Goal: Task Accomplishment & Management: Complete application form

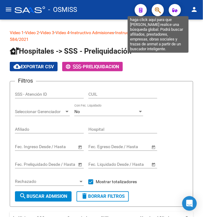
click at [158, 10] on icon "button" at bounding box center [158, 10] width 6 height 7
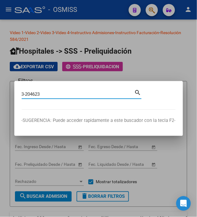
type input "3-204623"
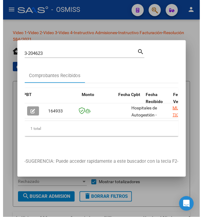
scroll to position [0, 368]
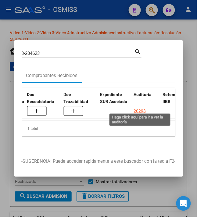
click at [137, 108] on div "20293" at bounding box center [140, 111] width 12 height 7
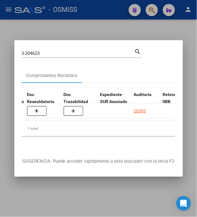
click at [82, 28] on div at bounding box center [98, 108] width 197 height 217
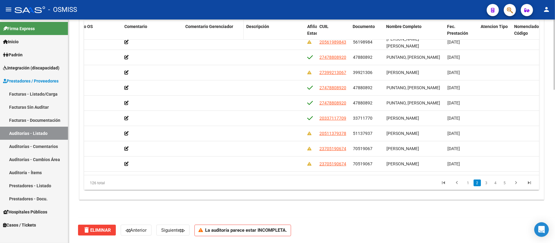
scroll to position [481, 0]
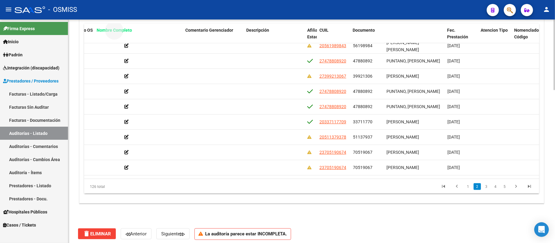
drag, startPoint x: 410, startPoint y: 24, endPoint x: 120, endPoint y: 39, distance: 290.2
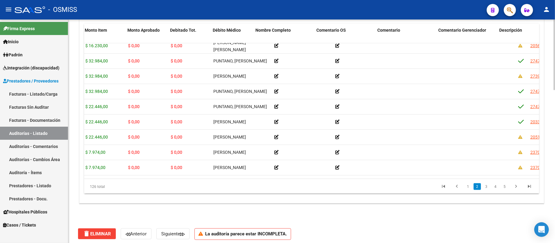
scroll to position [81, 0]
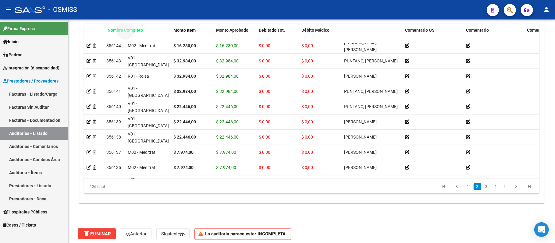
drag, startPoint x: 369, startPoint y: 32, endPoint x: 134, endPoint y: 31, distance: 234.3
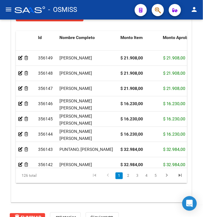
scroll to position [649, 0]
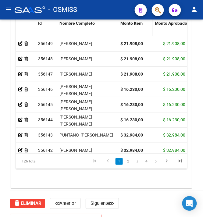
drag, startPoint x: 158, startPoint y: 28, endPoint x: 147, endPoint y: 30, distance: 10.5
click at [147, 30] on datatable-header-cell "Monto Item" at bounding box center [135, 30] width 35 height 27
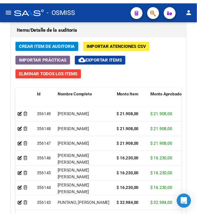
scroll to position [567, 0]
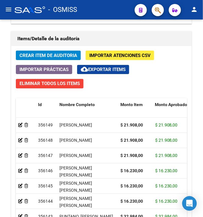
click at [57, 58] on span "Crear Item de Auditoria" at bounding box center [49, 55] width 58 height 5
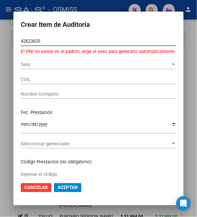
drag, startPoint x: 43, startPoint y: 41, endPoint x: 2, endPoint y: 40, distance: 40.2
click at [2, 40] on div "Crear Item de Auditoria 42623635 Nro Documento El DNI no existe en el padrón, e…" at bounding box center [98, 108] width 197 height 217
type input "42623835"
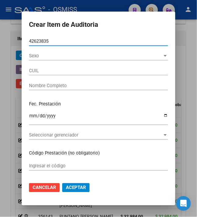
type input "27426238352"
type input "[PERSON_NAME] [PERSON_NAME]"
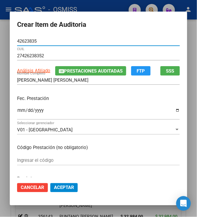
type input "42623835"
click at [17, 111] on input "Ingresar la fecha" at bounding box center [98, 113] width 163 height 10
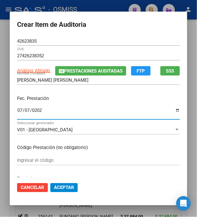
type input "[DATE]"
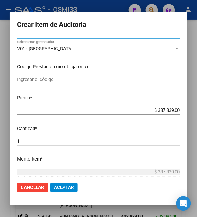
drag, startPoint x: 170, startPoint y: 110, endPoint x: 208, endPoint y: 114, distance: 38.9
click at [197, 114] on html "menu - OSMISS person Firma Express Inicio Calendario SSS Instructivos Contacto …" at bounding box center [98, 108] width 197 height 217
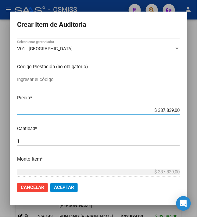
type input "$ 0,07"
type input "$ 0,77"
type input "$ 7,75"
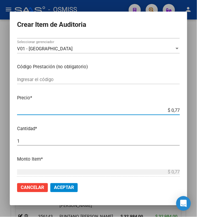
type input "$ 7,75"
type input "$ 77,59"
type input "$ 7,75"
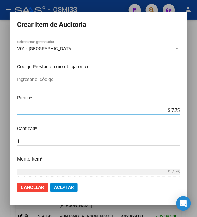
type input "$ 0,77"
type input "$ 7,76"
type input "$ 77,65"
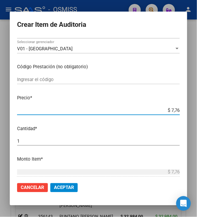
type input "$ 77,65"
type input "$ 776,59"
type input "$ 7.765,90"
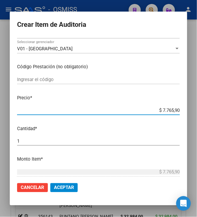
type input "$ 77.659,00"
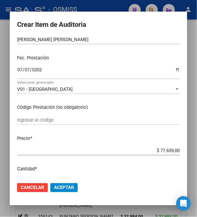
scroll to position [0, 0]
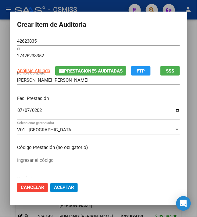
drag, startPoint x: 55, startPoint y: 186, endPoint x: 59, endPoint y: 173, distance: 12.6
click at [56, 186] on span "Aceptar" at bounding box center [64, 187] width 20 height 5
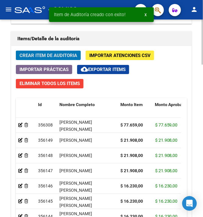
click at [60, 54] on span "Crear Item de Auditoria" at bounding box center [49, 55] width 58 height 5
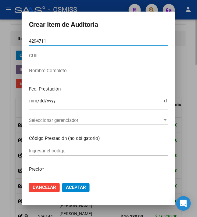
type input "42947117"
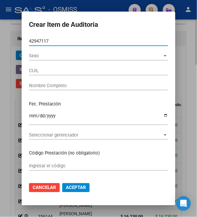
type input "27429471171"
type input "[PERSON_NAME]"
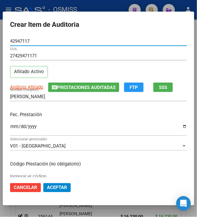
type input "42947117"
click at [10, 126] on input "Ingresar la fecha" at bounding box center [98, 129] width 177 height 10
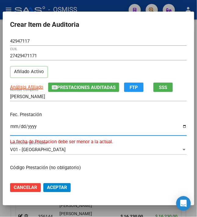
type input "[DATE]"
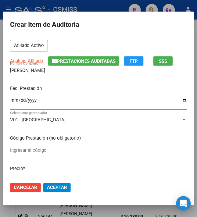
scroll to position [41, 0]
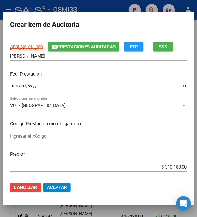
drag, startPoint x: 171, startPoint y: 168, endPoint x: 208, endPoint y: 164, distance: 37.7
click at [197, 164] on html "menu - OSMISS person Firma Express Inicio Calendario SSS Instructivos Contacto …" at bounding box center [98, 108] width 197 height 217
type input "$ 0,06"
type input "$ 0,69"
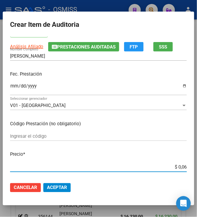
type input "$ 0,69"
type input "$ 6,98"
type input "$ 69,87"
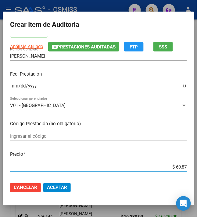
type input "$ 698,78"
type input "$ 6.987,80"
type input "$ 69.878,00"
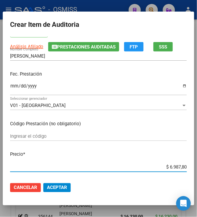
type input "$ 69.878,00"
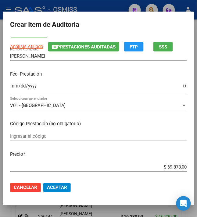
click at [59, 190] on span "Aceptar" at bounding box center [57, 187] width 20 height 5
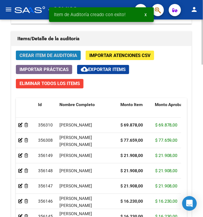
click at [54, 54] on span "Crear Item de Auditoria" at bounding box center [49, 55] width 58 height 5
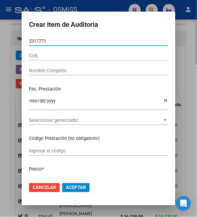
type input "23177718"
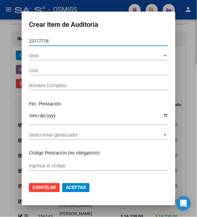
type input "20231777181"
type input "HONORES [PERSON_NAME]"
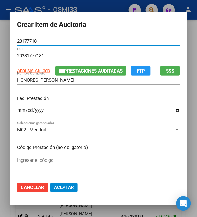
type input "23177718"
click at [17, 111] on input "Ingresar la fecha" at bounding box center [98, 113] width 163 height 10
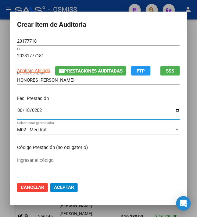
type input "[DATE]"
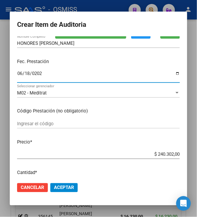
scroll to position [81, 0]
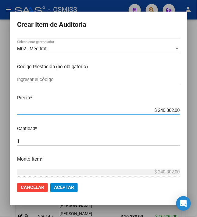
drag, startPoint x: 154, startPoint y: 108, endPoint x: 208, endPoint y: 110, distance: 54.3
click at [197, 110] on html "menu - OSMISS person Firma Express Inicio Calendario SSS Instructivos Contacto …" at bounding box center [98, 108] width 197 height 217
type input "$ 0,06"
type input "$ 0,62"
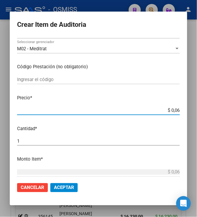
type input "$ 0,62"
type input "$ 6,22"
type input "$ 62,23"
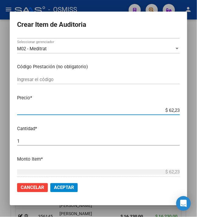
type input "$ 622,37"
type input "$ 6.223,70"
type input "$ 62.237,00"
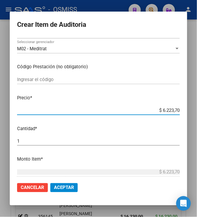
type input "$ 62.237,00"
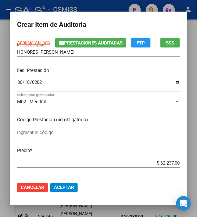
scroll to position [41, 0]
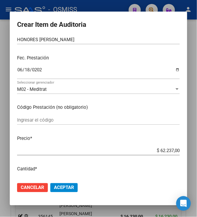
click at [60, 186] on span "Aceptar" at bounding box center [64, 187] width 20 height 5
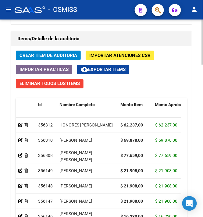
click at [37, 57] on span "Crear Item de Auditoria" at bounding box center [49, 55] width 58 height 5
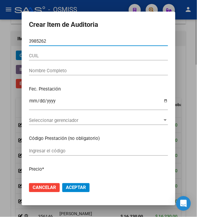
type input "39852623"
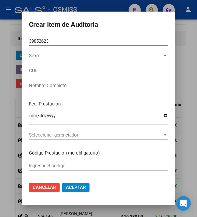
type input "27398526231"
type input "[PERSON_NAME]"
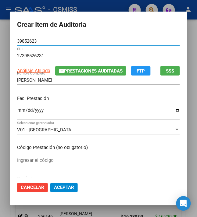
type input "39852623"
click at [17, 112] on input "Ingresar la fecha" at bounding box center [98, 113] width 163 height 10
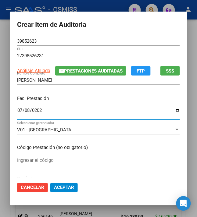
type input "[DATE]"
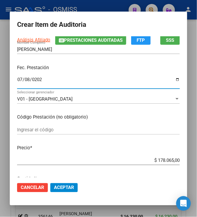
scroll to position [81, 0]
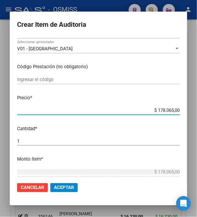
drag, startPoint x: 155, startPoint y: 109, endPoint x: 208, endPoint y: 117, distance: 54.3
click at [197, 117] on html "menu - OSMISS person Firma Express Inicio Calendario SSS Instructivos Contacto …" at bounding box center [98, 108] width 197 height 217
type input "$ 0,07"
type input "$ 0,71"
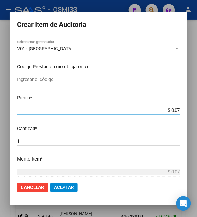
type input "$ 0,71"
type input "$ 7,19"
type input "$ 71,94"
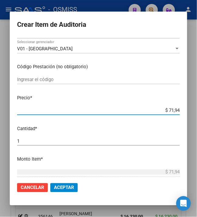
type input "$ 719,40"
type input "$ 7.194,00"
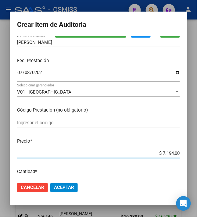
scroll to position [0, 0]
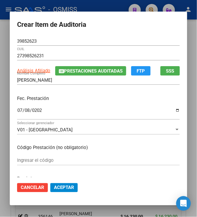
click at [61, 188] on span "Aceptar" at bounding box center [64, 187] width 20 height 5
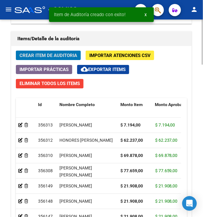
click at [34, 55] on span "Crear Item de Auditoria" at bounding box center [49, 55] width 58 height 5
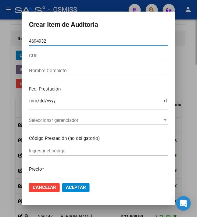
type input "46949324"
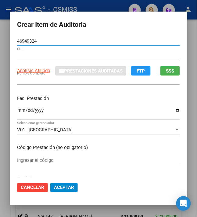
type input "20469493246"
type input "[PERSON_NAME]"
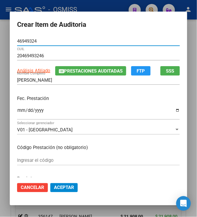
type input "46949324"
click at [17, 110] on input "Ingresar la fecha" at bounding box center [98, 113] width 163 height 10
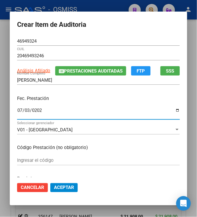
type input "[DATE]"
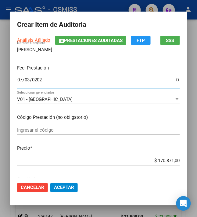
scroll to position [81, 0]
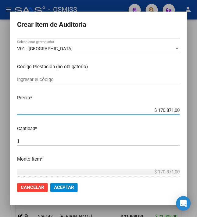
drag, startPoint x: 155, startPoint y: 108, endPoint x: 208, endPoint y: 111, distance: 53.4
click at [197, 111] on html "menu - OSMISS person Firma Express Inicio Calendario SSS Instructivos Contacto …" at bounding box center [98, 108] width 197 height 217
type input "$ 0,03"
type input "$ 0,30"
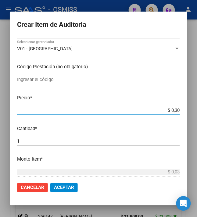
type input "$ 0,30"
type input "$ 3,01"
type input "$ 30,18"
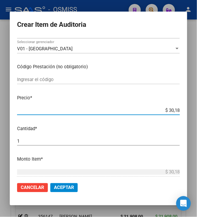
type input "$ 301,86"
type input "$ 3.018,60"
type input "$ 30.186,00"
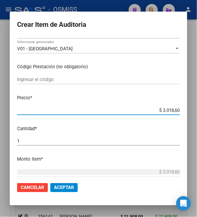
type input "$ 30.186,00"
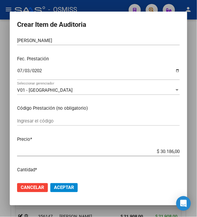
scroll to position [122, 0]
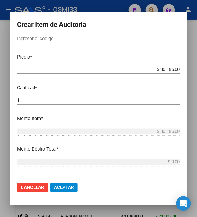
click at [62, 189] on span "Aceptar" at bounding box center [64, 187] width 20 height 5
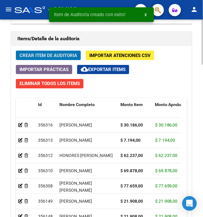
click at [30, 58] on span "Crear Item de Auditoria" at bounding box center [49, 55] width 58 height 5
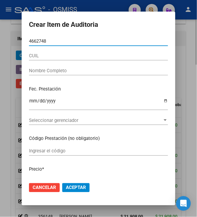
type input "46627481"
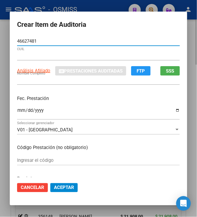
type input "27466274815"
type input "[PERSON_NAME]"
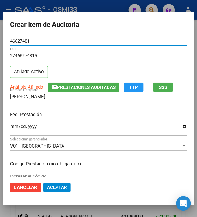
type input "46627481"
click at [11, 125] on input "Ingresar la fecha" at bounding box center [98, 129] width 177 height 10
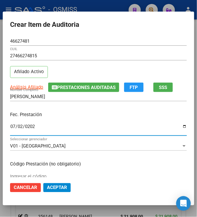
type input "[DATE]"
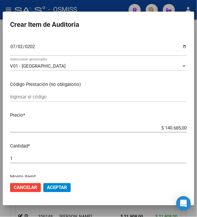
scroll to position [81, 0]
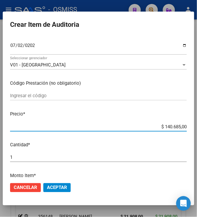
drag, startPoint x: 162, startPoint y: 127, endPoint x: 208, endPoint y: 128, distance: 46.9
click at [197, 128] on html "menu - OSMISS person Firma Express Inicio Calendario SSS Instructivos Contacto …" at bounding box center [98, 108] width 197 height 217
type input "$ 0,06"
type input "$ 0,61"
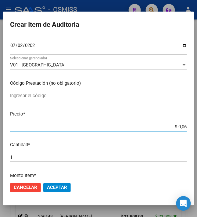
type input "$ 0,61"
type input "$ 6,14"
type input "$ 61,45"
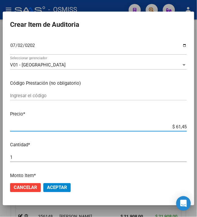
type input "$ 614,56"
type input "$ 6.145,60"
type input "$ 61.456,00"
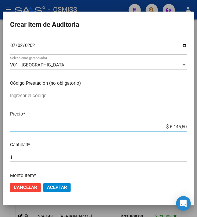
type input "$ 61.456,00"
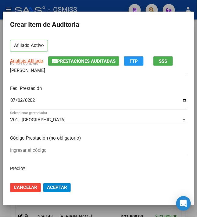
scroll to position [41, 0]
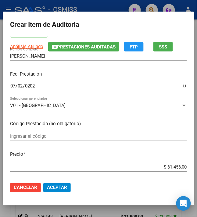
click at [59, 186] on span "Aceptar" at bounding box center [57, 187] width 20 height 5
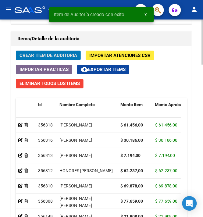
click at [45, 58] on span "Crear Item de Auditoria" at bounding box center [49, 55] width 58 height 5
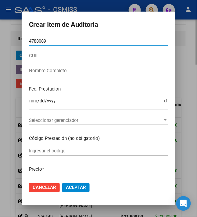
type input "47880892"
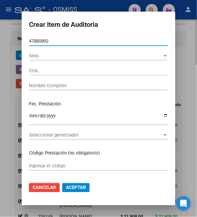
type input "27478808920"
type input "PUNTANO, [PERSON_NAME]"
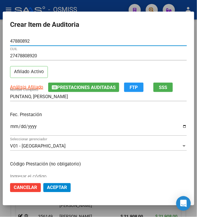
type input "47880892"
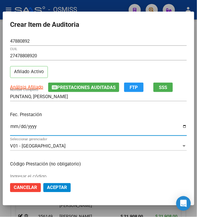
click at [11, 127] on input "Ingresar la fecha" at bounding box center [98, 129] width 177 height 10
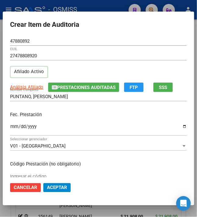
click at [10, 128] on input "Ingresar la fecha" at bounding box center [98, 129] width 177 height 10
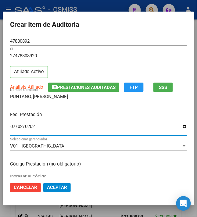
type input "[DATE]"
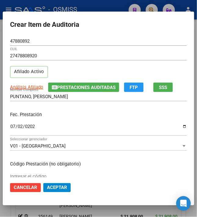
click at [71, 112] on p "Fec. Prestación" at bounding box center [98, 114] width 177 height 7
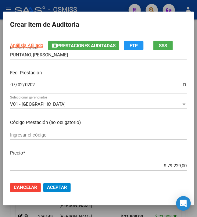
scroll to position [81, 0]
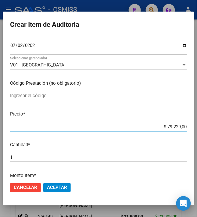
drag, startPoint x: 165, startPoint y: 126, endPoint x: 208, endPoint y: 130, distance: 44.0
click at [197, 130] on html "menu - OSMISS person Firma Express Inicio Calendario SSS Instructivos Contacto …" at bounding box center [98, 108] width 197 height 217
type input "$ 0,01"
type input "$ 0,16"
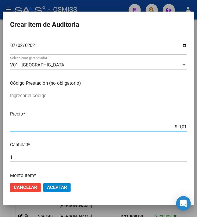
type input "$ 0,16"
type input "$ 1,68"
type input "$ 16,81"
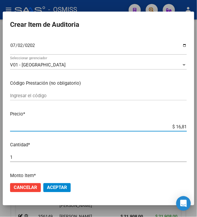
type input "$ 168,19"
type input "$ 1.681,90"
type input "$ 16.819,00"
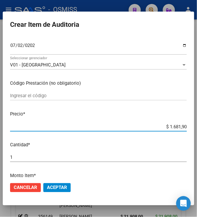
type input "$ 16.819,00"
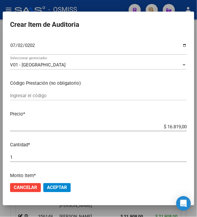
click at [54, 189] on span "Aceptar" at bounding box center [57, 187] width 20 height 5
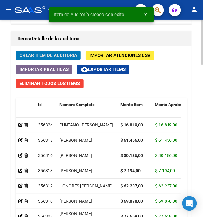
click at [44, 52] on button "Crear Item de Auditoria" at bounding box center [48, 55] width 65 height 9
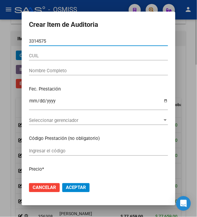
type input "33145754"
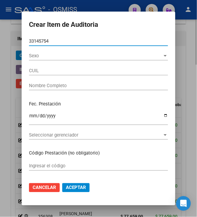
type input "27331457545"
type input "CORDOBA SANTA [PERSON_NAME]"
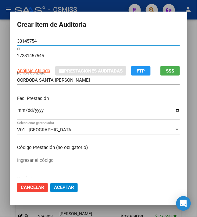
type input "33145754"
click at [18, 110] on input "Ingresar la fecha" at bounding box center [98, 113] width 163 height 10
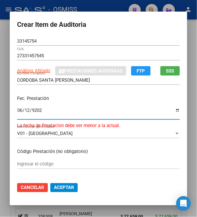
type input "[DATE]"
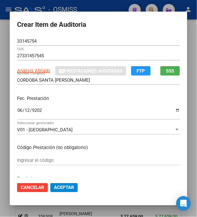
click at [124, 104] on div "Fec. Prestación [DATE] Ingresar la fecha" at bounding box center [98, 108] width 163 height 35
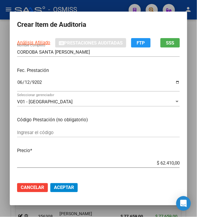
scroll to position [41, 0]
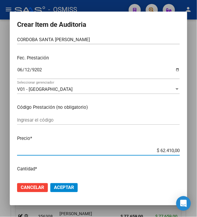
drag, startPoint x: 155, startPoint y: 151, endPoint x: 187, endPoint y: 151, distance: 31.4
click at [186, 151] on mat-dialog-content "33145754 Nro Documento 27331457545 CUIL Análisis Afiliado Prestaciones Auditada…" at bounding box center [98, 107] width 177 height 141
type input "$ 0,05"
type input "$ 0,50"
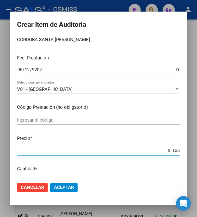
type input "$ 0,50"
type input "$ 5,05"
type input "$ 50,50"
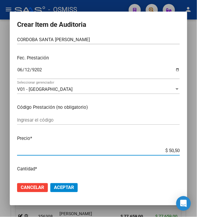
type input "$ 505,00"
type input "$ 5.050,00"
type input "$ 50.500,00"
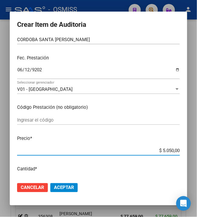
type input "$ 50.500,00"
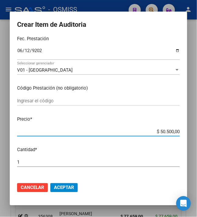
scroll to position [0, 0]
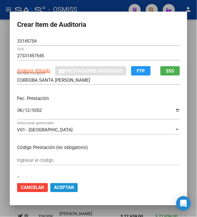
click at [70, 185] on span "Aceptar" at bounding box center [64, 187] width 20 height 5
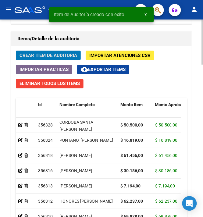
click at [61, 58] on span "Crear Item de Auditoria" at bounding box center [49, 55] width 58 height 5
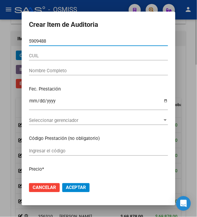
type input "59094883"
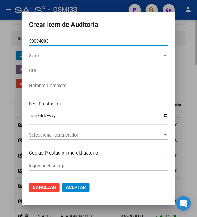
type input "27590948832"
type input "[PERSON_NAME] [PERSON_NAME]"
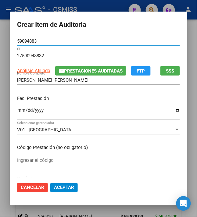
type input "59094883"
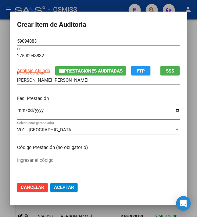
click at [17, 115] on input "Ingresar la fecha" at bounding box center [98, 113] width 163 height 10
type input "[DATE]"
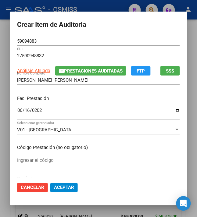
click at [92, 94] on div "Fec. Prestación [DATE] Ingresar la fecha" at bounding box center [98, 108] width 163 height 35
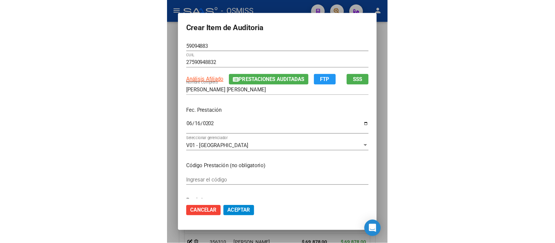
scroll to position [81, 0]
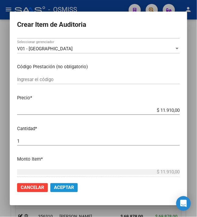
click at [65, 185] on span "Aceptar" at bounding box center [64, 187] width 20 height 5
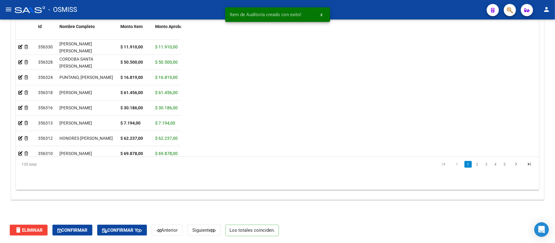
scroll to position [441, 0]
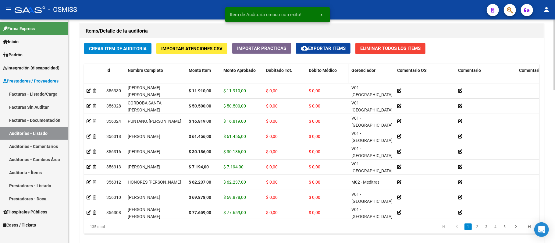
click at [203, 73] on span "Débito Médico" at bounding box center [323, 70] width 28 height 5
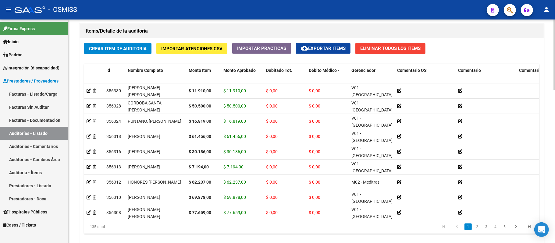
click at [203, 68] on div "Debitado Tot." at bounding box center [285, 70] width 38 height 7
click at [203, 69] on span "Debitado Tot." at bounding box center [279, 70] width 26 height 5
click at [203, 71] on span "Debitado Tot." at bounding box center [279, 70] width 26 height 5
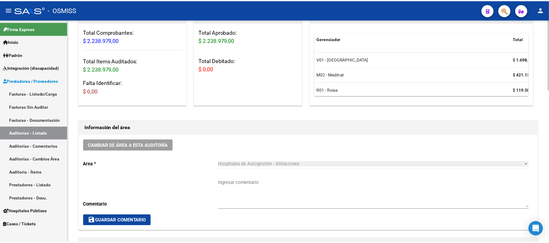
scroll to position [75, 0]
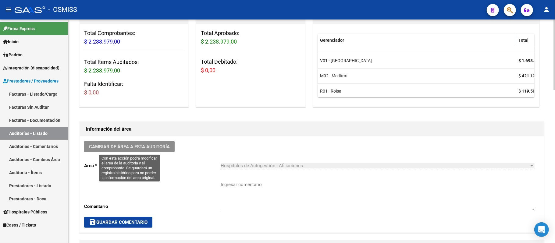
click at [172, 149] on button "Cambiar de área a esta auditoría" at bounding box center [129, 146] width 91 height 11
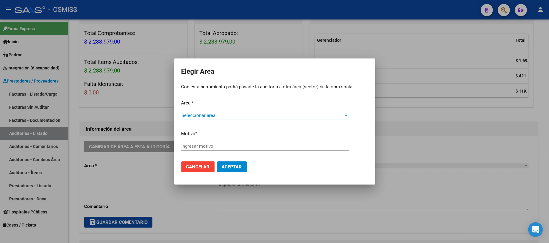
click at [203, 116] on span "Seleccionar area" at bounding box center [262, 115] width 162 height 5
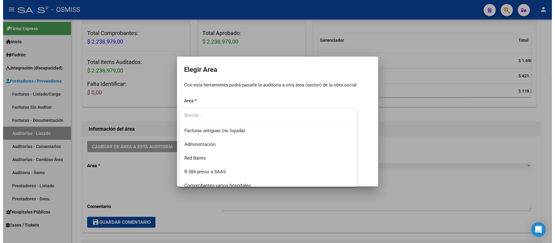
scroll to position [81, 0]
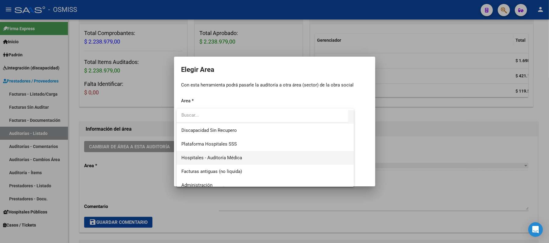
click at [203, 157] on span "Hospitales - Auditoría Médica" at bounding box center [265, 158] width 168 height 14
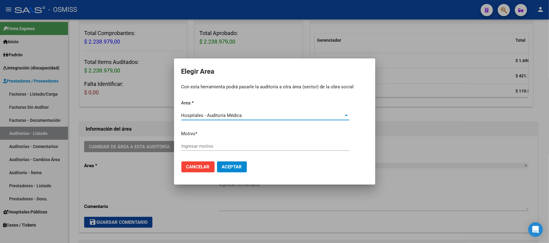
click at [203, 148] on input "Ingresar motivo" at bounding box center [265, 146] width 168 height 5
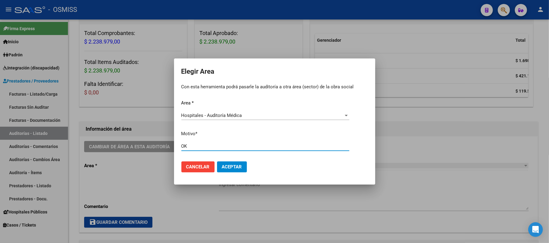
type input "OK"
click at [203, 163] on button "Aceptar" at bounding box center [232, 167] width 30 height 11
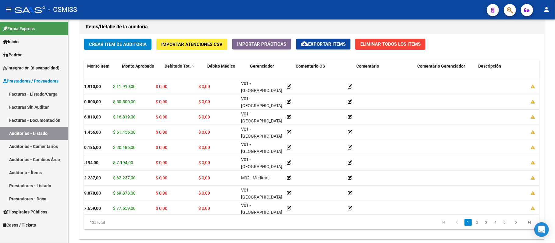
scroll to position [0, 101]
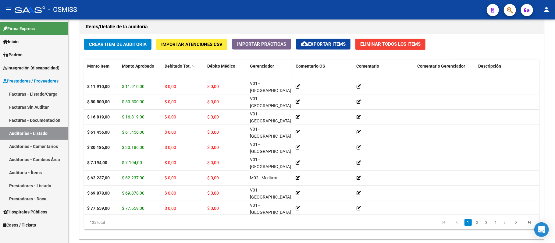
click at [203, 67] on span "Gerenciador" at bounding box center [262, 66] width 24 height 5
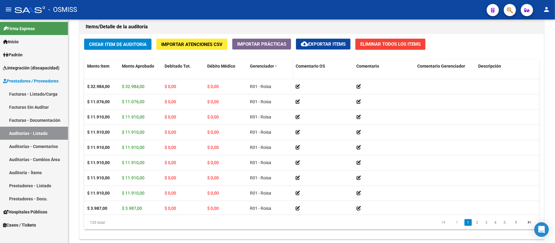
click at [203, 67] on span "Gerenciador" at bounding box center [262, 66] width 24 height 5
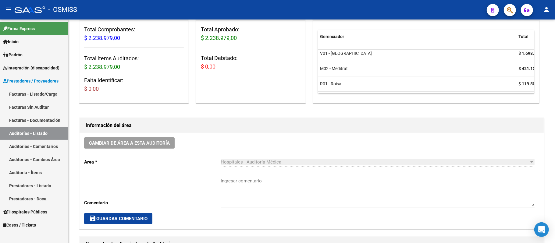
scroll to position [81, 0]
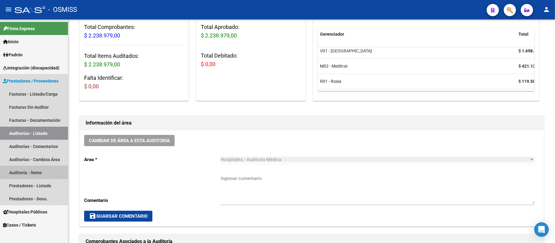
click at [14, 172] on link "Auditoría - Ítems" at bounding box center [34, 172] width 68 height 13
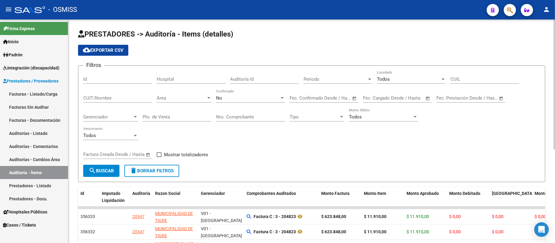
click at [203, 97] on input "text" at bounding box center [375, 97] width 25 height 5
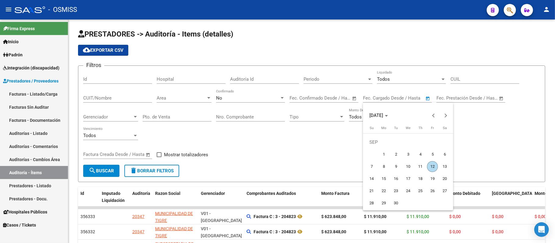
click at [203, 166] on span "11" at bounding box center [420, 166] width 11 height 11
type input "[DATE]"
click at [203, 166] on span "11" at bounding box center [420, 166] width 11 height 11
type input "[DATE]"
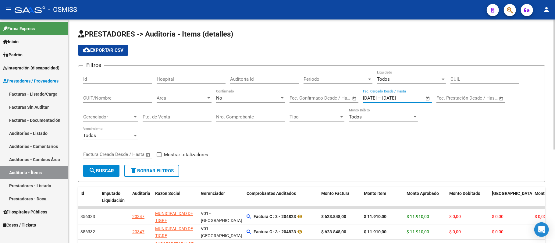
click at [203, 98] on div "No" at bounding box center [247, 97] width 63 height 5
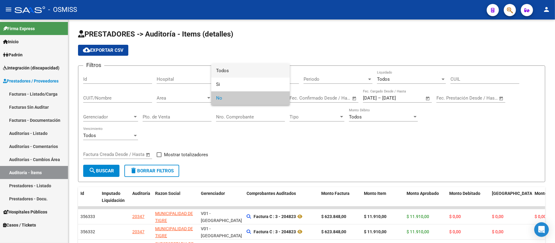
click at [203, 71] on span "Todos" at bounding box center [250, 71] width 69 height 14
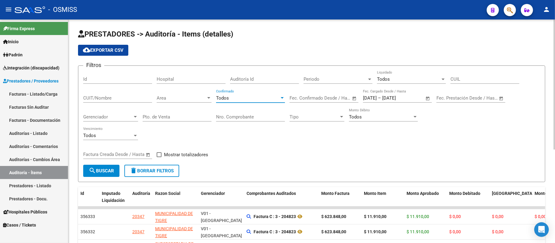
click at [110, 167] on button "search Buscar" at bounding box center [101, 171] width 36 height 12
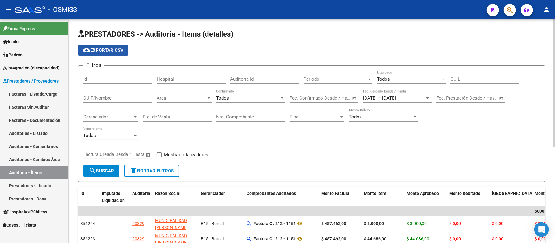
click at [120, 49] on span "cloud_download Exportar CSV" at bounding box center [103, 50] width 41 height 5
click at [203, 98] on input "[DATE]" at bounding box center [370, 97] width 14 height 5
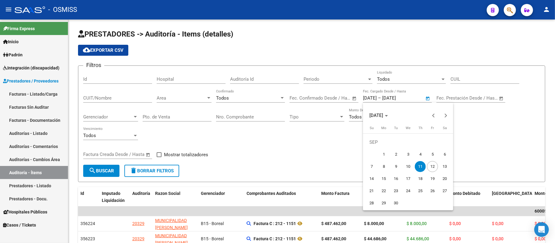
click at [203, 165] on span "10" at bounding box center [408, 166] width 11 height 11
type input "[DATE]"
click at [203, 165] on span "10" at bounding box center [408, 166] width 11 height 11
type input "[DATE]"
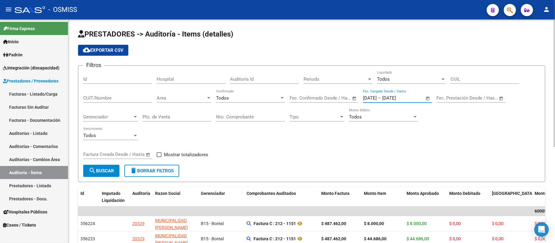
click at [96, 169] on span "search Buscar" at bounding box center [101, 170] width 25 height 5
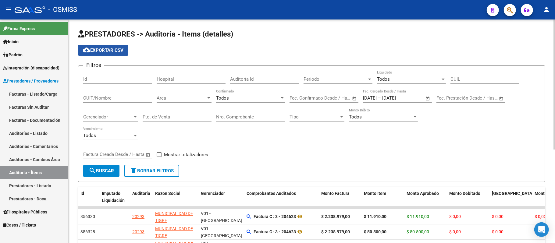
click at [105, 49] on span "cloud_download Exportar CSV" at bounding box center [103, 50] width 41 height 5
click at [203, 37] on h1 "PRESTADORES -> Auditoría - Items (detalles)" at bounding box center [311, 34] width 467 height 11
click at [203, 149] on div "Filtros Id Hospital Auditoría Id Periodo Periodo Todos Liquidado CUIL CUIT/Nomb…" at bounding box center [311, 118] width 457 height 94
click at [44, 130] on link "Auditorías - Listado" at bounding box center [34, 133] width 68 height 13
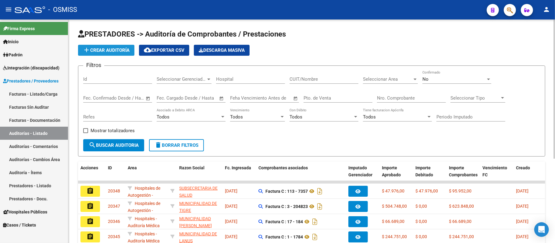
click at [105, 51] on span "add Crear Auditoría" at bounding box center [106, 50] width 47 height 5
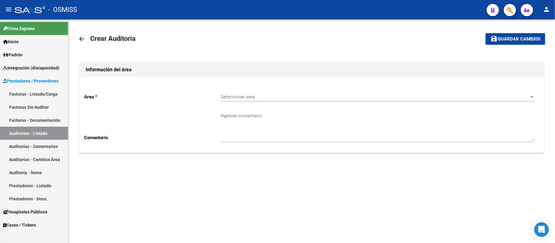
click at [203, 99] on span "Seleccionar area" at bounding box center [375, 96] width 308 height 5
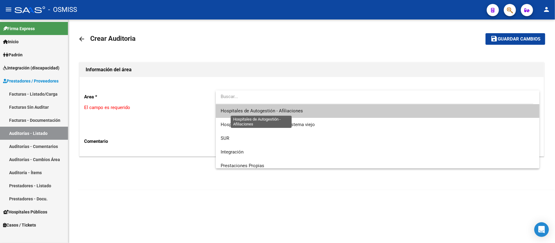
click at [203, 111] on span "Hospitales de Autogestión - Afiliaciones" at bounding box center [262, 110] width 82 height 5
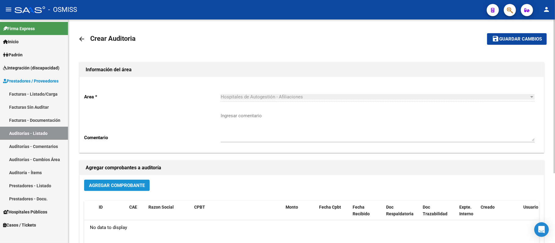
click at [125, 183] on span "Agregar Comprobante" at bounding box center [117, 185] width 56 height 5
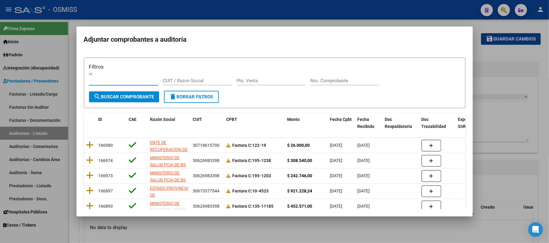
click at [203, 82] on input "Nro. Comprobante" at bounding box center [344, 80] width 69 height 5
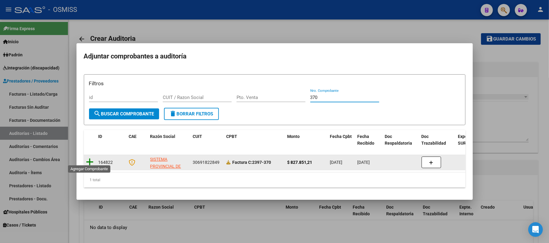
type input "370"
click at [91, 160] on icon at bounding box center [90, 162] width 8 height 9
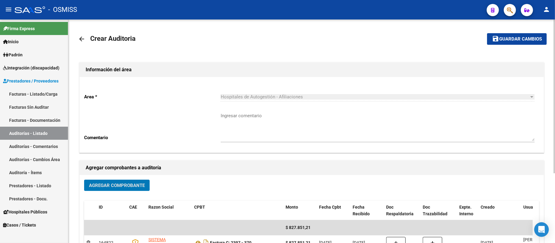
click at [203, 43] on button "save Guardar cambios" at bounding box center [517, 38] width 60 height 11
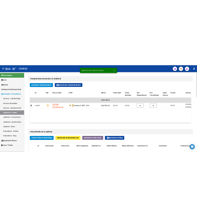
scroll to position [447, 0]
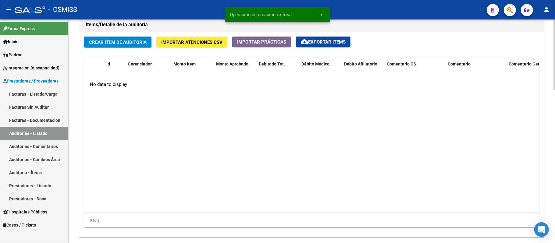
click at [96, 38] on button "Crear Item de Auditoria" at bounding box center [117, 42] width 67 height 11
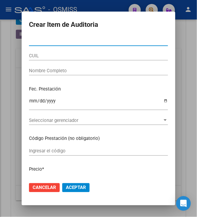
scroll to position [499, 0]
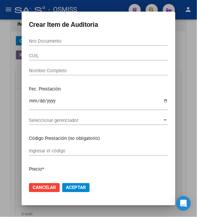
click at [38, 42] on input "Nro Documento" at bounding box center [98, 40] width 139 height 5
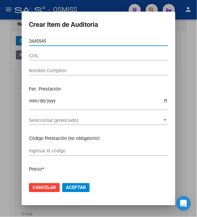
type input "26455458"
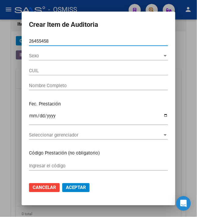
type input "20264554587"
type input "[PERSON_NAME] [PERSON_NAME]"
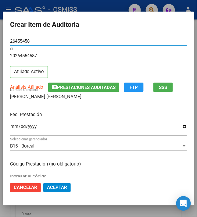
type input "26455458"
click at [10, 127] on input "Ingresar la fecha" at bounding box center [98, 129] width 177 height 10
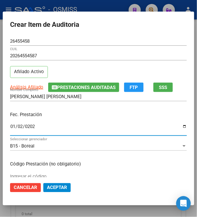
type input "[DATE]"
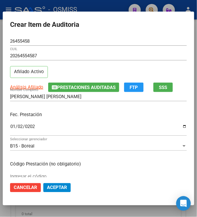
click at [82, 121] on div "Fec. Prestación [DATE] Ingresar la fecha" at bounding box center [98, 124] width 177 height 35
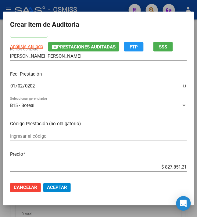
click at [159, 166] on input "$ 827.851,21" at bounding box center [98, 167] width 177 height 5
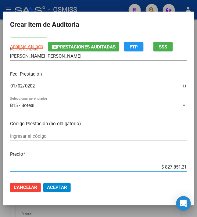
drag, startPoint x: 160, startPoint y: 166, endPoint x: 204, endPoint y: 155, distance: 45.4
click at [197, 155] on html "menu - OSMISS person Firma Express Inicio Calendario SSS Instructivos Contacto …" at bounding box center [98, 108] width 197 height 217
type input "$ 0,01"
type input "$ 0,16"
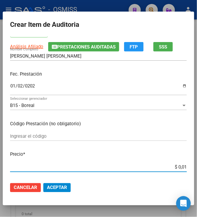
type input "$ 0,16"
type input "$ 1,60"
type input "$ 16,00"
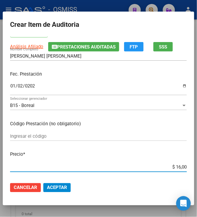
type input "$ 160,00"
type input "$ 1.600,00"
type input "$ 16.000,00"
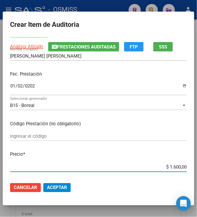
type input "$ 16.000,00"
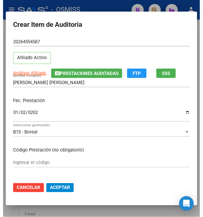
scroll to position [0, 0]
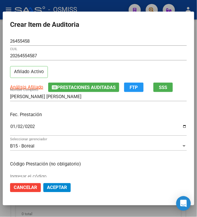
click at [59, 189] on span "Aceptar" at bounding box center [57, 187] width 20 height 5
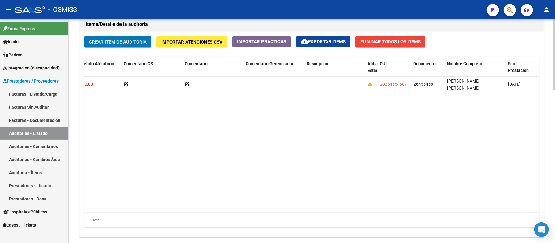
scroll to position [0, 320]
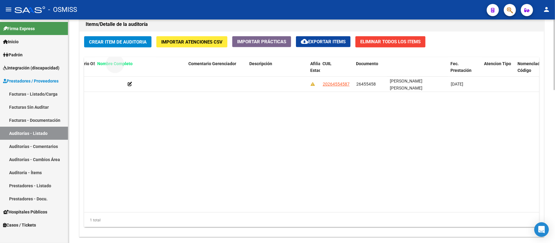
drag, startPoint x: 417, startPoint y: 64, endPoint x: 124, endPoint y: 62, distance: 293.1
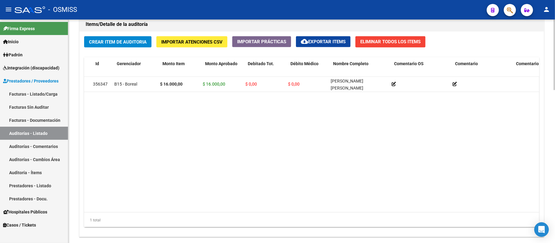
scroll to position [0, 11]
drag, startPoint x: 349, startPoint y: 68, endPoint x: 111, endPoint y: 61, distance: 238.1
click at [203, 139] on datatable-body "356347 B15 - Boreal $ 16.000,00 $ 16.000,00 $ 0,00 $ 0,00 [PERSON_NAME] [PERSON…" at bounding box center [345, 145] width 523 height 136
drag, startPoint x: 356, startPoint y: 66, endPoint x: 125, endPoint y: 69, distance: 231.0
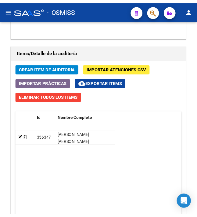
scroll to position [541, 0]
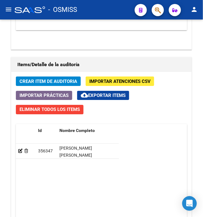
click at [68, 81] on span "Crear Item de Auditoria" at bounding box center [49, 81] width 58 height 5
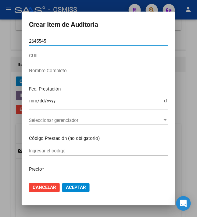
type input "26455458"
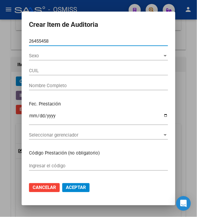
type input "20264554587"
type input "[PERSON_NAME] [PERSON_NAME]"
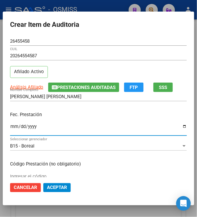
click at [12, 125] on input "Ingresar la fecha" at bounding box center [98, 129] width 177 height 10
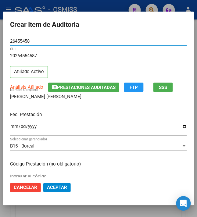
drag, startPoint x: 15, startPoint y: 37, endPoint x: -22, endPoint y: 34, distance: 37.0
click at [0, 34] on html "menu - OSMISS person Firma Express Inicio Calendario SSS Instructivos Contacto …" at bounding box center [98, 108] width 197 height 217
type input "8"
type input "27365091"
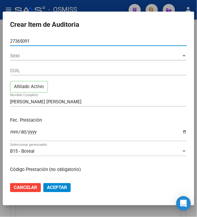
type input "27273650917"
type input "[PERSON_NAME]"
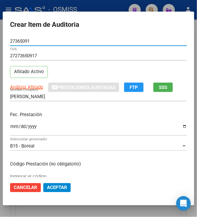
type input "27365091"
click at [10, 128] on input "Ingresar la fecha" at bounding box center [98, 129] width 177 height 10
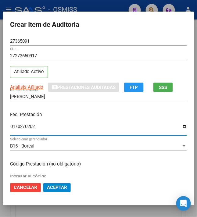
type input "[DATE]"
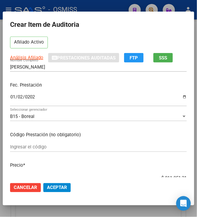
scroll to position [41, 0]
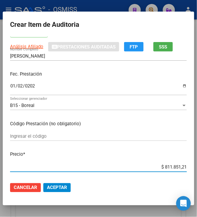
drag, startPoint x: 165, startPoint y: 167, endPoint x: 208, endPoint y: 160, distance: 44.4
click at [197, 160] on html "menu - OSMISS person Firma Express Inicio Calendario SSS Instructivos Contacto …" at bounding box center [98, 108] width 197 height 217
type input "$ 0,01"
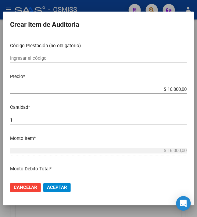
scroll to position [122, 0]
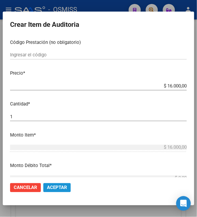
click at [58, 187] on span "Aceptar" at bounding box center [57, 187] width 20 height 5
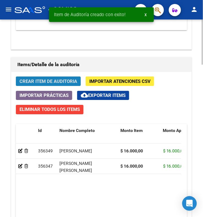
click at [38, 79] on span "Crear Item de Auditoria" at bounding box center [49, 81] width 58 height 5
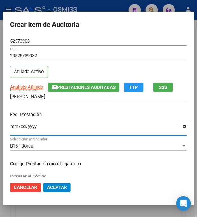
click at [10, 128] on input "Ingresar la fecha" at bounding box center [98, 129] width 177 height 10
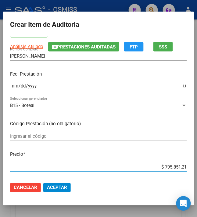
drag, startPoint x: 164, startPoint y: 166, endPoint x: 201, endPoint y: 165, distance: 37.8
click at [197, 165] on html "menu - OSMISS person Firma Express Inicio Calendario SSS Instructivos Contacto …" at bounding box center [98, 108] width 197 height 217
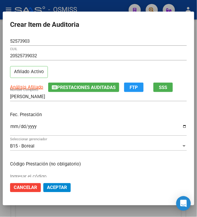
scroll to position [122, 0]
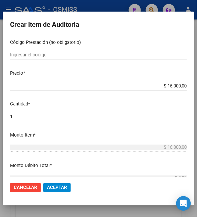
click at [48, 186] on span "Aceptar" at bounding box center [57, 187] width 20 height 5
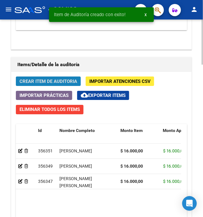
click at [52, 80] on span "Crear Item de Auditoria" at bounding box center [49, 81] width 58 height 5
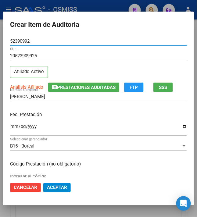
click at [10, 126] on input "Ingresar la fecha" at bounding box center [98, 129] width 177 height 10
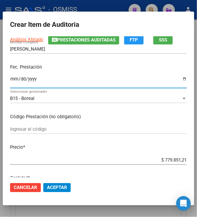
scroll to position [81, 0]
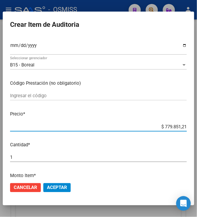
drag, startPoint x: 160, startPoint y: 129, endPoint x: 208, endPoint y: 132, distance: 48.5
click at [197, 132] on html "menu - OSMISS person Firma Express Inicio Calendario SSS Instructivos Contacto …" at bounding box center [98, 108] width 197 height 217
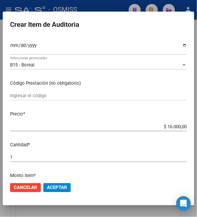
click at [64, 186] on span "Aceptar" at bounding box center [57, 187] width 20 height 5
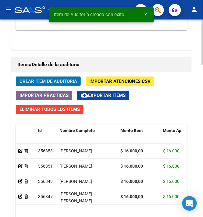
click at [49, 84] on span "Crear Item de Auditoria" at bounding box center [49, 81] width 58 height 5
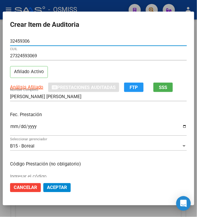
click at [10, 128] on input "Ingresar la fecha" at bounding box center [98, 129] width 177 height 10
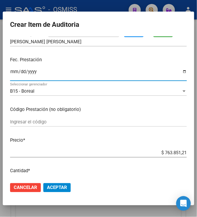
scroll to position [122, 0]
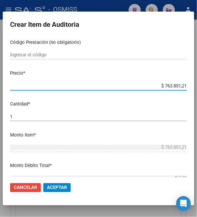
drag, startPoint x: 160, startPoint y: 86, endPoint x: 208, endPoint y: 85, distance: 48.5
click at [197, 85] on html "menu - OSMISS person Firma Express Inicio Calendario SSS Instructivos Contacto …" at bounding box center [98, 108] width 197 height 217
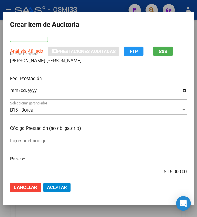
scroll to position [81, 0]
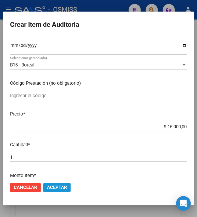
click at [50, 189] on span "Aceptar" at bounding box center [57, 187] width 20 height 5
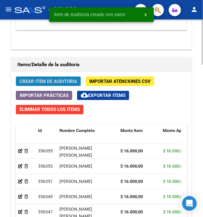
click at [34, 83] on span "Crear Item de Auditoria" at bounding box center [49, 81] width 58 height 5
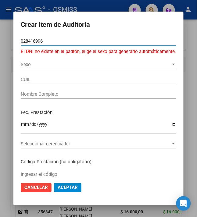
drag, startPoint x: 42, startPoint y: 42, endPoint x: -7, endPoint y: 38, distance: 48.6
click at [0, 38] on html "menu - OSMISS person Firma Express Inicio Calendario SSS Instructivos Contacto …" at bounding box center [98, 108] width 197 height 217
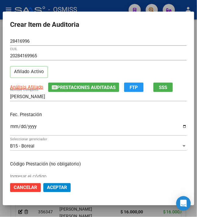
click at [11, 129] on input "Ingresar la fecha" at bounding box center [98, 129] width 177 height 10
click at [57, 110] on div "Fec. Prestación [DATE] Ingresar la fecha" at bounding box center [98, 124] width 177 height 35
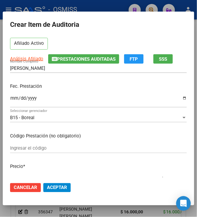
scroll to position [41, 0]
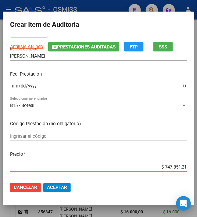
drag, startPoint x: 193, startPoint y: 169, endPoint x: 203, endPoint y: 169, distance: 10.4
click at [197, 169] on html "menu - OSMISS person Firma Express Inicio Calendario SSS Instructivos Contacto …" at bounding box center [98, 108] width 197 height 217
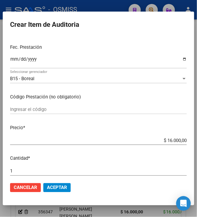
scroll to position [162, 0]
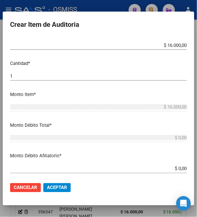
click at [52, 193] on mat-dialog-actions "Cancelar Aceptar" at bounding box center [98, 187] width 177 height 21
click at [62, 188] on span "Aceptar" at bounding box center [57, 187] width 20 height 5
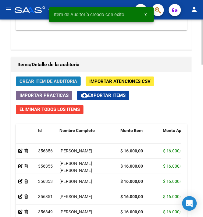
click at [50, 81] on span "Crear Item de Auditoria" at bounding box center [49, 81] width 58 height 5
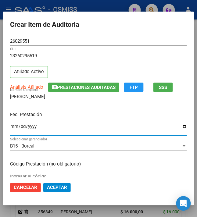
click at [10, 127] on input "Ingresar la fecha" at bounding box center [98, 129] width 177 height 10
click at [15, 127] on input "0025-12-04" at bounding box center [98, 129] width 177 height 10
click at [19, 126] on input "0025-12-04" at bounding box center [98, 129] width 177 height 10
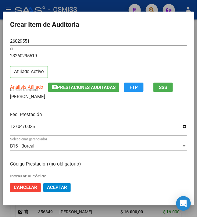
click at [60, 120] on div "Fec. Prestación [DATE] Ingresar la fecha" at bounding box center [98, 124] width 177 height 35
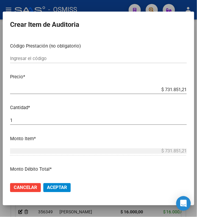
scroll to position [122, 0]
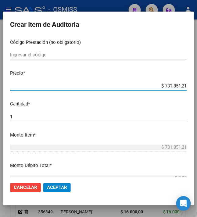
drag, startPoint x: 161, startPoint y: 87, endPoint x: 197, endPoint y: 86, distance: 36.3
click at [197, 86] on html "menu - OSMISS person Firma Express Inicio Calendario SSS Instructivos Contacto …" at bounding box center [98, 108] width 197 height 217
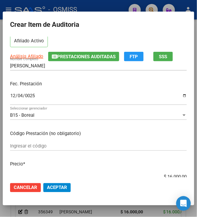
scroll to position [81, 0]
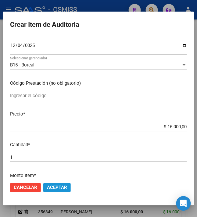
click at [56, 188] on span "Aceptar" at bounding box center [57, 187] width 20 height 5
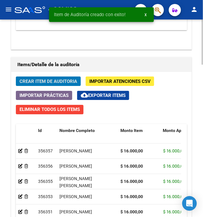
click at [48, 80] on span "Crear Item de Auditoria" at bounding box center [49, 81] width 58 height 5
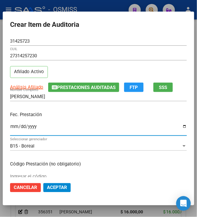
click at [10, 126] on input "Ingresar la fecha" at bounding box center [98, 129] width 177 height 10
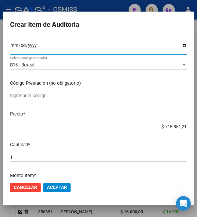
drag, startPoint x: 161, startPoint y: 127, endPoint x: 208, endPoint y: 135, distance: 47.9
click at [197, 135] on html "menu - OSMISS person Firma Express Inicio Calendario SSS Instructivos Contacto …" at bounding box center [98, 108] width 197 height 217
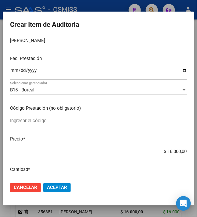
scroll to position [122, 0]
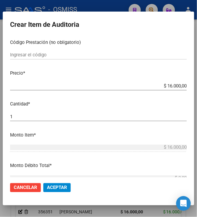
drag, startPoint x: 51, startPoint y: 186, endPoint x: 54, endPoint y: 183, distance: 4.0
click at [52, 186] on span "Aceptar" at bounding box center [57, 187] width 20 height 5
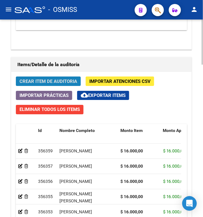
click at [69, 77] on button "Crear Item de Auditoria" at bounding box center [48, 80] width 65 height 9
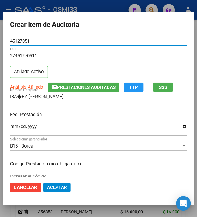
click at [19, 97] on input "IBA�EZ [PERSON_NAME]" at bounding box center [98, 96] width 177 height 5
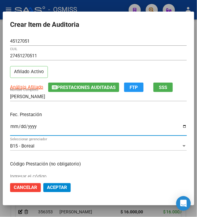
click at [10, 126] on input "Ingresar la fecha" at bounding box center [98, 129] width 177 height 10
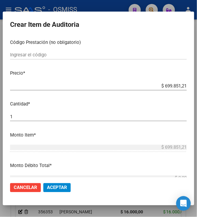
drag, startPoint x: 161, startPoint y: 127, endPoint x: 204, endPoint y: 127, distance: 43.0
click at [197, 127] on html "menu - OSMISS person Firma Express Inicio Calendario SSS Instructivos Contacto …" at bounding box center [98, 108] width 197 height 217
click at [140, 86] on input "$ 699.851,21" at bounding box center [98, 85] width 177 height 5
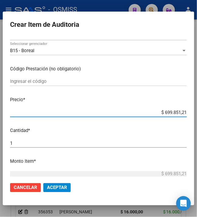
scroll to position [81, 0]
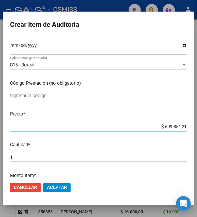
click at [158, 112] on p "Precio *" at bounding box center [98, 114] width 177 height 7
drag, startPoint x: 161, startPoint y: 126, endPoint x: 202, endPoint y: 129, distance: 40.9
click at [197, 129] on html "menu - OSMISS person Firma Express Inicio Calendario SSS Instructivos Contacto …" at bounding box center [98, 108] width 197 height 217
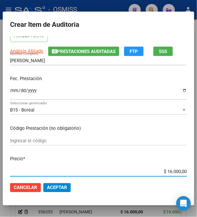
scroll to position [0, 0]
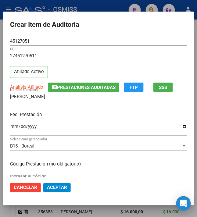
click at [69, 107] on div "Fec. Prestación [DATE] Ingresar la fecha" at bounding box center [98, 124] width 177 height 35
click at [92, 118] on p "Fec. Prestación" at bounding box center [98, 114] width 177 height 7
click at [83, 115] on p "Fec. Prestación" at bounding box center [98, 114] width 177 height 7
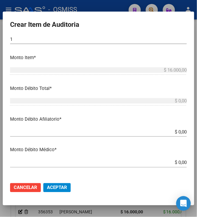
scroll to position [203, 0]
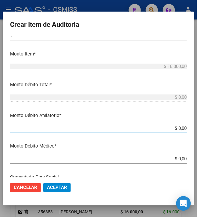
drag, startPoint x: 174, startPoint y: 128, endPoint x: 208, endPoint y: 128, distance: 34.1
click at [197, 128] on html "menu - OSMISS person Firma Express Inicio Calendario SSS Instructivos Contacto …" at bounding box center [98, 108] width 197 height 217
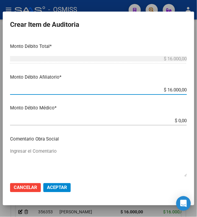
scroll to position [284, 0]
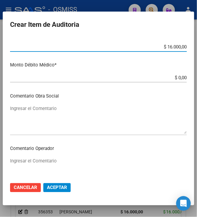
click at [68, 111] on textarea "Ingresar el Comentario" at bounding box center [98, 119] width 177 height 29
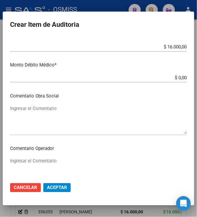
click at [48, 158] on div "Ingresar el Comentario" at bounding box center [98, 172] width 177 height 31
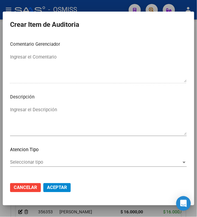
scroll to position [467, 0]
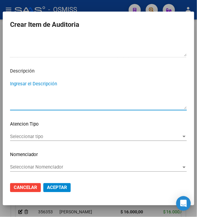
click at [72, 89] on textarea "Ingresar el Descripción" at bounding box center [98, 94] width 177 height 29
drag, startPoint x: 55, startPoint y: 83, endPoint x: -9, endPoint y: 86, distance: 63.7
click at [0, 86] on html "menu - OSMISS person Firma Express Inicio Calendario SSS Instructivos Contacto …" at bounding box center [98, 108] width 197 height 217
click at [10, 84] on textarea "LAPRESTACION SE REALIZA ANTES DE" at bounding box center [98, 94] width 177 height 29
click at [14, 83] on textarea "LAPRESTACION SE REALIZA ANTES DE" at bounding box center [98, 94] width 177 height 29
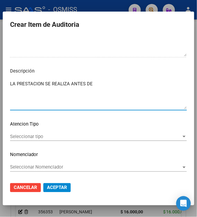
click at [95, 80] on textarea "LA PRESTACION SE REALIZA ANTES DE" at bounding box center [98, 94] width 177 height 29
paste textarea "REINGRESO A 05/2025"
click at [155, 86] on textarea "LA PRESTACION SE REALIZA ANTES DEL REINGRESO A 05/2025" at bounding box center [98, 94] width 177 height 29
click at [119, 83] on textarea "LA PRESTACION SE REALIZA ANTES DEL REINGRESO A 05/2025" at bounding box center [98, 94] width 177 height 29
click at [149, 84] on textarea "LA PRESTACION SE REALIZA ANTES DEL REINGRESO EN 05/2025" at bounding box center [98, 94] width 177 height 29
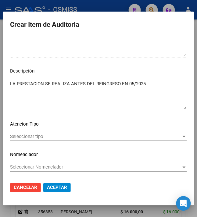
click at [91, 102] on textarea "LA PRESTACION SE REALIZA ANTES DEL REINGRESO EN 05/2025." at bounding box center [98, 94] width 177 height 29
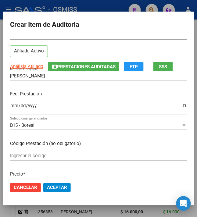
scroll to position [0, 0]
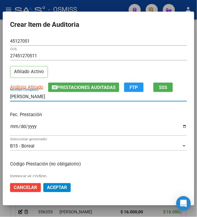
drag, startPoint x: 55, startPoint y: 98, endPoint x: -21, endPoint y: 94, distance: 75.7
click at [0, 94] on html "menu - OSMISS person Firma Express Inicio Calendario SSS Instructivos Contacto …" at bounding box center [98, 108] width 197 height 217
click at [100, 110] on div "Fec. Prestación [DATE] Ingresar la fecha" at bounding box center [98, 124] width 177 height 35
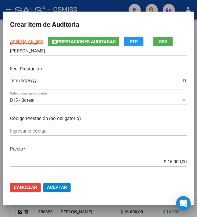
scroll to position [122, 0]
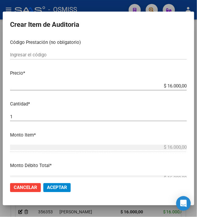
click at [62, 186] on span "Aceptar" at bounding box center [57, 187] width 20 height 5
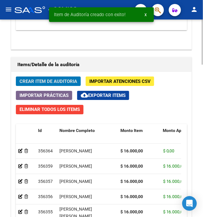
click at [56, 82] on span "Crear Item de Auditoria" at bounding box center [49, 81] width 58 height 5
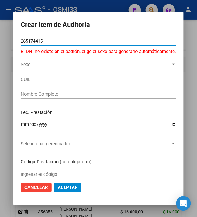
drag, startPoint x: 23, startPoint y: 39, endPoint x: -9, endPoint y: 43, distance: 32.8
click at [0, 43] on html "menu - OSMISS person Firma Express Inicio Calendario SSS Instructivos Contacto …" at bounding box center [98, 108] width 197 height 217
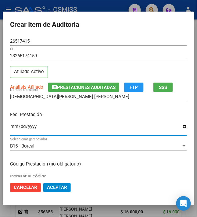
click at [11, 128] on input "Ingresar la fecha" at bounding box center [98, 129] width 177 height 10
click at [112, 112] on p "Fec. Prestación" at bounding box center [98, 114] width 177 height 7
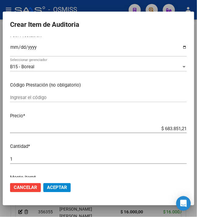
scroll to position [81, 0]
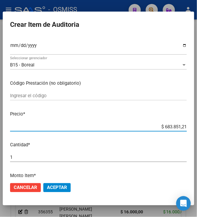
drag, startPoint x: 172, startPoint y: 127, endPoint x: 195, endPoint y: 124, distance: 23.1
click at [194, 124] on mat-dialog-content "26517415 Nro Documento 23265174159 CUIL Afiliado Activo Análisis Afiliado Prest…" at bounding box center [98, 107] width 191 height 141
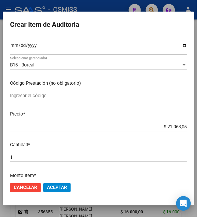
click at [60, 187] on span "Aceptar" at bounding box center [57, 187] width 20 height 5
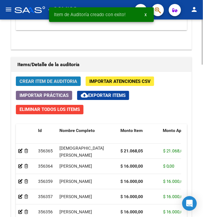
click at [38, 86] on button "Crear Item de Auditoria" at bounding box center [48, 80] width 65 height 9
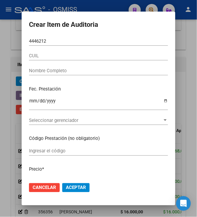
click at [26, 41] on mat-dialog-content "4446212 Nro Documento CUIL Nombre Completo Fec. Prestación Ingresar la fecha Se…" at bounding box center [99, 107] width 154 height 141
drag, startPoint x: 48, startPoint y: 41, endPoint x: 16, endPoint y: 37, distance: 31.9
click at [16, 37] on div "Crear Item de Auditoria 4446212 Nro Documento CUIL Nombre Completo Fec. Prestac…" at bounding box center [98, 108] width 197 height 217
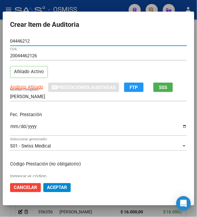
drag, startPoint x: 23, startPoint y: 41, endPoint x: 3, endPoint y: 40, distance: 20.7
click at [3, 40] on mat-dialog-content "04446212 Nro Documento 20044462126 CUIL Afiliado Activo Análisis Afiliado Prest…" at bounding box center [98, 107] width 191 height 141
click at [10, 40] on input "4446212" at bounding box center [98, 40] width 177 height 5
drag, startPoint x: 31, startPoint y: 39, endPoint x: -5, endPoint y: 41, distance: 36.3
click at [0, 41] on html "menu - OSMISS person Firma Express Inicio Calendario SSS Instructivos Contacto …" at bounding box center [98, 108] width 197 height 217
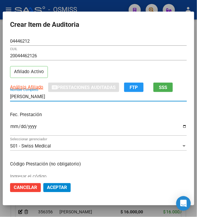
click at [53, 98] on input "[PERSON_NAME]" at bounding box center [98, 96] width 177 height 5
click at [45, 98] on input "[PERSON_NAME]" at bounding box center [98, 96] width 177 height 5
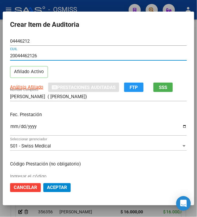
click at [42, 57] on input "20044462126" at bounding box center [98, 55] width 177 height 5
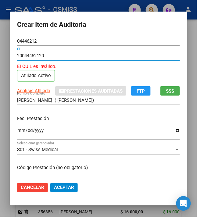
drag, startPoint x: 42, startPoint y: 57, endPoint x: 2, endPoint y: 59, distance: 39.9
click at [2, 59] on div "Crear Item de Auditoria 04446212 Nro Documento 20044462120 CUIL El CUIL es invá…" at bounding box center [98, 108] width 197 height 217
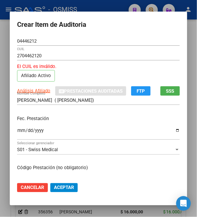
click at [99, 116] on p "Fec. Prestación" at bounding box center [98, 118] width 163 height 7
click at [96, 108] on div "[PERSON_NAME] ( [PERSON_NAME]) Nombre Completo" at bounding box center [98, 103] width 163 height 15
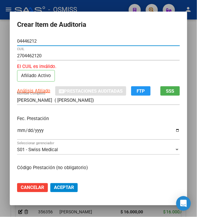
click at [83, 39] on input "04446212" at bounding box center [98, 40] width 163 height 5
drag, startPoint x: 34, startPoint y: 39, endPoint x: -7, endPoint y: 43, distance: 41.0
click at [0, 43] on html "menu - OSMISS person Firma Express Inicio Calendario SSS Instructivos Contacto …" at bounding box center [98, 108] width 197 height 217
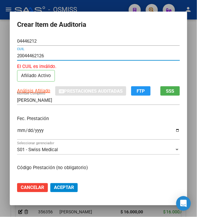
click at [17, 56] on input "20044462126" at bounding box center [98, 55] width 163 height 5
click at [45, 56] on input "20044462126" at bounding box center [98, 55] width 163 height 5
drag, startPoint x: 45, startPoint y: 56, endPoint x: -6, endPoint y: 56, distance: 51.2
click at [0, 56] on html "menu - OSMISS person Firma Express Inicio Calendario SSS Instructivos Contacto …" at bounding box center [98, 108] width 197 height 217
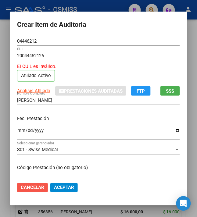
click at [35, 188] on span "Cancelar" at bounding box center [32, 187] width 23 height 5
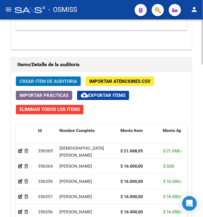
click at [36, 80] on span "Crear Item de Auditoria" at bounding box center [49, 81] width 58 height 5
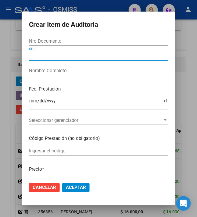
click at [38, 55] on input "CUIL" at bounding box center [98, 55] width 139 height 5
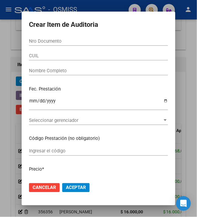
click at [118, 59] on div "CUIL" at bounding box center [98, 55] width 139 height 9
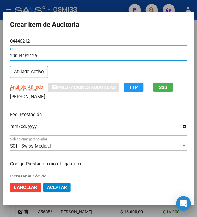
click at [11, 55] on input "20044462126" at bounding box center [98, 55] width 177 height 5
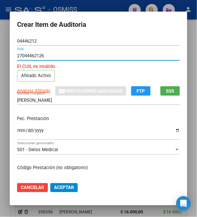
click at [41, 57] on input "27044462126" at bounding box center [98, 55] width 163 height 5
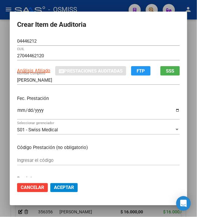
click at [55, 51] on div "04446212 Nro Documento" at bounding box center [98, 44] width 163 height 15
click at [59, 38] on div "04446212 Nro Documento" at bounding box center [98, 41] width 163 height 9
drag, startPoint x: 52, startPoint y: 82, endPoint x: 6, endPoint y: 79, distance: 45.8
click at [10, 79] on mat-dialog-content "04446212 Nro Documento 27044462120 CUIL Análisis Afiliado Prestaciones Auditada…" at bounding box center [98, 107] width 177 height 141
click at [85, 105] on div "Fec. Prestación Ingresar la fecha" at bounding box center [98, 108] width 163 height 35
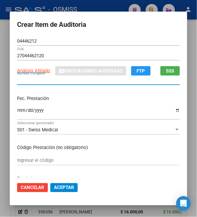
paste input "[PERSON_NAME] [PERSON_NAME]"
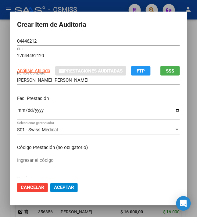
click at [82, 93] on div "Fec. Prestación Ingresar la fecha" at bounding box center [98, 108] width 163 height 35
click at [63, 94] on div "Fec. Prestación Ingresar la fecha" at bounding box center [98, 108] width 163 height 35
drag, startPoint x: 60, startPoint y: 79, endPoint x: 2, endPoint y: 80, distance: 57.6
click at [2, 80] on div "Crear Item de Auditoria 04446212 Nro Documento 27044462120 CUIL Análisis Afilia…" at bounding box center [98, 108] width 197 height 217
click at [117, 106] on div "Fec. Prestación Ingresar la fecha" at bounding box center [98, 108] width 163 height 35
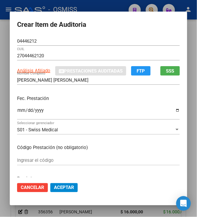
click at [17, 109] on input "Ingresar la fecha" at bounding box center [98, 113] width 163 height 10
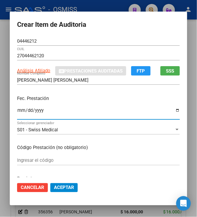
click at [91, 97] on p "Fec. Prestación" at bounding box center [98, 98] width 163 height 7
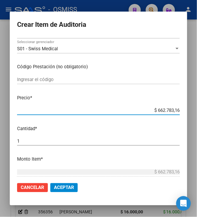
drag, startPoint x: 157, startPoint y: 110, endPoint x: 200, endPoint y: 108, distance: 43.3
click at [197, 109] on html "menu - OSMISS person Firma Express Inicio Calendario SSS Instructivos Contacto …" at bounding box center [98, 108] width 197 height 217
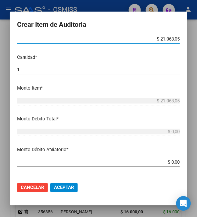
scroll to position [203, 0]
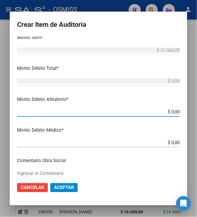
drag, startPoint x: 170, startPoint y: 111, endPoint x: 190, endPoint y: 112, distance: 19.8
click at [187, 112] on mat-dialog-content "04446212 Nro Documento 27044462120 CUIL Análisis Afiliado Prestaciones Auditada…" at bounding box center [98, 107] width 177 height 141
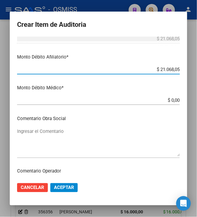
scroll to position [284, 0]
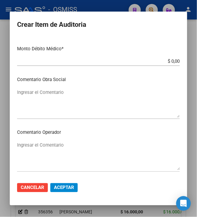
click at [65, 149] on textarea "Ingresar el Comentario" at bounding box center [98, 156] width 163 height 29
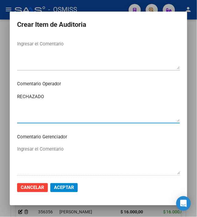
scroll to position [447, 0]
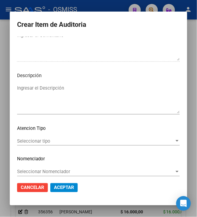
click at [64, 94] on textarea "Ingresar el Descripción" at bounding box center [98, 99] width 163 height 29
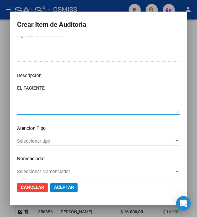
paste textarea "[PERSON_NAME] [PERSON_NAME]"
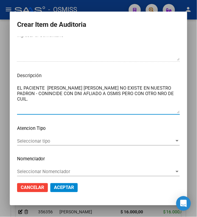
click at [42, 101] on textarea "EL PACIENTE [PERSON_NAME] [PERSON_NAME] NO EXISTE EN NUESTRO PADRON - CONINCIDE…" at bounding box center [98, 99] width 163 height 29
click at [71, 88] on textarea "EL PACIENTE [PERSON_NAME] [PERSON_NAME] NO EXISTE EN NUESTRO PADRON - CONINCIDE…" at bounding box center [98, 99] width 163 height 29
click at [24, 93] on textarea "EL PACIENTE [PERSON_NAME] [PERSON_NAME] NO EXISTE EN NUESTRO PADRON - CONINCIDE…" at bounding box center [98, 99] width 163 height 29
click at [19, 95] on textarea "EL PACIENTE [PERSON_NAME] [PERSON_NAME] NO EXISTE EN NUESTRO PADRON - CONINCIDE…" at bounding box center [98, 99] width 163 height 29
click at [27, 98] on textarea "EL PACIENTE [PERSON_NAME] [PERSON_NAME] NO EXISTE EN NUESTRO PADRON - COINCIDE …" at bounding box center [98, 99] width 163 height 29
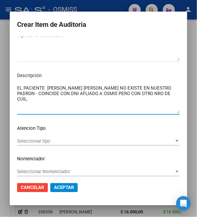
click at [43, 100] on textarea "EL PACIENTE [PERSON_NAME] [PERSON_NAME] NO EXISTE EN NUESTRO PADRON - COINCIDE …" at bounding box center [98, 99] width 163 height 29
click at [49, 104] on textarea "EL PACIENTE [PERSON_NAME] [PERSON_NAME] NO EXISTE EN NUESTRO PADRON - COINCIDE …" at bounding box center [98, 99] width 163 height 29
click at [117, 99] on textarea "EL PACIENTE [PERSON_NAME] [PERSON_NAME] NO EXISTE EN NUESTRO PADRON - COINCIDE …" at bounding box center [98, 99] width 163 height 29
click at [166, 96] on textarea "EL PACIENTE [PERSON_NAME] [PERSON_NAME] NO EXISTE EN NUESTRO PADRON - COINCIDE …" at bounding box center [98, 99] width 163 height 29
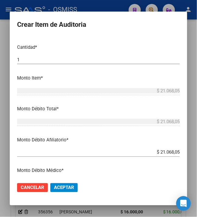
scroll to position [0, 0]
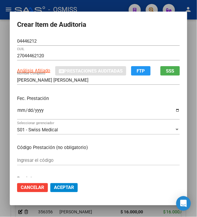
click at [107, 130] on div "S01 - Swiss Medical" at bounding box center [95, 129] width 157 height 5
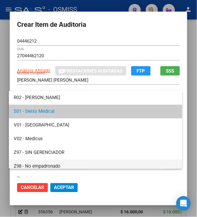
scroll to position [169, 0]
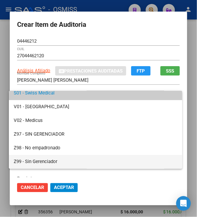
click at [58, 160] on span "Z99 - Sin Gerenciador" at bounding box center [96, 162] width 164 height 14
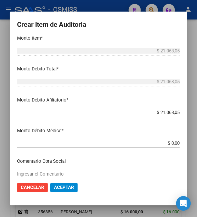
scroll to position [203, 0]
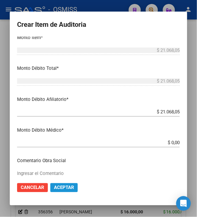
click at [62, 187] on span "Aceptar" at bounding box center [64, 187] width 20 height 5
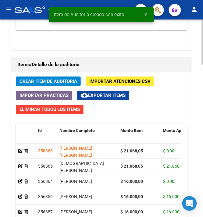
drag, startPoint x: 105, startPoint y: 153, endPoint x: 56, endPoint y: 153, distance: 49.1
copy div "[PERSON_NAME] [PERSON_NAME]"
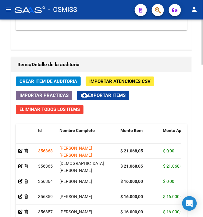
click at [114, 147] on datatable-body-cell "[PERSON_NAME] [PERSON_NAME]" at bounding box center [87, 151] width 61 height 15
click at [117, 128] on span at bounding box center [116, 137] width 3 height 27
drag, startPoint x: 104, startPoint y: 152, endPoint x: 59, endPoint y: 151, distance: 45.7
click at [59, 151] on datatable-body-cell "[PERSON_NAME] [PERSON_NAME]" at bounding box center [87, 151] width 61 height 15
copy span "[PERSON_NAME] [PERSON_NAME]"
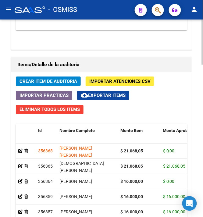
click at [160, 101] on div "Crear Item de Auditoria Importar Atenciones CSV Importar Prácticas cloud_downlo…" at bounding box center [101, 183] width 180 height 223
click at [45, 86] on button "Crear Item de Auditoria" at bounding box center [48, 80] width 65 height 9
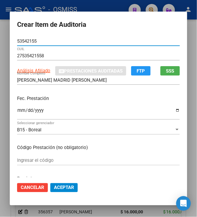
click at [17, 110] on input "Ingresar la fecha" at bounding box center [98, 113] width 163 height 10
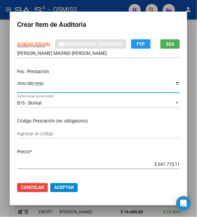
scroll to position [41, 0]
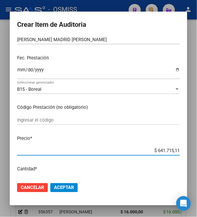
drag, startPoint x: 154, startPoint y: 150, endPoint x: 201, endPoint y: 158, distance: 48.0
click at [197, 158] on html "menu - OSMISS person Firma Express Inicio Calendario SSS Instructivos Contacto …" at bounding box center [98, 108] width 197 height 217
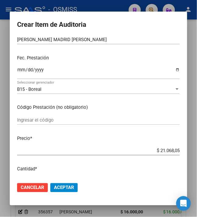
scroll to position [0, 0]
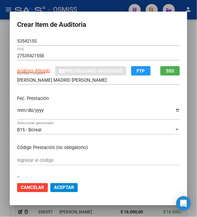
click at [187, 21] on mat-dialog-container "Crear Item de Auditoria 53542155 Nro Documento 27535421558 CUIL Análisis Afilia…" at bounding box center [98, 109] width 177 height 194
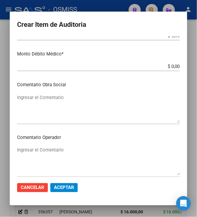
scroll to position [284, 0]
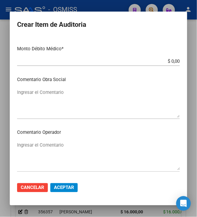
click at [36, 142] on textarea "Ingresar el Comentario" at bounding box center [98, 156] width 163 height 29
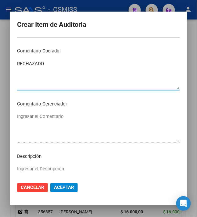
scroll to position [451, 0]
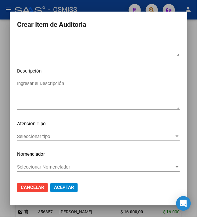
click at [59, 93] on textarea "Ingresar el Descripción" at bounding box center [98, 94] width 163 height 29
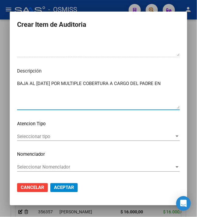
click at [171, 81] on textarea "BAJA AL [DATE] POR MULTIPLE COBERTURA A CARGO DEL PADRE EN" at bounding box center [98, 94] width 163 height 29
paste textarea "COBERTURA DE SALUD S.A."
click at [170, 81] on textarea "BAJA AL [DATE] POR MULTIPLE COBERTURA A CARGO DEL PADRE EN COBERTURA DE SALUD S…" at bounding box center [98, 94] width 163 height 29
paste textarea "904302"
click at [119, 96] on textarea "BAJA AL [DATE] POR MULTIPLE COBERTURA A CARGO DEL PADRE EN RNAS 904302 COBERTUR…" at bounding box center [98, 94] width 163 height 29
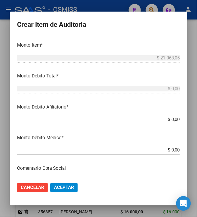
scroll to position [208, 0]
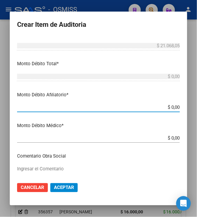
drag, startPoint x: 168, startPoint y: 108, endPoint x: 201, endPoint y: 105, distance: 33.3
click at [197, 105] on html "menu - OSMISS person Firma Express Inicio Calendario SSS Instructivos Contacto …" at bounding box center [98, 108] width 197 height 217
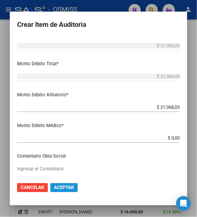
click at [66, 188] on span "Aceptar" at bounding box center [64, 187] width 20 height 5
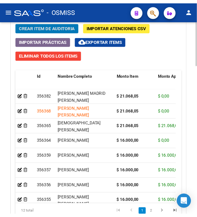
scroll to position [583, 0]
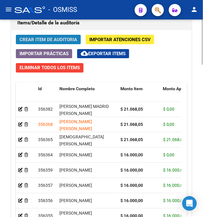
click at [43, 41] on span "Crear Item de Auditoria" at bounding box center [49, 39] width 58 height 5
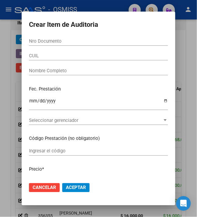
click at [38, 43] on input "Nro Documento" at bounding box center [98, 40] width 139 height 5
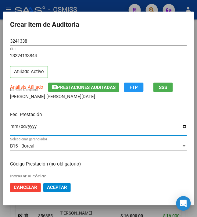
click at [11, 127] on input "Ingresar la fecha" at bounding box center [98, 129] width 177 height 10
click at [105, 115] on p "Fec. Prestación" at bounding box center [98, 114] width 177 height 7
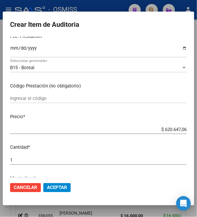
scroll to position [81, 0]
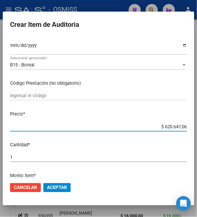
drag, startPoint x: 160, startPoint y: 128, endPoint x: 208, endPoint y: 132, distance: 48.9
click at [197, 132] on html "menu - OSMISS person Firma Express Inicio Calendario SSS Instructivos Contacto …" at bounding box center [98, 108] width 197 height 217
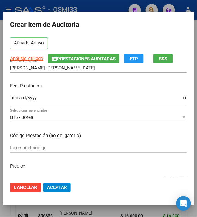
scroll to position [41, 0]
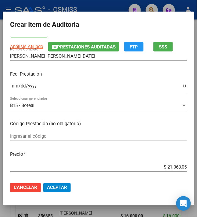
click at [59, 186] on span "Aceptar" at bounding box center [57, 187] width 20 height 5
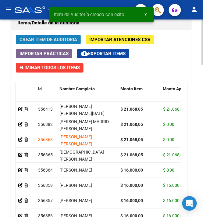
click at [37, 41] on span "Crear Item de Auditoria" at bounding box center [49, 39] width 58 height 5
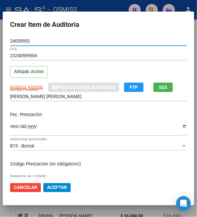
click at [10, 126] on input "Ingresar la fecha" at bounding box center [98, 129] width 177 height 10
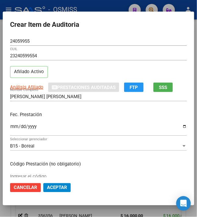
click at [50, 117] on p "Fec. Prestación" at bounding box center [98, 114] width 177 height 7
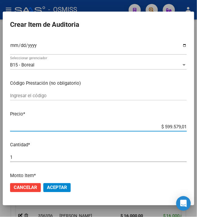
drag, startPoint x: 159, startPoint y: 125, endPoint x: 192, endPoint y: 129, distance: 33.1
click at [186, 130] on mat-dialog-content "24059955 Nro Documento 23240599554 CUIL Afiliado Activo Análisis Afiliado Prest…" at bounding box center [98, 107] width 191 height 141
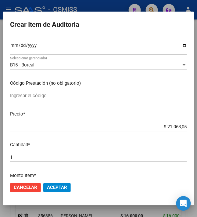
click at [57, 190] on span "Aceptar" at bounding box center [57, 187] width 20 height 5
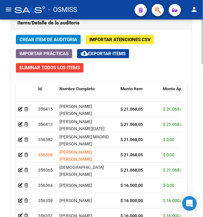
click at [48, 41] on span "Crear Item de Auditoria" at bounding box center [49, 39] width 58 height 5
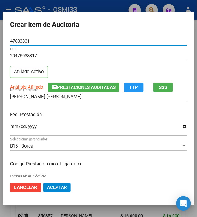
click at [10, 126] on input "Ingresar la fecha" at bounding box center [98, 129] width 177 height 10
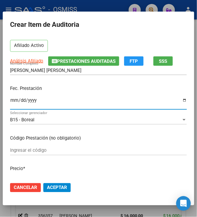
scroll to position [41, 0]
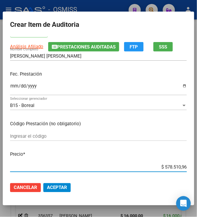
drag, startPoint x: 160, startPoint y: 168, endPoint x: 200, endPoint y: 168, distance: 40.2
click at [197, 168] on html "menu - OSMISS person Firma Express Inicio Calendario SSS Instructivos Contacto …" at bounding box center [98, 108] width 197 height 217
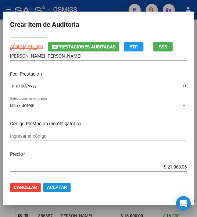
click at [54, 189] on span "Aceptar" at bounding box center [57, 187] width 20 height 5
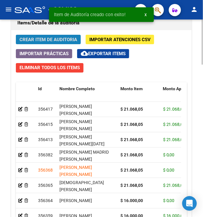
click at [30, 44] on button "Crear Item de Auditoria" at bounding box center [48, 39] width 65 height 9
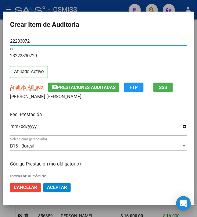
click at [12, 126] on input "Ingresar la fecha" at bounding box center [98, 129] width 177 height 10
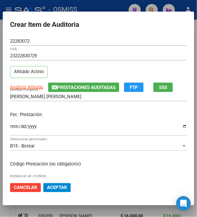
click at [62, 111] on div "Fec. Prestación [DATE] Ingresar la fecha" at bounding box center [98, 124] width 177 height 35
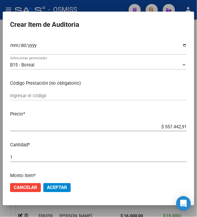
drag, startPoint x: 161, startPoint y: 129, endPoint x: 208, endPoint y: 127, distance: 47.3
click at [197, 127] on html "menu - OSMISS person Firma Express Inicio Calendario SSS Instructivos Contacto …" at bounding box center [98, 108] width 197 height 217
click at [53, 188] on span "Aceptar" at bounding box center [57, 187] width 20 height 5
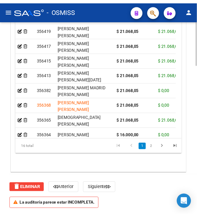
scroll to position [543, 0]
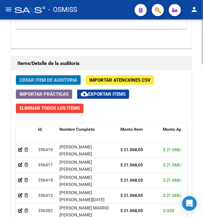
click at [51, 81] on span "Crear Item de Auditoria" at bounding box center [49, 79] width 58 height 5
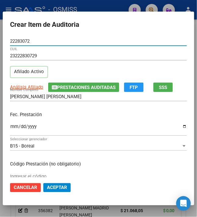
click at [10, 129] on input "Ingresar la fecha" at bounding box center [98, 129] width 177 height 10
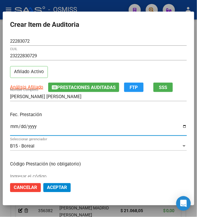
click at [119, 123] on div "[DATE] Ingresar la fecha" at bounding box center [98, 129] width 177 height 13
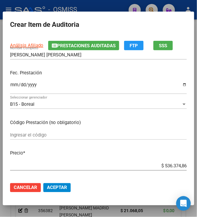
scroll to position [81, 0]
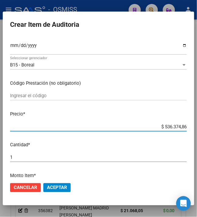
drag, startPoint x: 161, startPoint y: 125, endPoint x: 208, endPoint y: 134, distance: 48.4
click at [197, 134] on html "menu - OSMISS person Firma Express Inicio Calendario SSS Instructivos Contacto …" at bounding box center [98, 108] width 197 height 217
click at [56, 188] on span "Aceptar" at bounding box center [57, 187] width 20 height 5
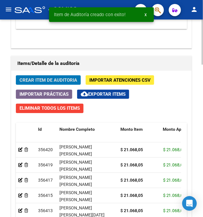
click at [45, 83] on span "Crear Item de Auditoria" at bounding box center [49, 79] width 58 height 5
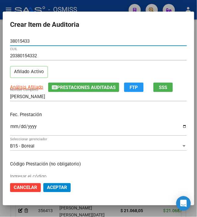
click at [10, 127] on input "Ingresar la fecha" at bounding box center [98, 129] width 177 height 10
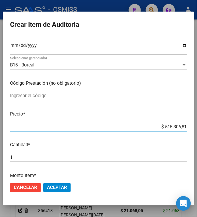
drag, startPoint x: 161, startPoint y: 126, endPoint x: 208, endPoint y: 133, distance: 47.8
click at [197, 133] on html "menu - OSMISS person Firma Express Inicio Calendario SSS Instructivos Contacto …" at bounding box center [98, 108] width 197 height 217
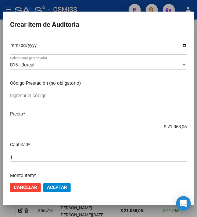
drag, startPoint x: 53, startPoint y: 186, endPoint x: 55, endPoint y: 180, distance: 6.5
click at [54, 186] on span "Aceptar" at bounding box center [57, 187] width 20 height 5
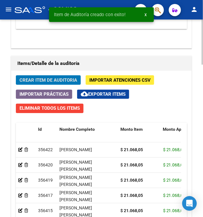
click at [35, 82] on span "Crear Item de Auditoria" at bounding box center [49, 79] width 58 height 5
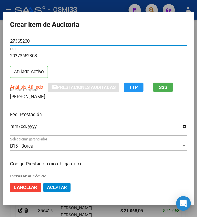
click at [10, 127] on input "Ingresar la fecha" at bounding box center [98, 129] width 177 height 10
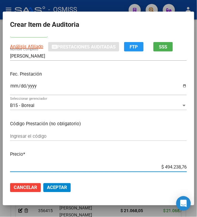
scroll to position [60, 0]
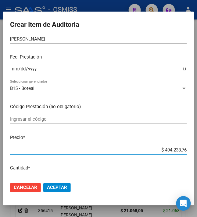
drag, startPoint x: 160, startPoint y: 169, endPoint x: 208, endPoint y: 172, distance: 48.6
click at [197, 172] on html "menu - OSMISS person Firma Express Inicio Calendario SSS Instructivos Contacto …" at bounding box center [98, 108] width 197 height 217
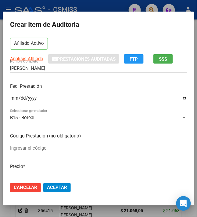
scroll to position [41, 0]
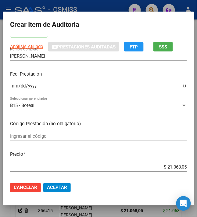
click at [59, 186] on span "Aceptar" at bounding box center [57, 187] width 20 height 5
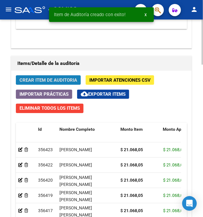
click at [41, 82] on span "Crear Item de Auditoria" at bounding box center [49, 79] width 58 height 5
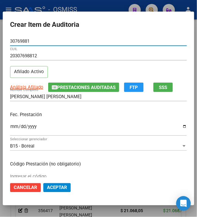
click at [11, 127] on input "Ingresar la fecha" at bounding box center [98, 129] width 177 height 10
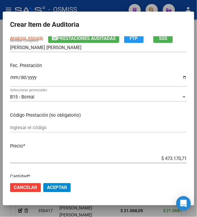
scroll to position [81, 0]
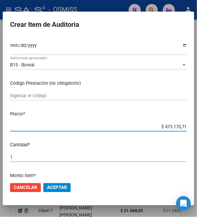
drag, startPoint x: 162, startPoint y: 126, endPoint x: 203, endPoint y: 134, distance: 42.3
click at [197, 134] on html "menu - OSMISS person Firma Express Inicio Calendario SSS Instructivos Contacto …" at bounding box center [98, 108] width 197 height 217
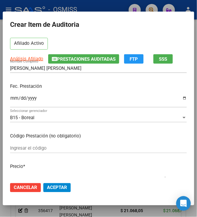
scroll to position [41, 0]
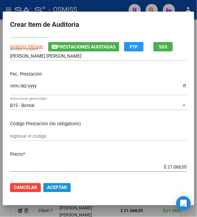
click at [60, 186] on span "Aceptar" at bounding box center [57, 187] width 20 height 5
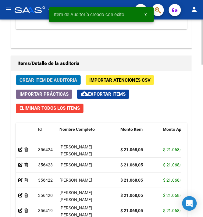
click at [48, 80] on span "Crear Item de Auditoria" at bounding box center [49, 79] width 58 height 5
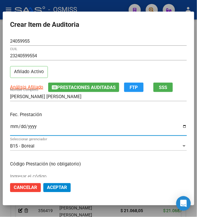
click at [10, 125] on input "Ingresar la fecha" at bounding box center [98, 129] width 177 height 10
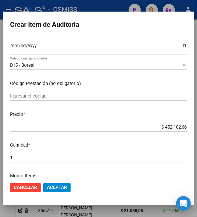
scroll to position [81, 0]
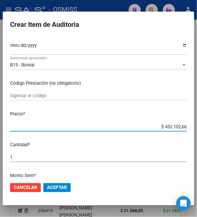
drag, startPoint x: 160, startPoint y: 127, endPoint x: 208, endPoint y: 126, distance: 48.5
click at [197, 126] on html "menu - OSMISS person Firma Express Inicio Calendario SSS Instructivos Contacto …" at bounding box center [98, 108] width 197 height 217
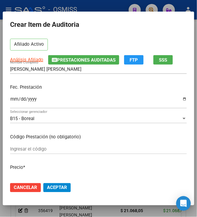
scroll to position [41, 0]
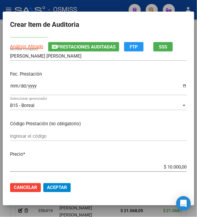
click at [56, 187] on span "Aceptar" at bounding box center [57, 187] width 20 height 5
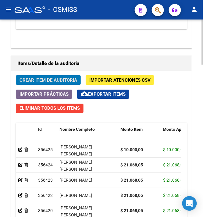
click at [38, 81] on span "Crear Item de Auditoria" at bounding box center [49, 79] width 58 height 5
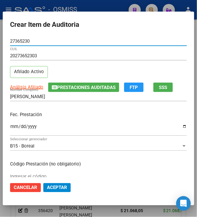
click at [10, 128] on input "Ingresar la fecha" at bounding box center [98, 129] width 177 height 10
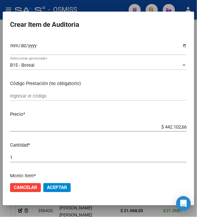
scroll to position [81, 0]
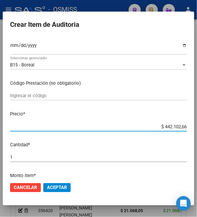
drag, startPoint x: 160, startPoint y: 127, endPoint x: 201, endPoint y: 127, distance: 40.2
click at [197, 127] on html "menu - OSMISS person Firma Express Inicio Calendario SSS Instructivos Contacto …" at bounding box center [98, 108] width 197 height 217
click at [55, 188] on span "Aceptar" at bounding box center [57, 187] width 20 height 5
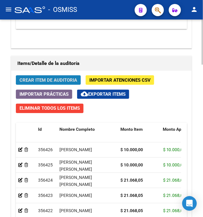
click at [62, 81] on span "Crear Item de Auditoria" at bounding box center [49, 79] width 58 height 5
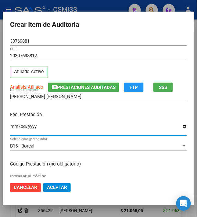
click at [10, 130] on input "Ingresar la fecha" at bounding box center [98, 129] width 177 height 10
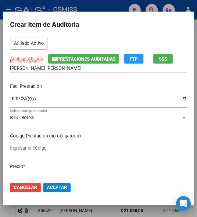
scroll to position [41, 0]
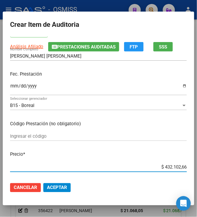
drag, startPoint x: 161, startPoint y: 166, endPoint x: 208, endPoint y: 169, distance: 47.4
click at [197, 169] on html "menu - OSMISS person Firma Express Inicio Calendario SSS Instructivos Contacto …" at bounding box center [98, 108] width 197 height 217
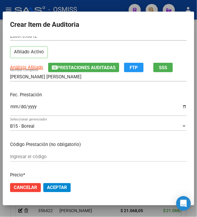
scroll to position [0, 0]
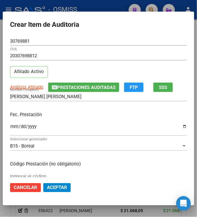
click at [60, 188] on span "Aceptar" at bounding box center [57, 187] width 20 height 5
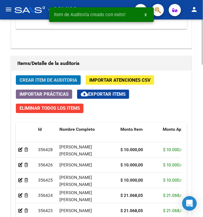
click at [47, 83] on span "Crear Item de Auditoria" at bounding box center [49, 79] width 58 height 5
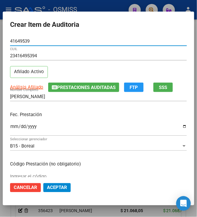
click at [10, 128] on input "Ingresar la fecha" at bounding box center [98, 129] width 177 height 10
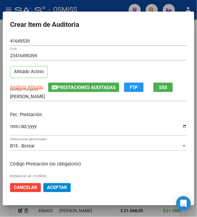
click at [76, 119] on div "Fec. Prestación [DATE] Ingresar la fecha" at bounding box center [98, 124] width 177 height 35
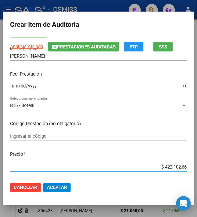
drag, startPoint x: 162, startPoint y: 167, endPoint x: 206, endPoint y: 166, distance: 44.5
click at [197, 166] on html "menu - OSMISS person Firma Express Inicio Calendario SSS Instructivos Contacto …" at bounding box center [98, 108] width 197 height 217
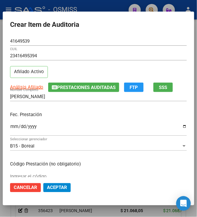
scroll to position [81, 0]
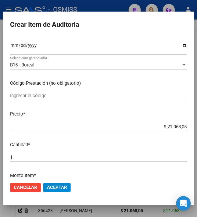
click at [60, 186] on span "Aceptar" at bounding box center [57, 187] width 20 height 5
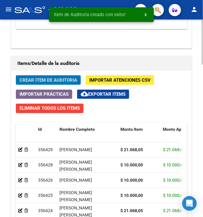
click at [64, 82] on span "Crear Item de Auditoria" at bounding box center [49, 79] width 58 height 5
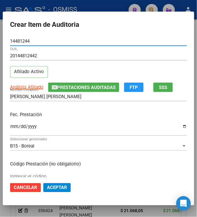
click at [10, 127] on input "Ingresar la fecha" at bounding box center [98, 129] width 177 height 10
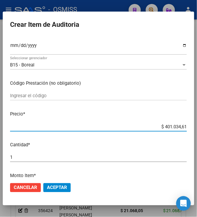
drag, startPoint x: 179, startPoint y: 127, endPoint x: 205, endPoint y: 127, distance: 25.6
click at [197, 127] on html "menu - OSMISS person Firma Express Inicio Calendario SSS Instructivos Contacto …" at bounding box center [98, 108] width 197 height 217
drag, startPoint x: 166, startPoint y: 127, endPoint x: 208, endPoint y: 132, distance: 42.4
click at [197, 132] on html "menu - OSMISS person Firma Express Inicio Calendario SSS Instructivos Contacto …" at bounding box center [98, 108] width 197 height 217
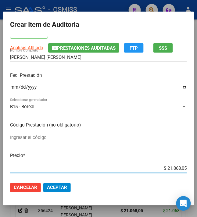
scroll to position [0, 0]
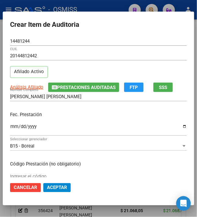
click at [54, 190] on span "Aceptar" at bounding box center [57, 187] width 20 height 5
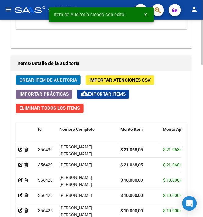
click at [46, 82] on span "Crear Item de Auditoria" at bounding box center [49, 79] width 58 height 5
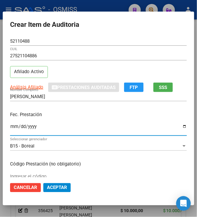
click at [10, 128] on input "Ingresar la fecha" at bounding box center [98, 129] width 177 height 10
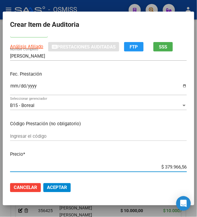
drag, startPoint x: 161, startPoint y: 167, endPoint x: 208, endPoint y: 169, distance: 47.6
click at [197, 169] on html "menu - OSMISS person Firma Express Inicio Calendario SSS Instructivos Contacto …" at bounding box center [98, 108] width 197 height 217
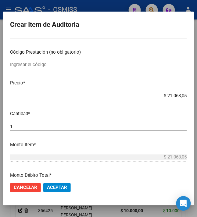
scroll to position [122, 0]
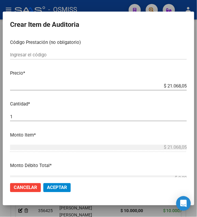
click at [58, 189] on span "Aceptar" at bounding box center [57, 187] width 20 height 5
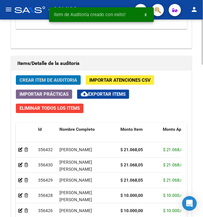
click at [59, 83] on span "Crear Item de Auditoria" at bounding box center [49, 79] width 58 height 5
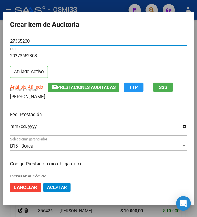
click at [10, 128] on input "Ingresar la fecha" at bounding box center [98, 129] width 177 height 10
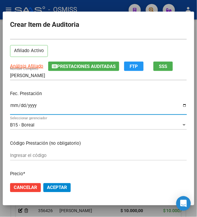
scroll to position [41, 0]
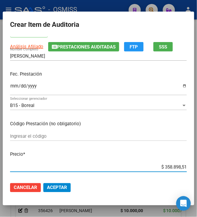
drag, startPoint x: 161, startPoint y: 167, endPoint x: 201, endPoint y: 171, distance: 40.4
click at [197, 171] on html "menu - OSMISS person Firma Express Inicio Calendario SSS Instructivos Contacto …" at bounding box center [98, 108] width 197 height 217
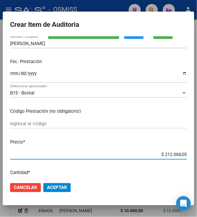
drag, startPoint x: 163, startPoint y: 157, endPoint x: 208, endPoint y: 160, distance: 45.2
click at [197, 160] on html "menu - OSMISS person Firma Express Inicio Calendario SSS Instructivos Contacto …" at bounding box center [98, 108] width 197 height 217
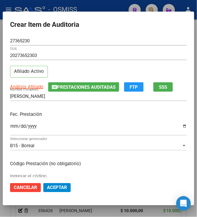
scroll to position [0, 0]
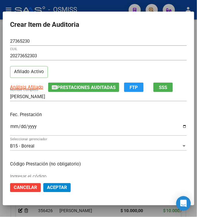
click at [60, 189] on span "Aceptar" at bounding box center [57, 187] width 20 height 5
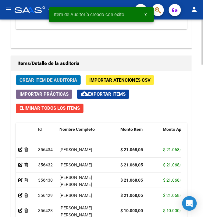
click at [41, 73] on div "Crear Item de Auditoria Importar Atenciones CSV Importar Prácticas cloud_downlo…" at bounding box center [101, 182] width 180 height 223
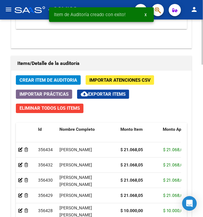
click at [43, 79] on span "Crear Item de Auditoria" at bounding box center [49, 79] width 58 height 5
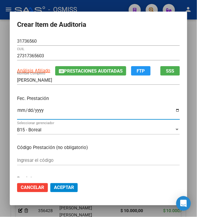
click at [17, 111] on input "Ingresar la fecha" at bounding box center [98, 113] width 163 height 10
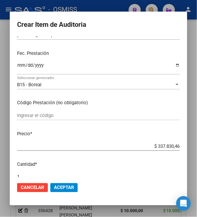
scroll to position [81, 0]
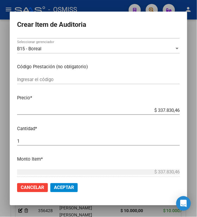
drag, startPoint x: 154, startPoint y: 112, endPoint x: 208, endPoint y: 116, distance: 54.7
click at [197, 116] on html "menu - OSMISS person Firma Express Inicio Calendario SSS Instructivos Contacto …" at bounding box center [98, 108] width 197 height 217
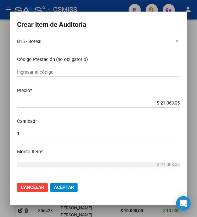
scroll to position [162, 0]
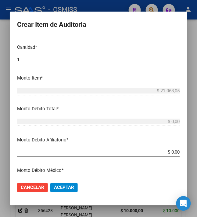
click at [60, 186] on span "Aceptar" at bounding box center [64, 187] width 20 height 5
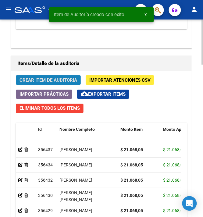
click at [49, 84] on button "Crear Item de Auditoria" at bounding box center [48, 79] width 65 height 9
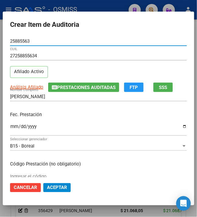
click at [6, 130] on mat-dialog-content "25885563 Nro Documento 27258855634 CUIL Afiliado Activo Análisis Afiliado Prest…" at bounding box center [98, 107] width 191 height 141
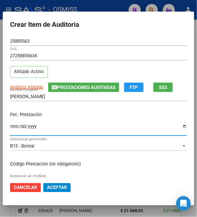
click at [10, 129] on input "Ingresar la fecha" at bounding box center [98, 129] width 177 height 10
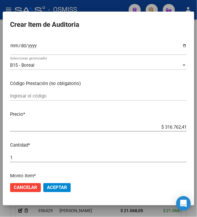
scroll to position [81, 0]
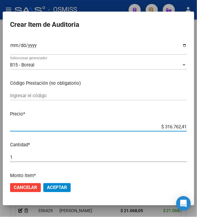
drag, startPoint x: 161, startPoint y: 128, endPoint x: 208, endPoint y: 130, distance: 47.3
click at [197, 130] on html "menu - OSMISS person Firma Express Inicio Calendario SSS Instructivos Contacto …" at bounding box center [98, 108] width 197 height 217
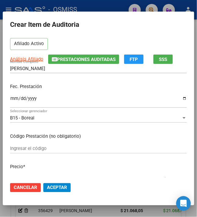
scroll to position [41, 0]
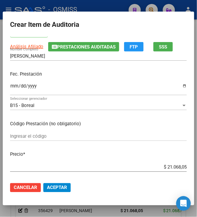
click at [57, 184] on button "Aceptar" at bounding box center [56, 187] width 27 height 9
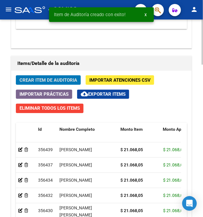
click at [41, 83] on span "Crear Item de Auditoria" at bounding box center [49, 79] width 58 height 5
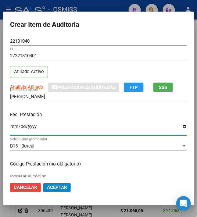
click at [10, 131] on input "Ingresar la fecha" at bounding box center [98, 129] width 177 height 10
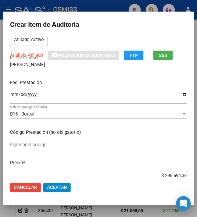
scroll to position [81, 0]
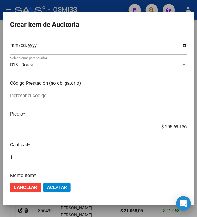
drag, startPoint x: 160, startPoint y: 126, endPoint x: 201, endPoint y: 128, distance: 40.9
click at [197, 128] on html "menu - OSMISS person Firma Express Inicio Calendario SSS Instructivos Contacto …" at bounding box center [98, 108] width 197 height 217
click at [159, 146] on p "Cantidad *" at bounding box center [98, 144] width 177 height 7
click at [51, 189] on span "Aceptar" at bounding box center [57, 187] width 20 height 5
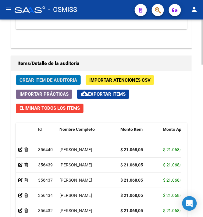
click at [50, 82] on span "Crear Item de Auditoria" at bounding box center [49, 79] width 58 height 5
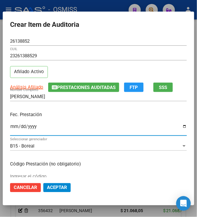
click at [11, 127] on input "Ingresar la fecha" at bounding box center [98, 129] width 177 height 10
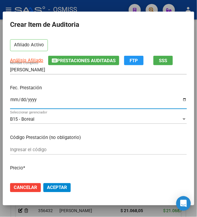
scroll to position [41, 0]
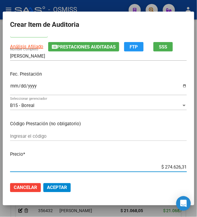
drag, startPoint x: 159, startPoint y: 166, endPoint x: 204, endPoint y: 166, distance: 45.4
click at [197, 166] on html "menu - OSMISS person Firma Express Inicio Calendario SSS Instructivos Contacto …" at bounding box center [98, 108] width 197 height 217
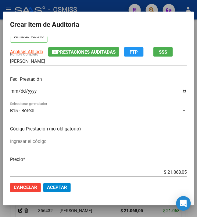
scroll to position [81, 0]
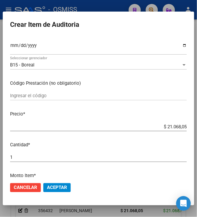
click at [52, 187] on span "Aceptar" at bounding box center [57, 187] width 20 height 5
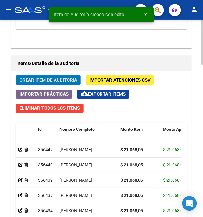
click at [57, 79] on span "Crear Item de Auditoria" at bounding box center [49, 79] width 58 height 5
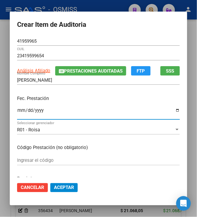
click at [17, 110] on input "Ingresar la fecha" at bounding box center [98, 113] width 163 height 10
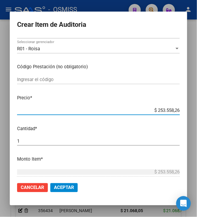
drag, startPoint x: 154, startPoint y: 111, endPoint x: 203, endPoint y: 112, distance: 48.8
click at [197, 112] on html "menu - OSMISS person Firma Express Inicio Calendario SSS Instructivos Contacto …" at bounding box center [98, 108] width 197 height 217
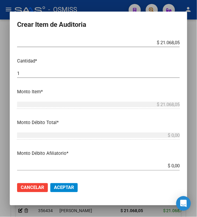
scroll to position [162, 0]
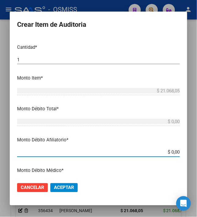
drag, startPoint x: 169, startPoint y: 151, endPoint x: 203, endPoint y: 150, distance: 33.5
click at [197, 150] on html "menu - OSMISS person Firma Express Inicio Calendario SSS Instructivos Contacto …" at bounding box center [98, 108] width 197 height 217
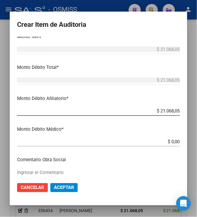
scroll to position [244, 0]
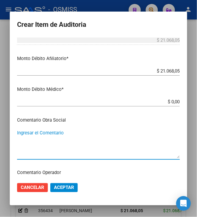
click at [79, 142] on textarea "Ingresar el Comentario" at bounding box center [98, 144] width 163 height 29
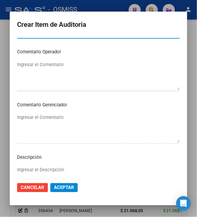
scroll to position [366, 0]
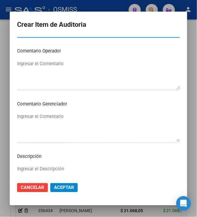
click at [70, 73] on textarea "Ingresar el Comentario" at bounding box center [98, 74] width 163 height 29
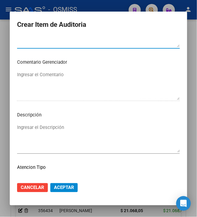
scroll to position [447, 0]
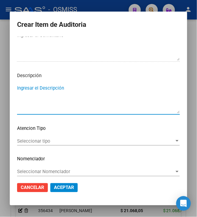
click at [61, 101] on textarea "Ingresar el Descripción" at bounding box center [98, 99] width 163 height 29
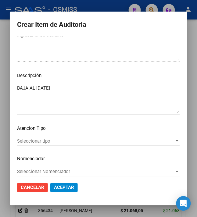
click at [82, 90] on textarea "BAJA AL [DATE]" at bounding box center [98, 99] width 163 height 29
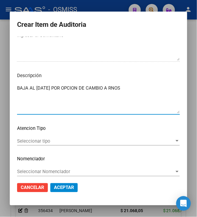
click at [141, 91] on textarea "BAJA AL [DATE] POR OPCION DE CAMBIO A RNOS" at bounding box center [98, 99] width 163 height 29
click at [155, 88] on textarea "BAJA AL [DATE] POR OPCION DE CAMBIO A RNOS 112004" at bounding box center [98, 99] width 163 height 29
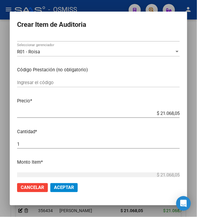
scroll to position [0, 0]
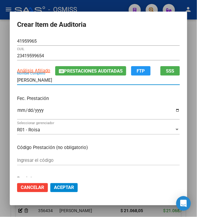
drag, startPoint x: 73, startPoint y: 80, endPoint x: 4, endPoint y: 75, distance: 70.0
click at [4, 75] on div "Crear Item de Auditoria 41959965 Nro Documento 23419599654 CUIL Análisis Afilia…" at bounding box center [98, 108] width 197 height 217
click at [116, 98] on p "Fec. Prestación" at bounding box center [98, 98] width 163 height 7
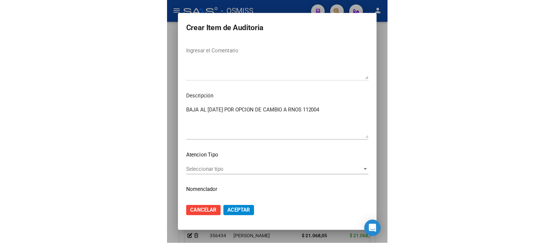
scroll to position [447, 0]
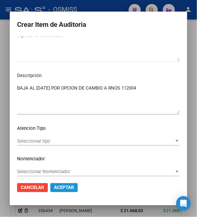
click at [64, 186] on span "Aceptar" at bounding box center [64, 187] width 20 height 5
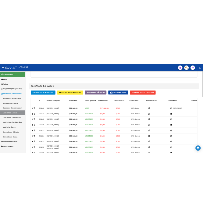
scroll to position [386, 0]
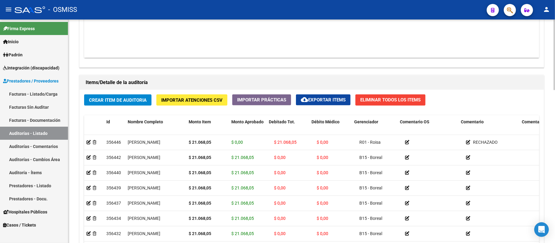
drag, startPoint x: 268, startPoint y: 25, endPoint x: 261, endPoint y: 25, distance: 7.0
click at [203, 25] on div "Información del área Cambiar de área a esta auditoría Area * Hospitales de Auto…" at bounding box center [311, 58] width 467 height 515
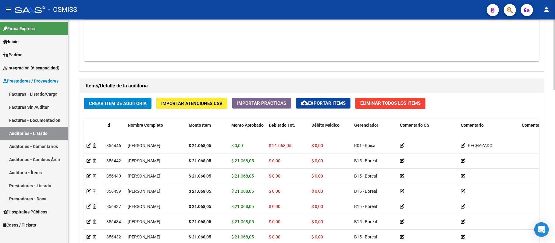
click at [203, 77] on div "Items/Detalle de la auditoría Crear Item de Auditoria Importar Atenciones CSV I…" at bounding box center [311, 188] width 467 height 223
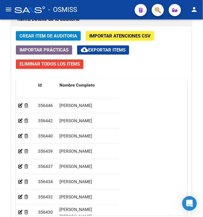
scroll to position [583, 0]
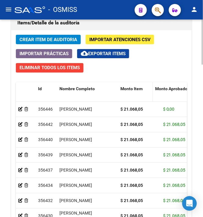
drag, startPoint x: 158, startPoint y: 89, endPoint x: 147, endPoint y: 88, distance: 11.6
click at [147, 88] on datatable-header-cell "Monto Item" at bounding box center [135, 95] width 35 height 27
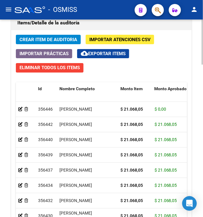
click at [172, 58] on div "Crear Item de Auditoria Importar Atenciones CSV Importar Prácticas cloud_downlo…" at bounding box center [101, 141] width 180 height 223
click at [51, 38] on span "Crear Item de Auditoria" at bounding box center [49, 39] width 58 height 5
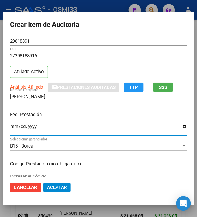
click at [10, 127] on input "Ingresar la fecha" at bounding box center [98, 129] width 177 height 10
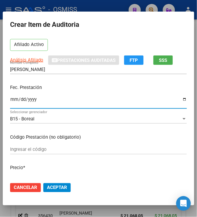
scroll to position [41, 0]
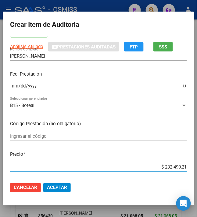
drag, startPoint x: 159, startPoint y: 169, endPoint x: 199, endPoint y: 161, distance: 40.9
click at [197, 166] on html "menu - OSMISS person Firma Express Inicio Calendario SSS Instructivos Contacto …" at bounding box center [98, 108] width 197 height 217
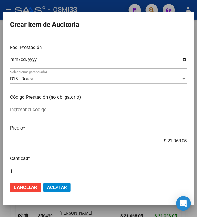
scroll to position [81, 0]
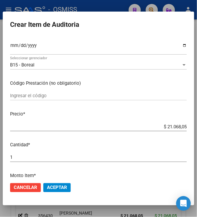
click at [62, 188] on span "Aceptar" at bounding box center [57, 187] width 20 height 5
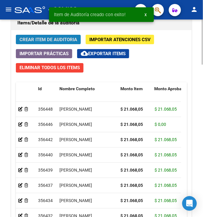
click at [46, 38] on span "Crear Item de Auditoria" at bounding box center [49, 39] width 58 height 5
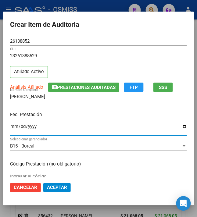
click at [10, 129] on input "Ingresar la fecha" at bounding box center [98, 129] width 177 height 10
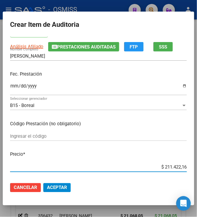
drag, startPoint x: 160, startPoint y: 168, endPoint x: 210, endPoint y: 165, distance: 49.5
click at [197, 165] on html "menu - OSMISS person Firma Express Inicio Calendario SSS Instructivos Contacto …" at bounding box center [98, 108] width 197 height 217
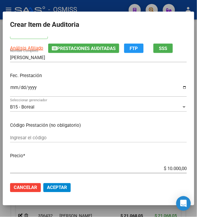
scroll to position [81, 0]
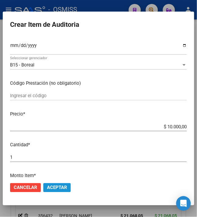
click at [61, 187] on span "Aceptar" at bounding box center [57, 187] width 20 height 5
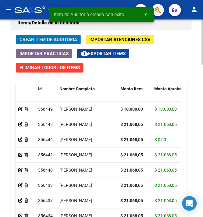
click at [48, 38] on span "Crear Item de Auditoria" at bounding box center [49, 39] width 58 height 5
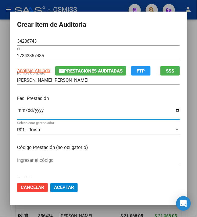
click at [17, 112] on input "Ingresar la fecha" at bounding box center [98, 113] width 163 height 10
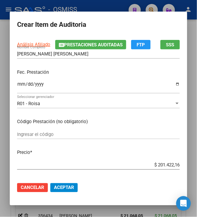
scroll to position [41, 0]
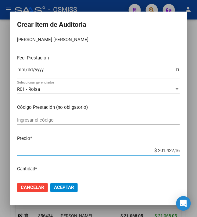
drag, startPoint x: 154, startPoint y: 151, endPoint x: 210, endPoint y: 153, distance: 55.8
click at [197, 153] on html "menu - OSMISS person Firma Express Inicio Calendario SSS Instructivos Contacto …" at bounding box center [98, 108] width 197 height 217
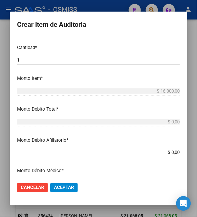
scroll to position [162, 0]
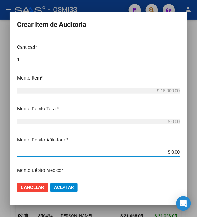
drag, startPoint x: 169, startPoint y: 153, endPoint x: 188, endPoint y: 148, distance: 20.2
click at [187, 149] on mat-dialog-content "34286743 Nro Documento 27342867435 CUIL Análisis Afiliado Prestaciones Auditada…" at bounding box center [98, 107] width 177 height 141
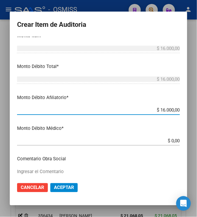
scroll to position [244, 0]
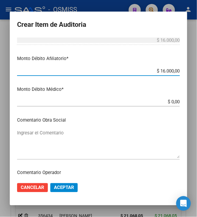
click at [101, 142] on textarea "Ingresar el Comentario" at bounding box center [98, 144] width 163 height 29
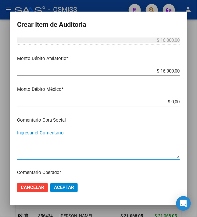
scroll to position [284, 0]
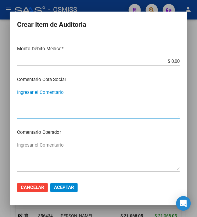
click at [97, 153] on textarea "Ingresar el Comentario" at bounding box center [98, 156] width 163 height 29
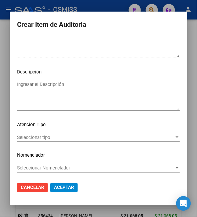
scroll to position [451, 0]
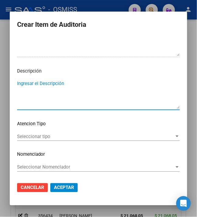
click at [81, 93] on textarea "Ingresar el Descripción" at bounding box center [98, 94] width 163 height 29
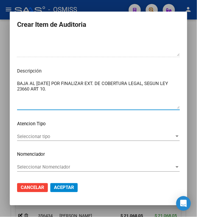
click at [82, 93] on textarea "BAJA AL [DATE] POR FINALIZAR EXT. DE COBERTURA LEGAL, SEGUN LEY 23660 ART 10." at bounding box center [98, 94] width 163 height 29
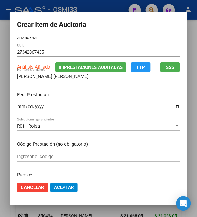
scroll to position [0, 0]
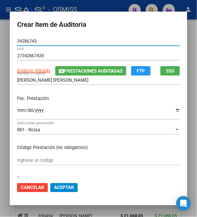
drag, startPoint x: 36, startPoint y: 41, endPoint x: -8, endPoint y: 36, distance: 43.9
click at [0, 36] on html "menu - OSMISS person Firma Express Inicio Calendario SSS Instructivos Contacto …" at bounding box center [98, 108] width 197 height 217
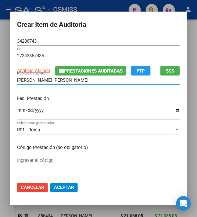
drag, startPoint x: 20, startPoint y: 79, endPoint x: -7, endPoint y: 77, distance: 26.5
click at [0, 77] on html "menu - OSMISS person Firma Express Inicio Calendario SSS Instructivos Contacto …" at bounding box center [98, 108] width 197 height 217
click at [108, 101] on p "Fec. Prestación" at bounding box center [98, 98] width 163 height 7
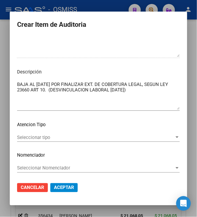
scroll to position [451, 0]
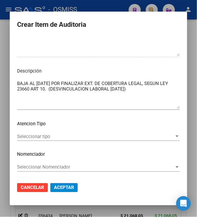
click at [56, 188] on span "Aceptar" at bounding box center [64, 187] width 20 height 5
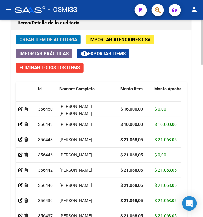
click at [43, 41] on span "Crear Item de Auditoria" at bounding box center [49, 39] width 58 height 5
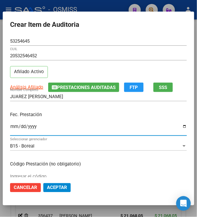
click at [10, 127] on input "Ingresar la fecha" at bounding box center [98, 129] width 177 height 10
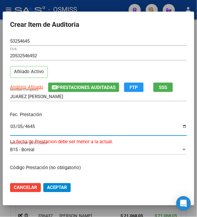
click at [10, 127] on input "4645-03-05" at bounding box center [98, 129] width 177 height 10
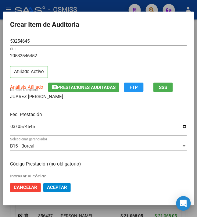
click at [78, 123] on div "[DATE] Ingresar la fecha" at bounding box center [98, 129] width 177 height 13
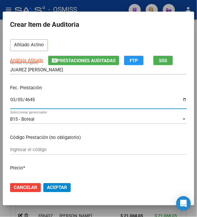
scroll to position [41, 0]
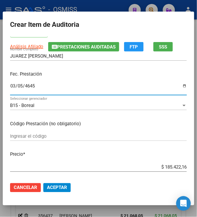
drag, startPoint x: 188, startPoint y: 168, endPoint x: 196, endPoint y: 169, distance: 8.0
click at [194, 169] on mat-dialog-content "53254645 Nro Documento 20532546452 CUIL Afiliado Activo Análisis Afiliado Prest…" at bounding box center [98, 107] width 191 height 141
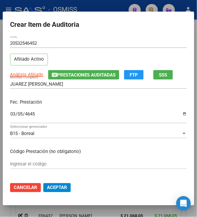
scroll to position [0, 0]
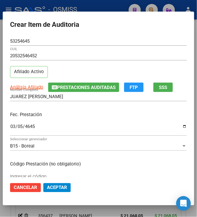
click at [74, 112] on p "Fec. Prestación" at bounding box center [98, 114] width 177 height 7
click at [56, 116] on p "Fec. Prestación" at bounding box center [98, 114] width 177 height 7
click at [89, 115] on p "Fec. Prestación" at bounding box center [98, 114] width 177 height 7
click at [55, 124] on div "[DATE] Ingresar la fecha" at bounding box center [98, 129] width 177 height 13
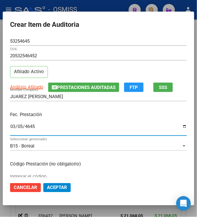
click at [55, 121] on div "Fec. Prestación [DATE] Ingresar la fecha" at bounding box center [98, 124] width 177 height 35
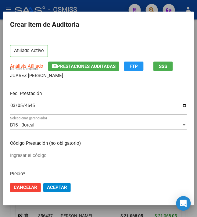
scroll to position [41, 0]
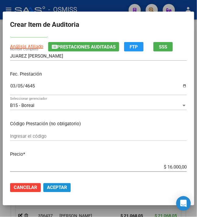
click at [49, 188] on span "Aceptar" at bounding box center [57, 187] width 20 height 5
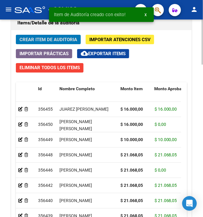
click at [49, 42] on span "Crear Item de Auditoria" at bounding box center [49, 39] width 58 height 5
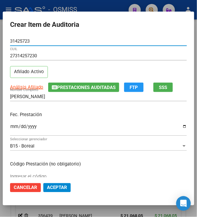
click at [11, 129] on input "Ingresar la fecha" at bounding box center [98, 129] width 177 height 10
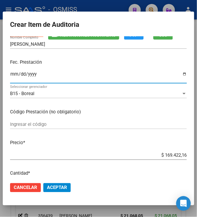
scroll to position [81, 0]
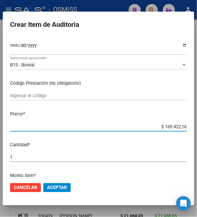
drag, startPoint x: 160, startPoint y: 126, endPoint x: 191, endPoint y: 124, distance: 31.1
click at [190, 125] on mat-dialog-content "31425723 Nro Documento 27314257230 CUIL Afiliado Activo Análisis Afiliado Prest…" at bounding box center [98, 107] width 191 height 141
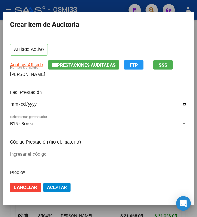
scroll to position [41, 0]
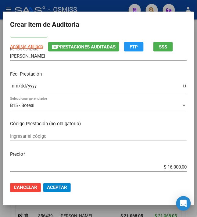
click at [63, 189] on span "Aceptar" at bounding box center [57, 187] width 20 height 5
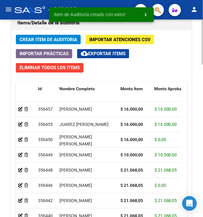
click at [28, 42] on span "Crear Item de Auditoria" at bounding box center [49, 39] width 58 height 5
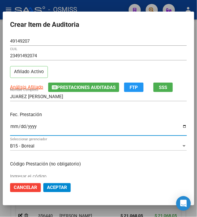
click at [12, 129] on input "Ingresar la fecha" at bounding box center [98, 129] width 177 height 10
click at [87, 112] on p "Fec. Prestación" at bounding box center [98, 114] width 177 height 7
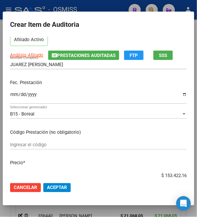
scroll to position [81, 0]
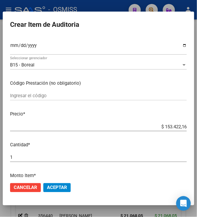
drag, startPoint x: 159, startPoint y: 127, endPoint x: 185, endPoint y: 128, distance: 26.3
click at [185, 128] on app-form-text-field "Precio * $ 153.422,16 Ingresar el precio" at bounding box center [101, 120] width 182 height 19
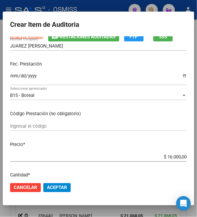
scroll to position [122, 0]
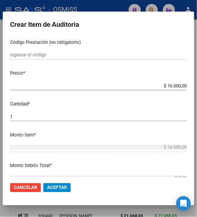
drag, startPoint x: 54, startPoint y: 187, endPoint x: 55, endPoint y: 182, distance: 5.1
click at [54, 187] on span "Aceptar" at bounding box center [57, 187] width 20 height 5
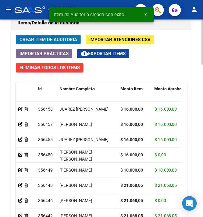
click at [46, 42] on span "Crear Item de Auditoria" at bounding box center [49, 39] width 58 height 5
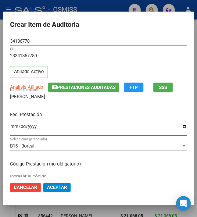
click at [10, 128] on input "Ingresar la fecha" at bounding box center [98, 129] width 177 height 10
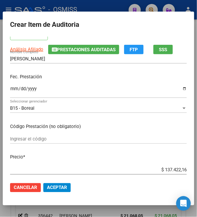
scroll to position [81, 0]
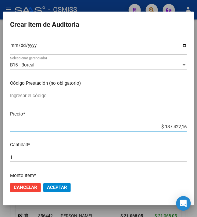
drag, startPoint x: 160, startPoint y: 127, endPoint x: 208, endPoint y: 126, distance: 47.2
click at [197, 126] on html "menu - OSMISS person Firma Express Inicio Calendario SSS Instructivos Contacto …" at bounding box center [98, 108] width 197 height 217
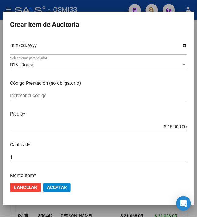
click at [59, 186] on span "Aceptar" at bounding box center [57, 187] width 20 height 5
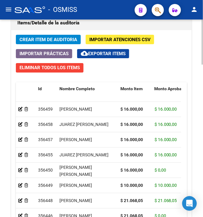
click at [56, 40] on span "Crear Item de Auditoria" at bounding box center [49, 39] width 58 height 5
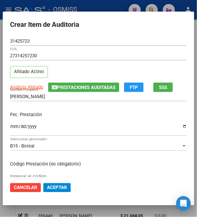
click at [15, 116] on p "Fec. Prestación" at bounding box center [98, 114] width 177 height 7
click at [11, 127] on input "Ingresar la fecha" at bounding box center [98, 129] width 177 height 10
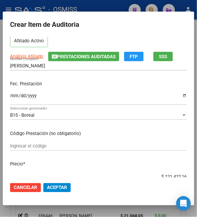
scroll to position [41, 0]
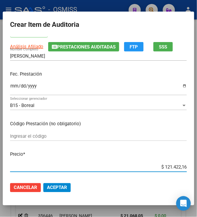
drag, startPoint x: 166, startPoint y: 168, endPoint x: 196, endPoint y: 166, distance: 29.3
click at [194, 166] on mat-dialog-content "31425723 Nro Documento 27314257230 CUIL Afiliado Activo Análisis Afiliado Prest…" at bounding box center [98, 107] width 191 height 141
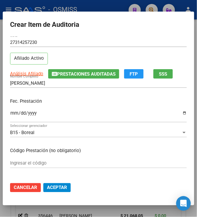
scroll to position [0, 0]
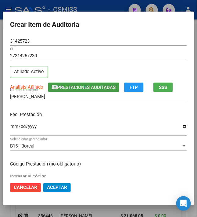
click at [71, 91] on button "Prestaciones Auditadas" at bounding box center [83, 87] width 71 height 9
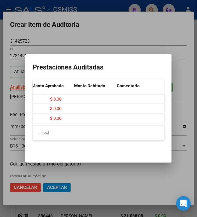
scroll to position [0, 116]
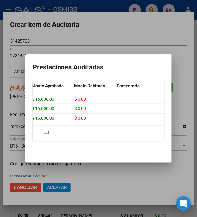
click at [89, 16] on div at bounding box center [98, 108] width 197 height 217
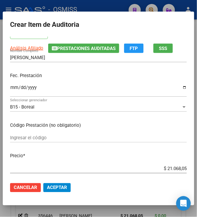
scroll to position [81, 0]
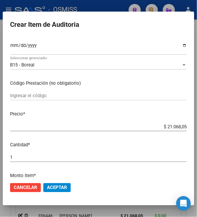
click at [51, 187] on span "Aceptar" at bounding box center [57, 187] width 20 height 5
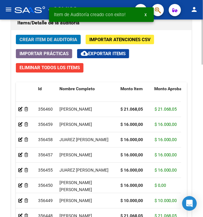
click at [46, 42] on span "Crear Item de Auditoria" at bounding box center [49, 39] width 58 height 5
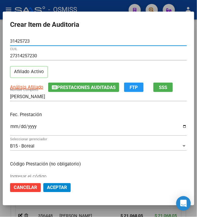
click at [7, 128] on mat-dialog-content "31425723 Nro Documento 27314257230 CUIL Afiliado Activo Análisis Afiliado Prest…" at bounding box center [98, 107] width 191 height 141
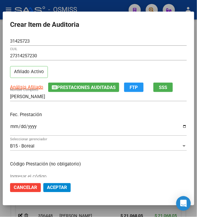
click at [10, 129] on input "Ingresar la fecha" at bounding box center [98, 129] width 177 height 10
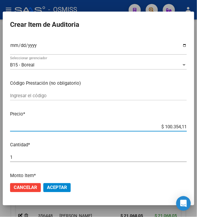
drag, startPoint x: 161, startPoint y: 128, endPoint x: 210, endPoint y: 135, distance: 49.2
click at [197, 135] on html "menu - OSMISS person Firma Express Inicio Calendario SSS Instructivos Contacto …" at bounding box center [98, 108] width 197 height 217
click at [54, 187] on span "Aceptar" at bounding box center [57, 187] width 20 height 5
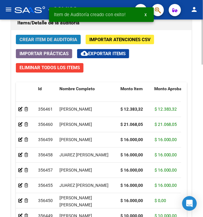
click at [42, 41] on span "Crear Item de Auditoria" at bounding box center [49, 39] width 58 height 5
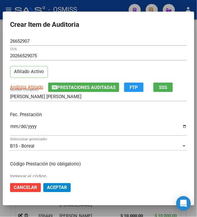
click at [6, 129] on mat-dialog-content "26652907 Nro Documento 20266529075 CUIL Afiliado Activo Análisis Afiliado Prest…" at bounding box center [98, 107] width 191 height 141
click at [10, 129] on input "Ingresar la fecha" at bounding box center [98, 129] width 177 height 10
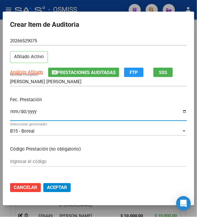
scroll to position [41, 0]
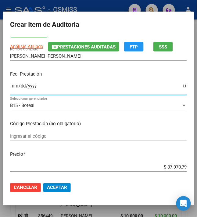
drag, startPoint x: 164, startPoint y: 168, endPoint x: 208, endPoint y: 163, distance: 44.4
click at [197, 163] on html "menu - OSMISS person Firma Express Inicio Calendario SSS Instructivos Contacto …" at bounding box center [98, 108] width 197 height 217
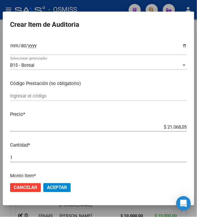
scroll to position [81, 0]
click at [54, 187] on span "Aceptar" at bounding box center [57, 187] width 20 height 5
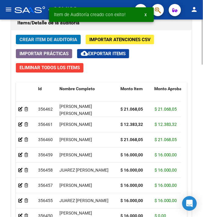
click at [41, 42] on span "Crear Item de Auditoria" at bounding box center [49, 39] width 58 height 5
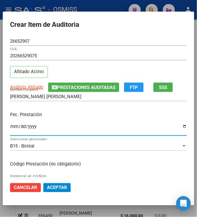
click at [10, 127] on input "Ingresar la fecha" at bounding box center [98, 129] width 177 height 10
click at [77, 110] on div "Fec. Prestación [DATE] Ingresar la fecha" at bounding box center [98, 124] width 177 height 35
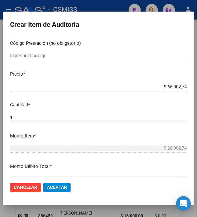
scroll to position [122, 0]
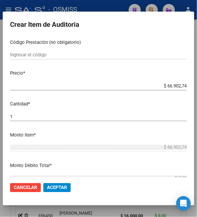
drag, startPoint x: 162, startPoint y: 86, endPoint x: 198, endPoint y: 90, distance: 35.6
click at [197, 90] on html "menu - OSMISS person Firma Express Inicio Calendario SSS Instructivos Contacto …" at bounding box center [98, 108] width 197 height 217
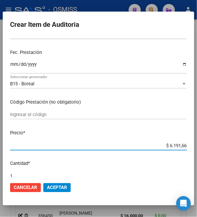
scroll to position [0, 0]
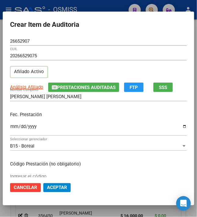
click at [60, 188] on span "Aceptar" at bounding box center [57, 187] width 20 height 5
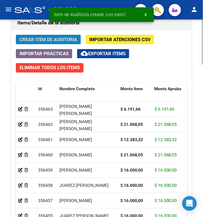
click at [44, 38] on span "Crear Item de Auditoria" at bounding box center [49, 39] width 58 height 5
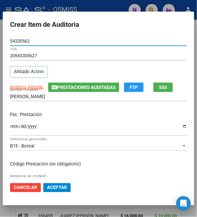
click at [10, 126] on input "Ingresar la fecha" at bounding box center [98, 129] width 177 height 10
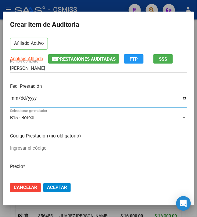
scroll to position [41, 0]
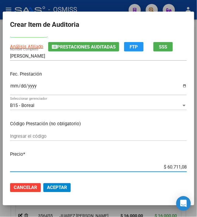
drag, startPoint x: 164, startPoint y: 169, endPoint x: 210, endPoint y: 167, distance: 46.0
click at [197, 167] on html "menu - OSMISS person Firma Express Inicio Calendario SSS Instructivos Contacto …" at bounding box center [98, 108] width 197 height 217
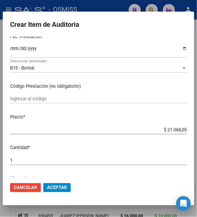
scroll to position [81, 0]
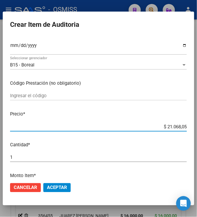
click at [53, 189] on span "Aceptar" at bounding box center [57, 187] width 20 height 5
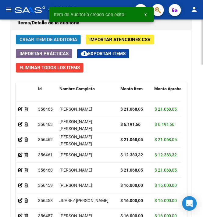
click at [47, 42] on span "Crear Item de Auditoria" at bounding box center [49, 39] width 58 height 5
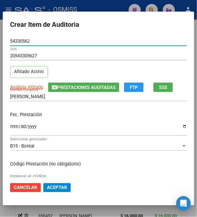
click at [13, 127] on input "Ingresar la fecha" at bounding box center [98, 129] width 177 height 10
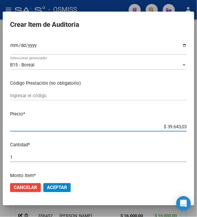
drag, startPoint x: 166, startPoint y: 127, endPoint x: 210, endPoint y: 130, distance: 44.0
click at [197, 130] on html "menu - OSMISS person Firma Express Inicio Calendario SSS Instructivos Contacto …" at bounding box center [98, 108] width 197 height 217
click at [62, 186] on span "Aceptar" at bounding box center [57, 187] width 20 height 5
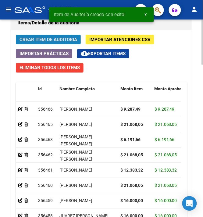
click at [48, 42] on span "Crear Item de Auditoria" at bounding box center [49, 39] width 58 height 5
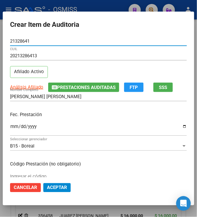
click at [10, 127] on input "Ingresar la fecha" at bounding box center [98, 129] width 177 height 10
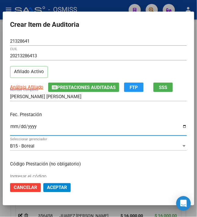
scroll to position [41, 0]
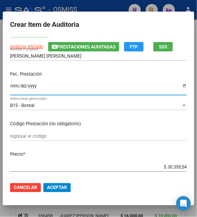
drag, startPoint x: 162, startPoint y: 167, endPoint x: 210, endPoint y: 162, distance: 47.5
click at [197, 162] on html "menu - OSMISS person Firma Express Inicio Calendario SSS Instructivos Contacto …" at bounding box center [98, 108] width 197 height 217
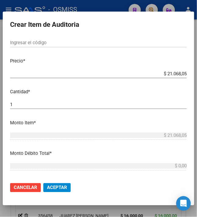
scroll to position [162, 0]
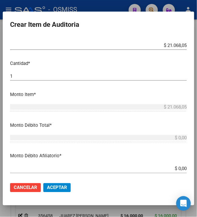
click at [60, 186] on span "Aceptar" at bounding box center [57, 187] width 20 height 5
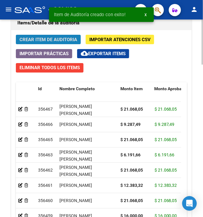
click at [32, 42] on span "Crear Item de Auditoria" at bounding box center [49, 39] width 58 height 5
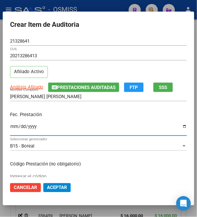
click at [10, 127] on input "Ingresar la fecha" at bounding box center [98, 129] width 177 height 10
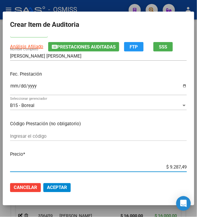
drag, startPoint x: 165, startPoint y: 166, endPoint x: 193, endPoint y: 166, distance: 27.4
click at [193, 166] on mat-dialog-content "21328641 Nro Documento 20213286413 CUIL Afiliado Activo Análisis Afiliado Prest…" at bounding box center [98, 107] width 191 height 141
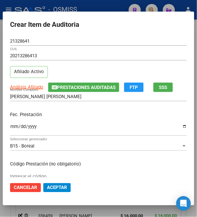
click at [60, 187] on span "Aceptar" at bounding box center [57, 187] width 20 height 5
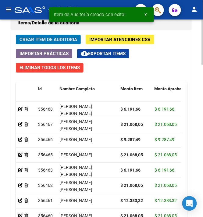
click at [61, 42] on span "Crear Item de Auditoria" at bounding box center [49, 39] width 58 height 5
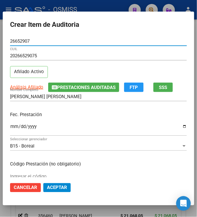
click at [10, 127] on input "Ingresar la fecha" at bounding box center [98, 129] width 177 height 10
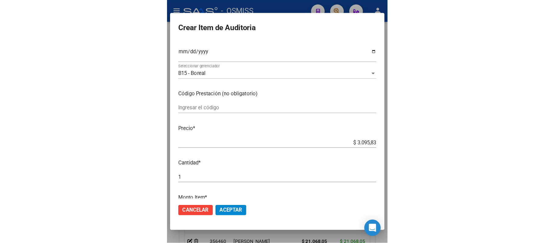
scroll to position [81, 0]
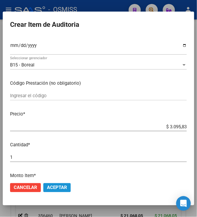
click at [59, 185] on span "Aceptar" at bounding box center [57, 187] width 20 height 5
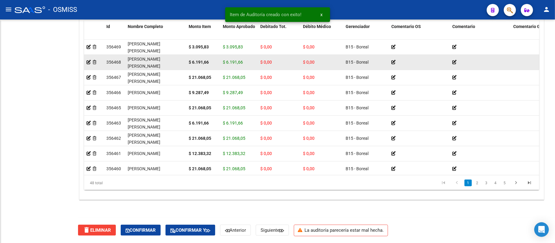
scroll to position [449, 0]
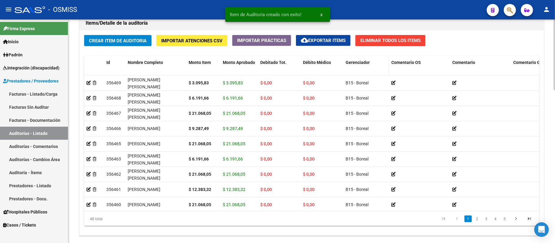
click at [203, 64] on span "Gerenciador" at bounding box center [358, 62] width 24 height 5
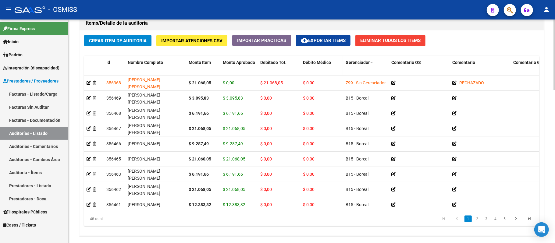
click at [203, 62] on span "Débito Médico" at bounding box center [317, 62] width 28 height 5
click at [203, 62] on span "Debitado Tot." at bounding box center [273, 62] width 26 height 5
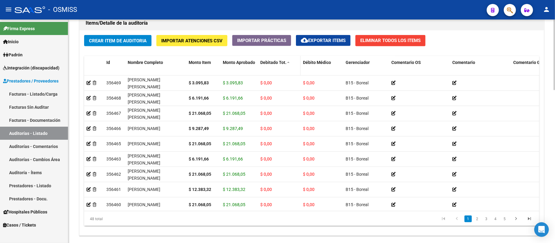
click at [203, 62] on span "Debitado Tot." at bounding box center [273, 62] width 26 height 5
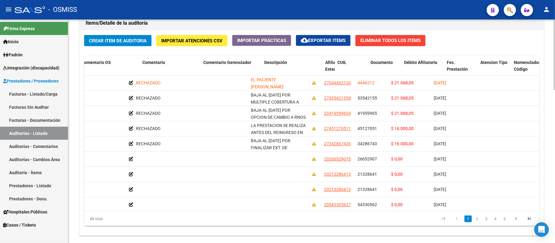
scroll to position [0, 324]
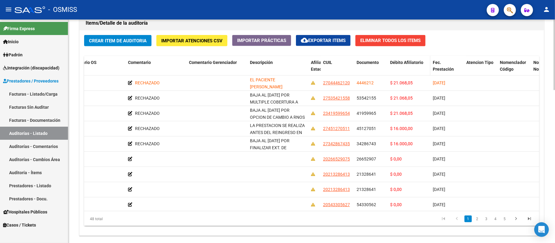
click at [203, 60] on div "Débito Afiliatorio" at bounding box center [409, 62] width 38 height 7
click at [203, 64] on span "Débito Afiliatorio" at bounding box center [406, 62] width 33 height 5
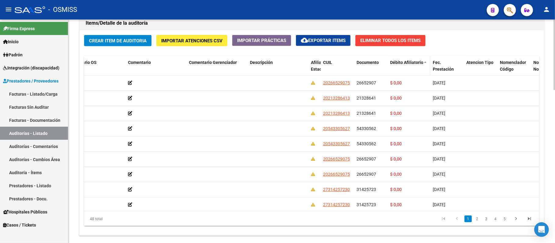
click at [203, 64] on span "Débito Afiliatorio" at bounding box center [406, 62] width 33 height 5
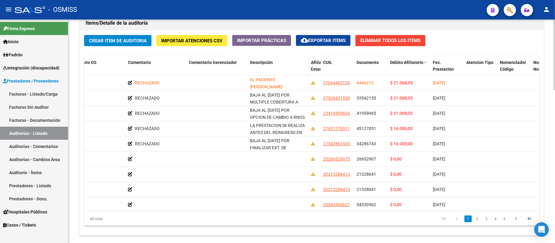
click at [203, 63] on span "Descripción" at bounding box center [261, 62] width 23 height 5
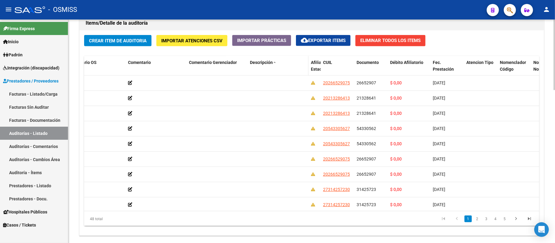
click at [203, 63] on span "Descripción" at bounding box center [261, 62] width 23 height 5
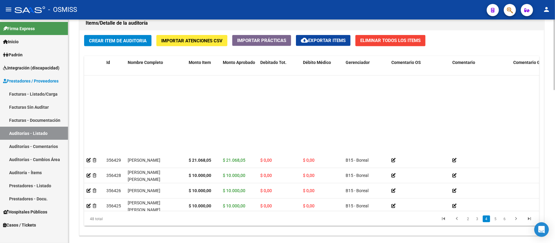
scroll to position [555, 0]
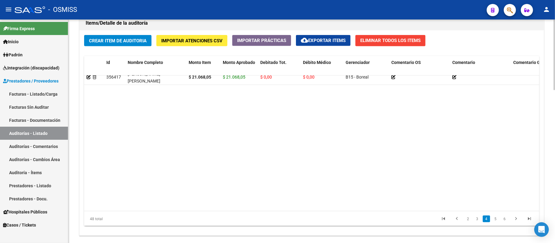
drag, startPoint x: 308, startPoint y: 212, endPoint x: 364, endPoint y: 212, distance: 56.1
click at [203, 212] on div "48 total 2 3 4 5 6" at bounding box center [311, 218] width 455 height 15
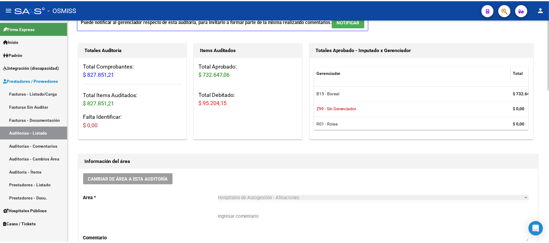
scroll to position [83, 0]
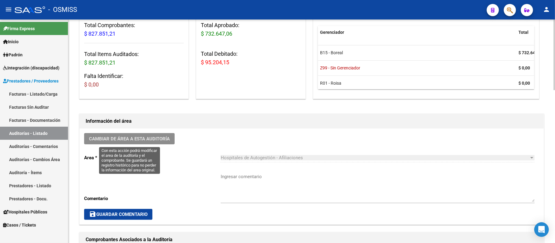
click at [158, 137] on span "Cambiar de área a esta auditoría" at bounding box center [129, 138] width 81 height 5
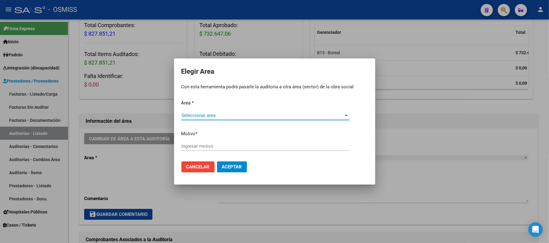
click at [203, 115] on span "Seleccionar area" at bounding box center [262, 115] width 162 height 5
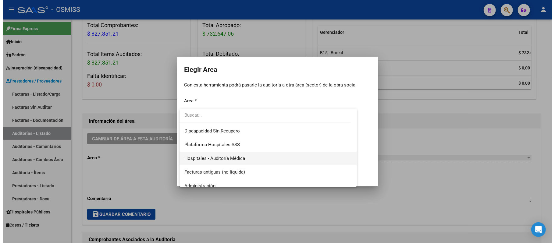
scroll to position [81, 0]
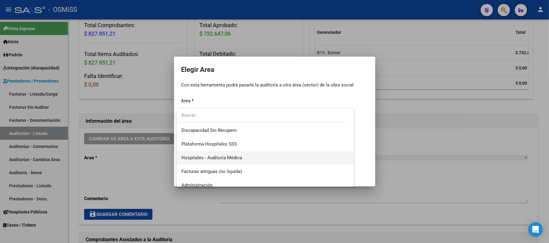
click at [203, 158] on span "Hospitales - Auditoría Médica" at bounding box center [265, 158] width 168 height 14
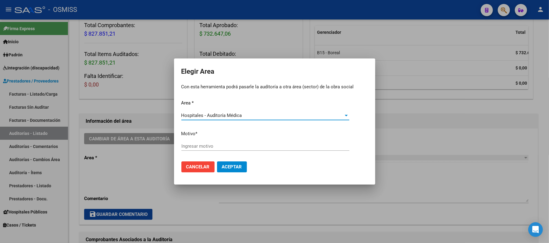
click at [203, 149] on input "Ingresar motivo" at bounding box center [265, 146] width 168 height 5
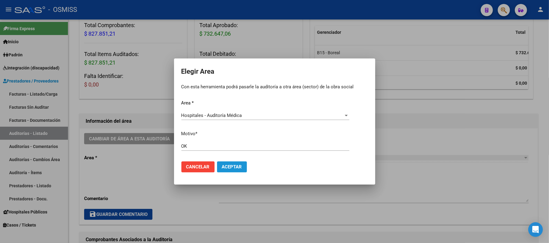
click at [203, 171] on button "Aceptar" at bounding box center [232, 167] width 30 height 11
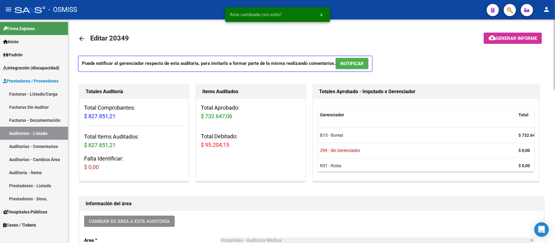
scroll to position [0, 0]
click at [203, 34] on button "cloud_download Generar informe" at bounding box center [513, 38] width 58 height 11
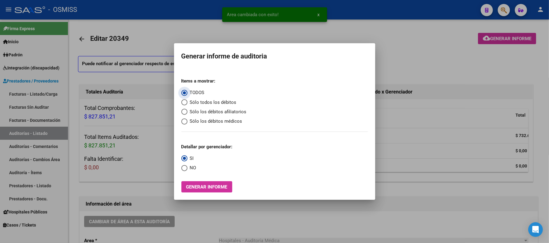
click at [203, 110] on span "Sólo los débitos afiliatorios" at bounding box center [216, 111] width 59 height 7
click at [187, 110] on input "Sólo los débitos afiliatorios" at bounding box center [184, 112] width 6 height 6
click at [196, 170] on span "NO" at bounding box center [191, 168] width 9 height 7
click at [187, 170] on input "NO" at bounding box center [184, 168] width 6 height 6
click at [195, 186] on span "Generar informe" at bounding box center [206, 186] width 41 height 5
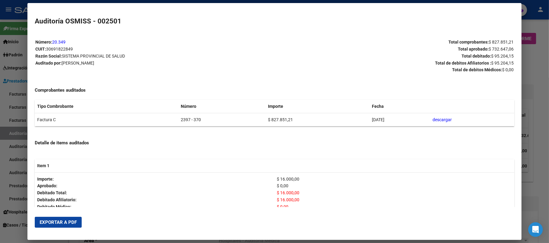
drag, startPoint x: 192, startPoint y: 119, endPoint x: 163, endPoint y: 122, distance: 29.1
click at [163, 122] on tr "Factura C 2397 - 370 $ 827.851,21 [DATE] descargar" at bounding box center [274, 119] width 479 height 13
copy tr "2397 - 370"
click at [72, 217] on span "Exportar a PDF" at bounding box center [58, 222] width 37 height 5
click at [203, 159] on th "Item 1" at bounding box center [274, 165] width 479 height 13
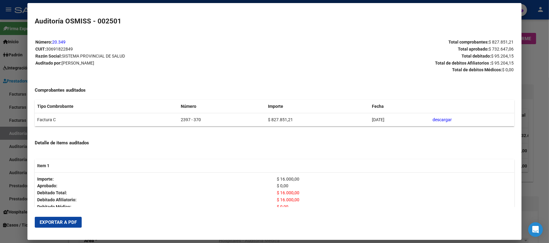
click at [203, 76] on div at bounding box center [274, 121] width 549 height 243
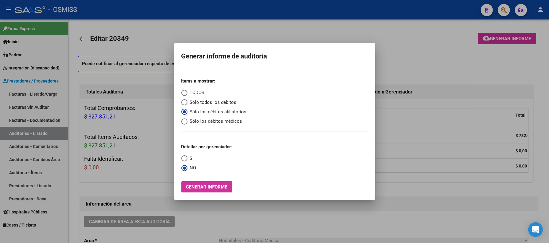
click at [203, 52] on div at bounding box center [274, 121] width 549 height 243
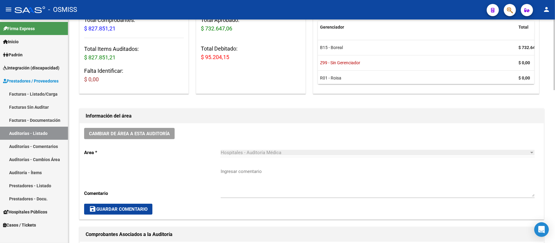
scroll to position [122, 0]
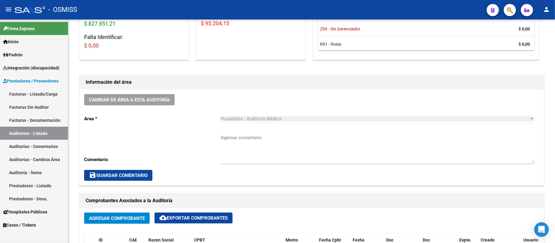
click at [47, 134] on link "Auditorías - Listado" at bounding box center [34, 133] width 68 height 13
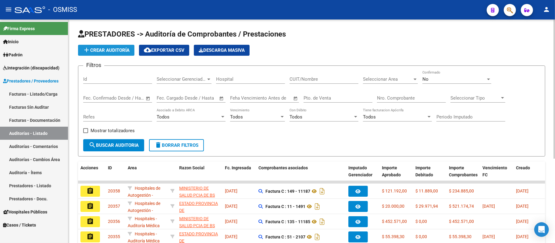
click at [121, 49] on span "add Crear Auditoría" at bounding box center [106, 50] width 47 height 5
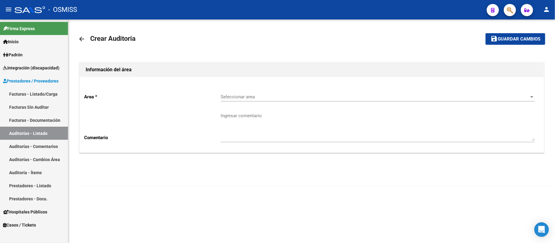
click at [203, 99] on span "Seleccionar area" at bounding box center [375, 96] width 308 height 5
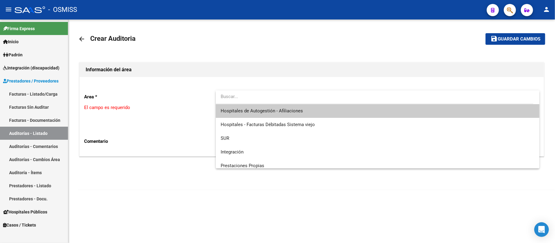
click at [203, 107] on span "Hospitales de Autogestión - Afiliaciones" at bounding box center [378, 111] width 314 height 14
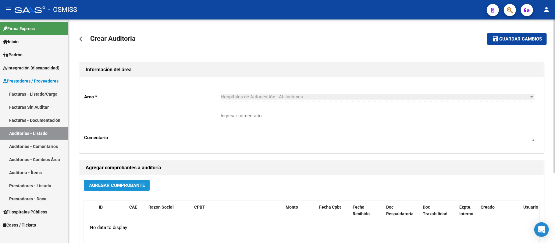
click at [120, 186] on span "Agregar Comprobante" at bounding box center [117, 185] width 56 height 5
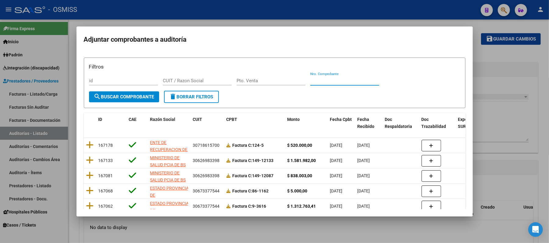
click at [203, 80] on input "Nro. Comprobante" at bounding box center [344, 80] width 69 height 5
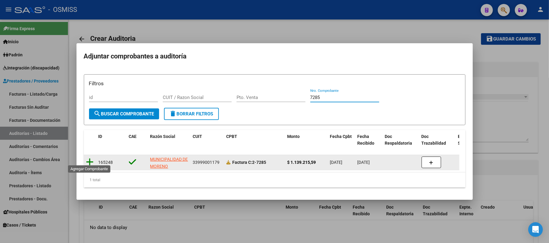
click at [91, 158] on icon at bounding box center [90, 162] width 8 height 9
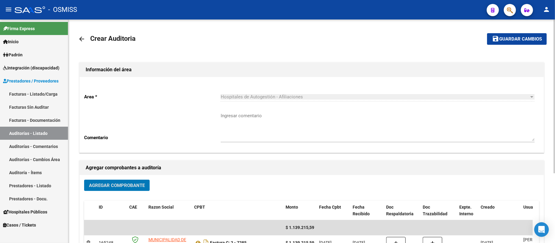
click at [203, 39] on span "Guardar cambios" at bounding box center [520, 39] width 43 height 5
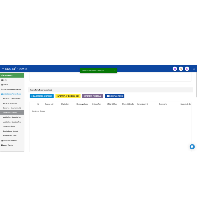
scroll to position [406, 0]
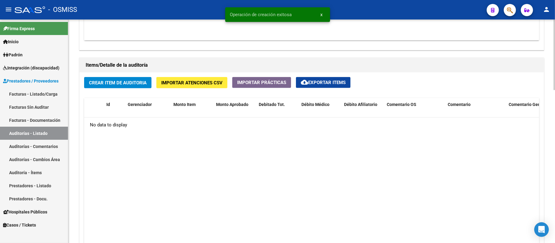
click at [130, 86] on span "Crear Item de Auditoria" at bounding box center [118, 82] width 58 height 5
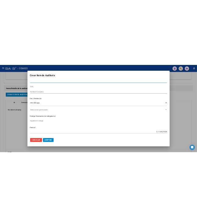
scroll to position [355, 0]
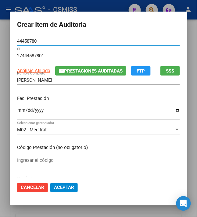
click at [19, 112] on input "Ingresar la fecha" at bounding box center [98, 113] width 163 height 10
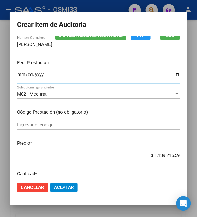
scroll to position [81, 0]
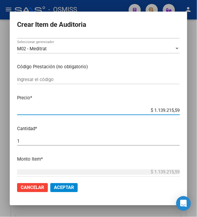
drag, startPoint x: 151, startPoint y: 110, endPoint x: 207, endPoint y: 118, distance: 56.7
click at [197, 118] on html "menu - OSMISS person Firma Express Inicio Calendario SSS Instructivos Contacto …" at bounding box center [98, 108] width 197 height 217
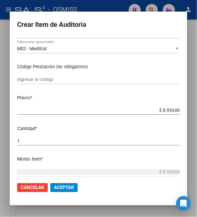
click at [60, 187] on span "Aceptar" at bounding box center [64, 187] width 20 height 5
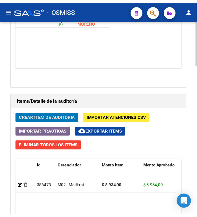
scroll to position [559, 0]
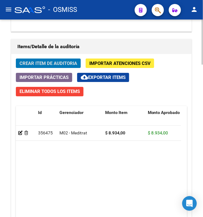
click at [38, 66] on span "Crear Item de Auditoria" at bounding box center [49, 63] width 58 height 5
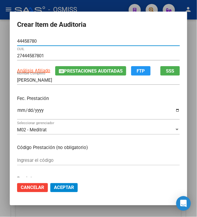
click at [17, 111] on input "Ingresar la fecha" at bounding box center [98, 113] width 163 height 10
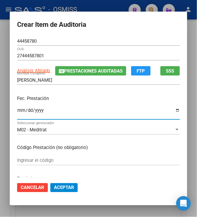
scroll to position [41, 0]
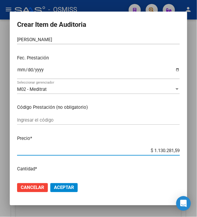
drag, startPoint x: 150, startPoint y: 151, endPoint x: 210, endPoint y: 147, distance: 59.9
click at [197, 147] on html "menu - OSMISS person Firma Express Inicio Calendario SSS Instructivos Contacto …" at bounding box center [98, 108] width 197 height 217
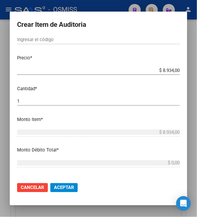
scroll to position [122, 0]
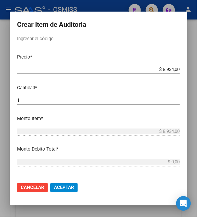
click at [66, 189] on span "Aceptar" at bounding box center [64, 187] width 20 height 5
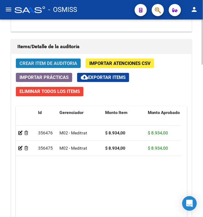
click at [56, 65] on span "Crear Item de Auditoria" at bounding box center [49, 63] width 58 height 5
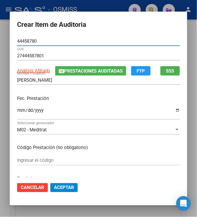
click at [17, 110] on input "Ingresar la fecha" at bounding box center [98, 113] width 163 height 10
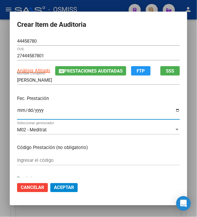
scroll to position [41, 0]
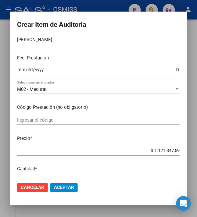
drag, startPoint x: 150, startPoint y: 149, endPoint x: 200, endPoint y: 147, distance: 49.7
click at [197, 147] on html "menu - OSMISS person Firma Express Inicio Calendario SSS Instructivos Contacto …" at bounding box center [98, 108] width 197 height 217
click at [63, 188] on span "Aceptar" at bounding box center [64, 187] width 20 height 5
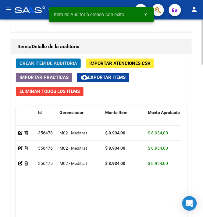
click at [40, 63] on span "Crear Item de Auditoria" at bounding box center [49, 63] width 58 height 5
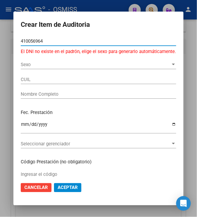
drag, startPoint x: -1, startPoint y: 44, endPoint x: -14, endPoint y: 44, distance: 12.8
click at [0, 44] on html "menu - OSMISS person Firma Express Inicio Calendario SSS Instructivos Contacto …" at bounding box center [98, 108] width 197 height 217
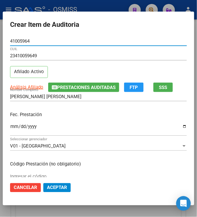
click at [10, 129] on input "Ingresar la fecha" at bounding box center [98, 129] width 177 height 10
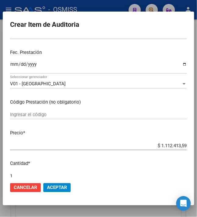
scroll to position [81, 0]
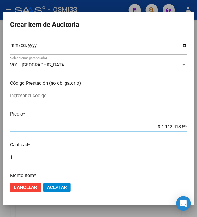
drag, startPoint x: 156, startPoint y: 127, endPoint x: 205, endPoint y: 130, distance: 48.9
click at [197, 130] on html "menu - OSMISS person Firma Express Inicio Calendario SSS Instructivos Contacto …" at bounding box center [98, 108] width 197 height 217
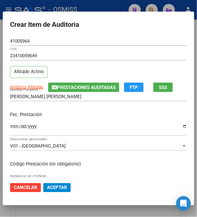
scroll to position [122, 0]
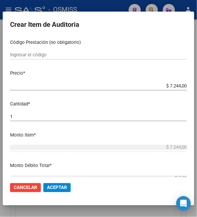
click at [48, 185] on span "Aceptar" at bounding box center [57, 187] width 20 height 5
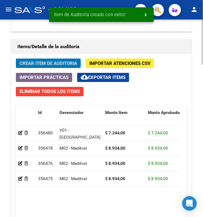
click at [56, 69] on div "Crear Item de Auditoria Importar Atenciones CSV Importar Prácticas cloud_downlo…" at bounding box center [101, 165] width 180 height 223
click at [60, 62] on span "Crear Item de Auditoria" at bounding box center [49, 63] width 58 height 5
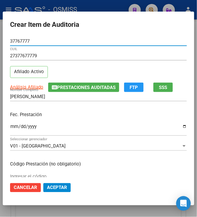
click at [10, 130] on input "Ingresar la fecha" at bounding box center [98, 129] width 177 height 10
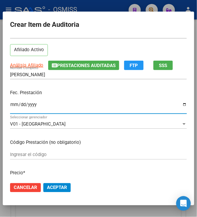
scroll to position [41, 0]
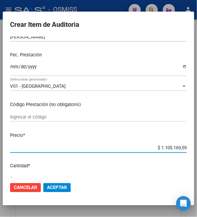
drag, startPoint x: 157, startPoint y: 168, endPoint x: 210, endPoint y: 172, distance: 52.5
click at [197, 172] on html "menu - OSMISS person Firma Express Inicio Calendario SSS Instructivos Contacto …" at bounding box center [98, 108] width 197 height 217
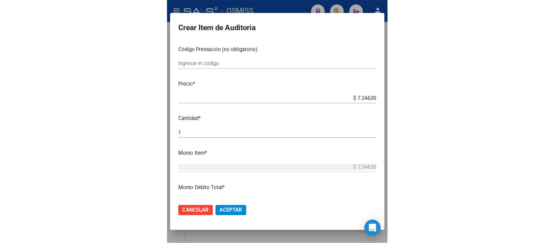
scroll to position [122, 0]
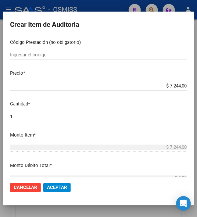
click at [62, 186] on span "Aceptar" at bounding box center [57, 187] width 20 height 5
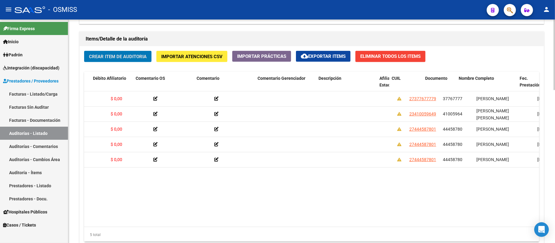
scroll to position [0, 251]
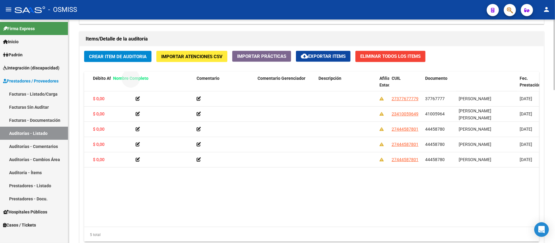
drag, startPoint x: 469, startPoint y: 78, endPoint x: 123, endPoint y: 81, distance: 345.6
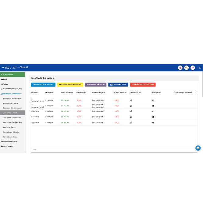
scroll to position [0, 0]
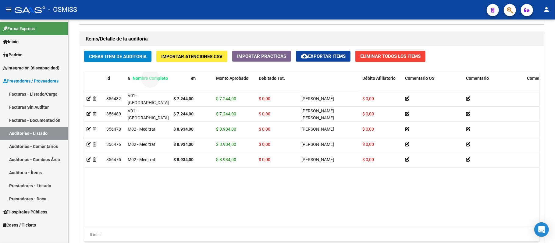
drag, startPoint x: 309, startPoint y: 79, endPoint x: 140, endPoint y: 81, distance: 168.8
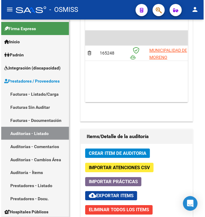
scroll to position [559, 0]
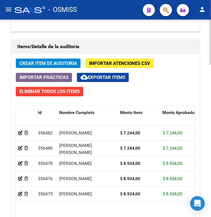
click at [163, 65] on div "Crear Item de Auditoria Importar Atenciones CSV Importar Prácticas cloud_downlo…" at bounding box center [105, 165] width 189 height 223
click at [39, 65] on span "Crear Item de Auditoria" at bounding box center [49, 63] width 58 height 5
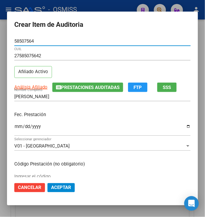
click at [67, 124] on div "Ingresar la fecha" at bounding box center [102, 129] width 177 height 13
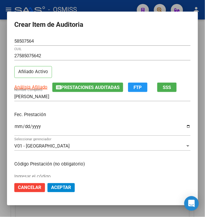
click at [21, 114] on p "Fec. Prestación" at bounding box center [102, 114] width 177 height 7
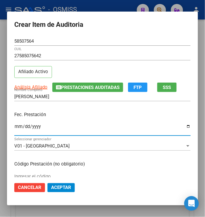
click at [14, 129] on input "Ingresar la fecha" at bounding box center [102, 129] width 177 height 10
click at [49, 114] on p "Fec. Prestación" at bounding box center [102, 114] width 177 height 7
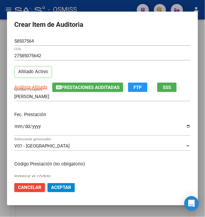
scroll to position [41, 0]
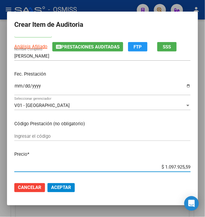
drag, startPoint x: 161, startPoint y: 167, endPoint x: 221, endPoint y: 169, distance: 60.1
click at [203, 169] on html "menu - OSMISS person Firma Express Inicio Calendario SSS Instructivos Contacto …" at bounding box center [102, 108] width 205 height 217
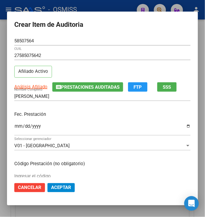
scroll to position [0, 0]
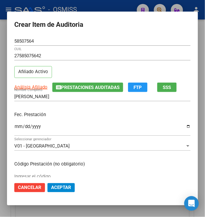
click at [70, 111] on div "Fec. Prestación [DATE] Ingresar la fecha" at bounding box center [102, 124] width 177 height 35
click at [102, 119] on div "Fec. Prestación [DATE] Ingresar la fecha" at bounding box center [102, 124] width 177 height 35
click at [60, 186] on span "Aceptar" at bounding box center [61, 187] width 20 height 5
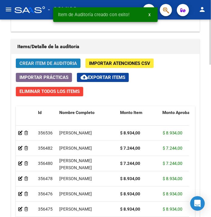
click at [39, 62] on span "Crear Item de Auditoria" at bounding box center [49, 63] width 58 height 5
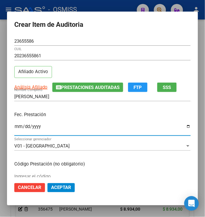
click at [15, 130] on input "Ingresar la fecha" at bounding box center [102, 129] width 177 height 10
click at [64, 118] on p "Fec. Prestación" at bounding box center [102, 114] width 177 height 7
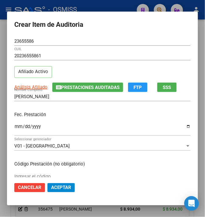
scroll to position [41, 0]
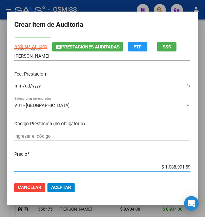
drag, startPoint x: 160, startPoint y: 168, endPoint x: 205, endPoint y: 167, distance: 44.5
click at [203, 167] on div "Crear Item de Auditoria 23655586 Nro Documento 20236555861 CUIL Afiliado Activo…" at bounding box center [102, 108] width 205 height 217
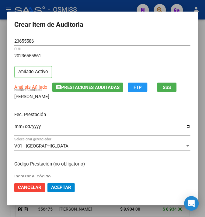
scroll to position [81, 0]
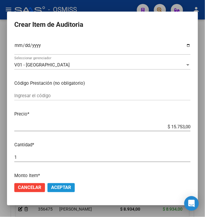
click at [64, 188] on span "Aceptar" at bounding box center [61, 187] width 20 height 5
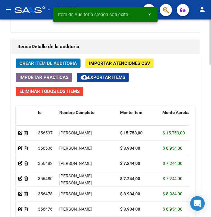
click at [41, 62] on span "Crear Item de Auditoria" at bounding box center [49, 63] width 58 height 5
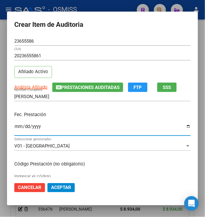
click at [14, 126] on input "Ingresar la fecha" at bounding box center [102, 129] width 177 height 10
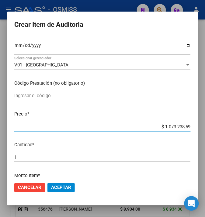
drag, startPoint x: 182, startPoint y: 130, endPoint x: 202, endPoint y: 129, distance: 20.7
click at [198, 132] on mat-dialog-content "23655586 Nro Documento 20236555861 CUIL Afiliado Activo Análisis Afiliado Prest…" at bounding box center [102, 107] width 191 height 141
click at [59, 189] on span "Aceptar" at bounding box center [61, 187] width 20 height 5
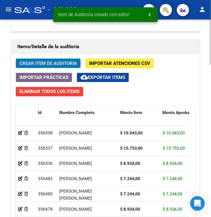
click at [38, 63] on span "Crear Item de Auditoria" at bounding box center [49, 63] width 58 height 5
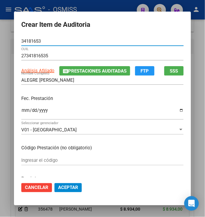
click at [24, 110] on input "Ingresar la fecha" at bounding box center [102, 113] width 163 height 10
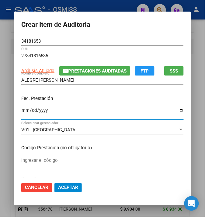
scroll to position [41, 0]
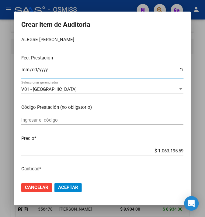
drag, startPoint x: 178, startPoint y: 155, endPoint x: 201, endPoint y: 156, distance: 23.5
click at [201, 156] on div "Crear Item de Auditoria 34181653 Nro Documento 27341816535 CUIL Análisis Afilia…" at bounding box center [102, 108] width 205 height 217
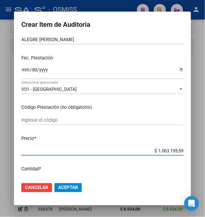
drag, startPoint x: 127, startPoint y: 137, endPoint x: 133, endPoint y: 140, distance: 7.2
click at [127, 137] on p "Precio *" at bounding box center [102, 138] width 163 height 7
drag, startPoint x: 155, startPoint y: 150, endPoint x: 196, endPoint y: 150, distance: 40.2
click at [196, 150] on div "Crear Item de Auditoria 34181653 Nro Documento 27341816535 CUIL Análisis Afilia…" at bounding box center [102, 108] width 205 height 217
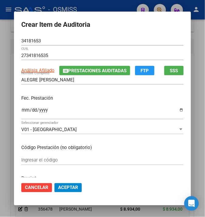
scroll to position [0, 0]
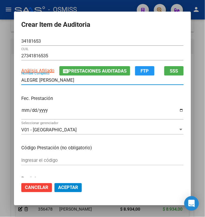
drag, startPoint x: 33, startPoint y: 77, endPoint x: 0, endPoint y: 77, distance: 32.9
click at [0, 77] on div "Crear Item de Auditoria 34181653 Nro Documento 27341816535 CUIL Análisis Afilia…" at bounding box center [102, 108] width 205 height 217
click at [109, 103] on div "Fec. Prestación [DATE] Ingresar la fecha" at bounding box center [102, 108] width 163 height 35
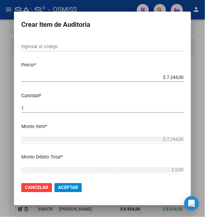
scroll to position [162, 0]
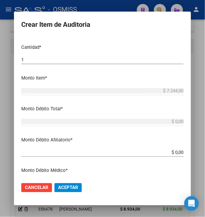
drag, startPoint x: 172, startPoint y: 153, endPoint x: 195, endPoint y: 152, distance: 23.2
click at [195, 152] on div "Crear Item de Auditoria 34181653 Nro Documento 27341816535 CUIL Análisis Afilia…" at bounding box center [102, 108] width 205 height 217
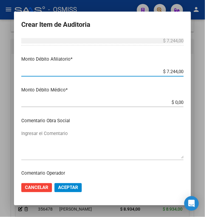
scroll to position [244, 0]
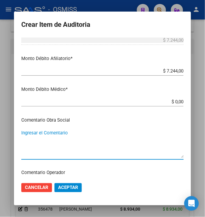
click at [73, 138] on textarea "Ingresar el Comentario" at bounding box center [102, 144] width 163 height 29
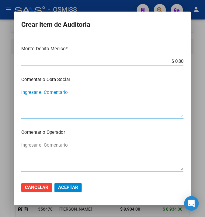
click at [69, 151] on textarea "Ingresar el Comentario" at bounding box center [102, 156] width 163 height 29
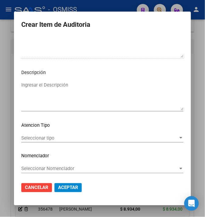
scroll to position [451, 0]
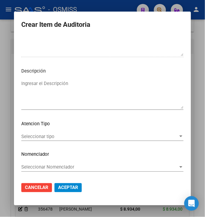
click at [72, 87] on textarea "Ingresar el Descripción" at bounding box center [102, 94] width 163 height 29
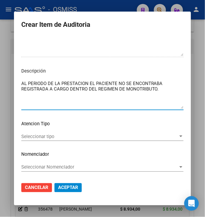
click at [69, 98] on textarea "AL PERIODO DE LA PRESTACION EL PACIENTE NO SE ENCONTRABA REGISTRADA A CARGO DEN…" at bounding box center [102, 94] width 163 height 29
click at [86, 83] on textarea "AL PERIODO DE LA PRESTACION EL PACIENTE NO SE ENCONTRABA REGISTRADA A CARGO DEN…" at bounding box center [102, 94] width 163 height 29
click at [83, 99] on textarea "AL PERIODO DE LA PRESTACION, EL PACIENTE NO SE ENCONTRABA REGISTRADA A CARGO DE…" at bounding box center [102, 94] width 163 height 29
click at [42, 90] on textarea "AL PERIODO DE LA PRESTACION, EL PACIENTE NO SE ENCONTRABA REGISTRADA A CARGO DE…" at bounding box center [102, 94] width 163 height 29
click at [54, 100] on textarea "AL PERIODO DE LA PRESTACION, EL PACIENTE NO SE ENCONTRABA REGISTRADO A CARGO DE…" at bounding box center [102, 94] width 163 height 29
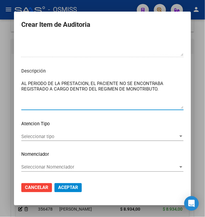
click at [64, 92] on textarea "AL PERIODO DE LA PRESTACION, EL PACIENTE NO SE ENCONTRABA REGISTRADO A CARGO DE…" at bounding box center [102, 94] width 163 height 29
click at [66, 88] on textarea "AL PERIODO DE LA PRESTACION, EL PACIENTE NO SE ENCONTRABA REGISTRADO A CARGO DE…" at bounding box center [102, 94] width 163 height 29
drag, startPoint x: 65, startPoint y: 88, endPoint x: 44, endPoint y: 92, distance: 21.0
click at [44, 92] on textarea "AL PERIODO DE LA PRESTACION, EL PACIENTE NO SE ENCONTRABA REGISTRADO A CARGO DE…" at bounding box center [102, 94] width 163 height 29
click at [54, 99] on textarea "AL PERIODO DE LA PRESTACION, EL PACIENTE NO SE ENCONTRABA REGISTRADO DENTRO DEL…" at bounding box center [102, 94] width 163 height 29
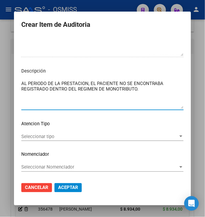
click at [72, 94] on textarea "AL PERIODO DE LA PRESTACION, EL PACIENTE NO SE ENCONTRABA REGISTRADO DENTRO DEL…" at bounding box center [102, 94] width 163 height 29
click at [143, 88] on textarea "AL PERIODO DE LA PRESTACION, EL PACIENTE NO SE ENCONTRABA REGISTRADO DENTRO DEL…" at bounding box center [102, 94] width 163 height 29
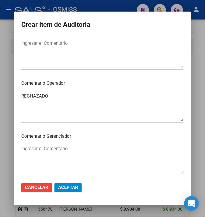
scroll to position [329, 0]
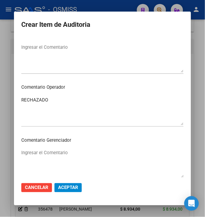
click at [66, 188] on span "Aceptar" at bounding box center [68, 187] width 20 height 5
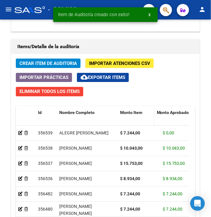
drag, startPoint x: 158, startPoint y: 114, endPoint x: 149, endPoint y: 112, distance: 8.6
click at [149, 112] on datatable-header-cell "Monto Item" at bounding box center [136, 119] width 37 height 27
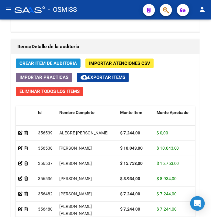
click at [64, 65] on span "Crear Item de Auditoria" at bounding box center [49, 63] width 58 height 5
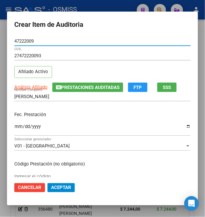
click at [15, 128] on input "Ingresar la fecha" at bounding box center [102, 129] width 177 height 10
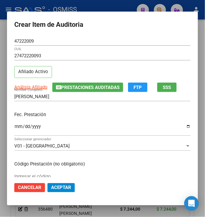
click at [70, 123] on div "[DATE] Ingresar la fecha" at bounding box center [102, 129] width 177 height 13
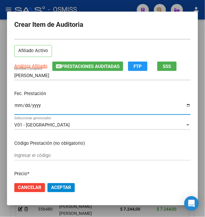
scroll to position [41, 0]
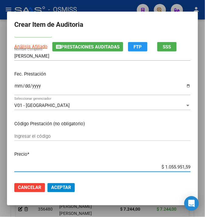
drag, startPoint x: 160, startPoint y: 168, endPoint x: 195, endPoint y: 165, distance: 35.5
click at [195, 165] on mat-dialog-content "47222009 Nro Documento 27472220093 CUIL Afiliado Activo Análisis Afiliado Prest…" at bounding box center [102, 107] width 191 height 141
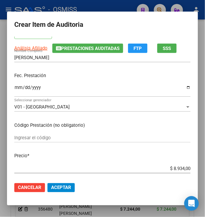
scroll to position [81, 0]
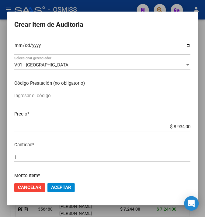
click at [57, 188] on span "Aceptar" at bounding box center [61, 187] width 20 height 5
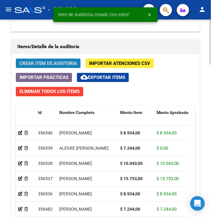
click at [47, 62] on span "Crear Item de Auditoria" at bounding box center [49, 63] width 58 height 5
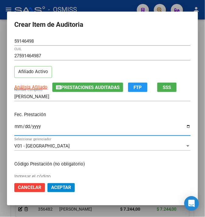
click at [14, 128] on input "Ingresar la fecha" at bounding box center [102, 129] width 177 height 10
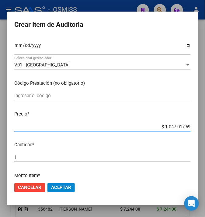
drag, startPoint x: 162, startPoint y: 125, endPoint x: 211, endPoint y: 129, distance: 49.5
click at [203, 129] on html "menu - OSMISS person Firma Express Inicio Calendario SSS Instructivos Contacto …" at bounding box center [102, 108] width 205 height 217
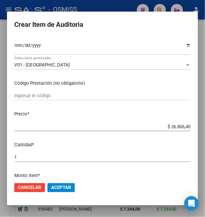
click at [62, 189] on span "Aceptar" at bounding box center [61, 187] width 20 height 5
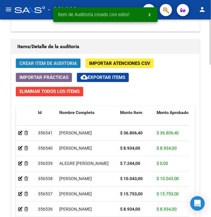
click at [48, 63] on span "Crear Item de Auditoria" at bounding box center [49, 63] width 58 height 5
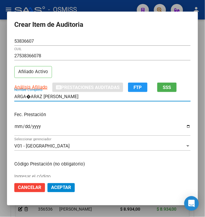
click at [23, 95] on input "ARGA�ARAZ [PERSON_NAME]" at bounding box center [102, 96] width 177 height 5
click at [31, 96] on input "ARGARARAZ [PERSON_NAME]" at bounding box center [102, 96] width 177 height 5
click at [26, 95] on input "ARGARARAZ [PERSON_NAME]" at bounding box center [102, 96] width 177 height 5
click at [14, 127] on input "Ingresar la fecha" at bounding box center [102, 129] width 177 height 10
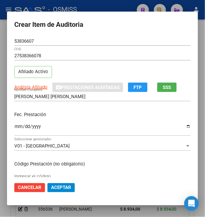
click at [62, 114] on p "Fec. Prestación" at bounding box center [102, 114] width 177 height 7
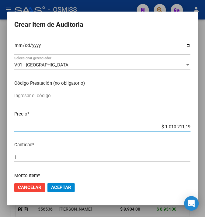
drag, startPoint x: 161, startPoint y: 124, endPoint x: 213, endPoint y: 124, distance: 52.4
click at [203, 124] on html "menu - OSMISS person Firma Express Inicio Calendario SSS Instructivos Contacto …" at bounding box center [102, 108] width 205 height 217
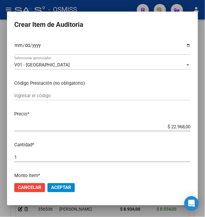
click at [61, 189] on span "Aceptar" at bounding box center [61, 187] width 20 height 5
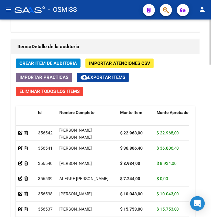
click at [43, 62] on span "Crear Item de Auditoria" at bounding box center [49, 63] width 58 height 5
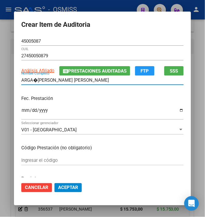
click at [32, 79] on input "ARGA�[PERSON_NAME] [PERSON_NAME]" at bounding box center [102, 79] width 163 height 5
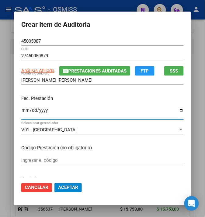
click at [21, 113] on input "Ingresar la fecha" at bounding box center [102, 113] width 163 height 10
click at [71, 95] on p "Fec. Prestación" at bounding box center [102, 98] width 163 height 7
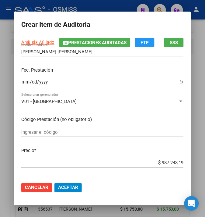
scroll to position [41, 0]
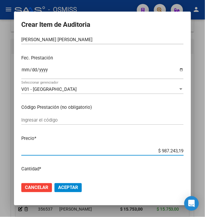
drag, startPoint x: 159, startPoint y: 149, endPoint x: 202, endPoint y: 153, distance: 43.2
click at [202, 153] on div "Crear Item de Auditoria 45005087 Nro Documento 27450050879 CUIL Análisis Afilia…" at bounding box center [102, 108] width 205 height 217
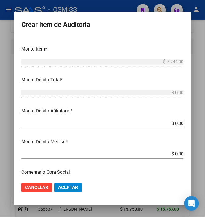
scroll to position [203, 0]
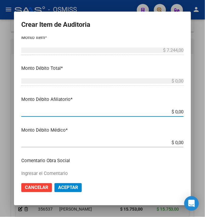
drag, startPoint x: 173, startPoint y: 112, endPoint x: 203, endPoint y: 107, distance: 29.6
click at [199, 115] on div "Crear Item de Auditoria 45005087 Nro Documento 27450050879 CUIL Análisis Afilia…" at bounding box center [102, 108] width 205 height 217
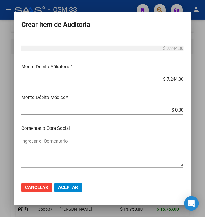
scroll to position [284, 0]
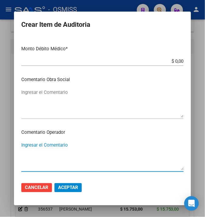
click at [49, 147] on textarea "Ingresar el Comentario" at bounding box center [102, 156] width 163 height 29
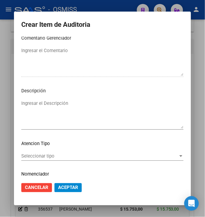
scroll to position [451, 0]
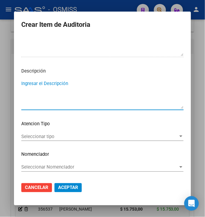
click at [59, 88] on textarea "Ingresar el Descripción" at bounding box center [102, 94] width 163 height 29
click at [76, 81] on textarea "BAJA AL [DATE]" at bounding box center [102, 94] width 163 height 29
click at [104, 92] on textarea "BAJA AL [DATE] VENCIMIENTO DE CERTIFICADO DE ESTUDIO" at bounding box center [102, 94] width 163 height 29
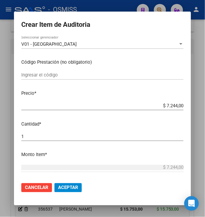
scroll to position [0, 0]
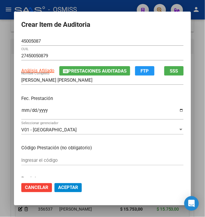
drag, startPoint x: 94, startPoint y: 100, endPoint x: 93, endPoint y: 97, distance: 3.2
click at [94, 100] on p "Fec. Prestación" at bounding box center [102, 98] width 163 height 7
drag, startPoint x: 87, startPoint y: 80, endPoint x: -37, endPoint y: 74, distance: 124.2
click at [0, 74] on html "menu - OSMISS person Firma Express Inicio Calendario SSS Instructivos Contacto …" at bounding box center [102, 108] width 205 height 217
click at [79, 91] on div "Fec. Prestación [DATE] Ingresar la fecha" at bounding box center [102, 108] width 163 height 35
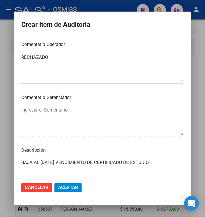
scroll to position [447, 0]
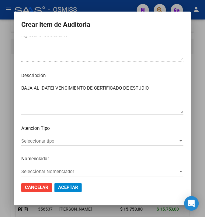
click at [63, 190] on span "Aceptar" at bounding box center [68, 187] width 20 height 5
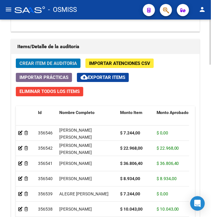
click at [66, 63] on span "Crear Item de Auditoria" at bounding box center [49, 63] width 58 height 5
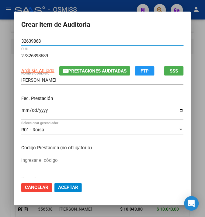
click at [21, 110] on input "Ingresar la fecha" at bounding box center [102, 113] width 163 height 10
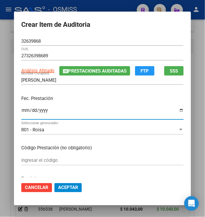
click at [104, 101] on p "Fec. Prestación" at bounding box center [102, 98] width 163 height 7
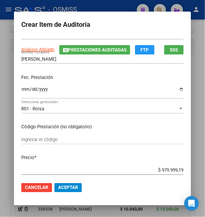
scroll to position [41, 0]
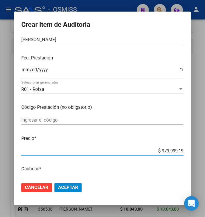
drag, startPoint x: 158, startPoint y: 150, endPoint x: 197, endPoint y: 144, distance: 38.5
click at [195, 146] on div "Crear Item de Auditoria 32639868 Nro Documento 27326398689 CUIL Análisis Afilia…" at bounding box center [102, 108] width 205 height 217
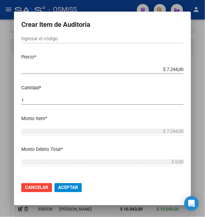
scroll to position [162, 0]
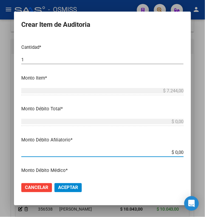
drag, startPoint x: 174, startPoint y: 152, endPoint x: 193, endPoint y: 152, distance: 18.9
click at [191, 152] on mat-dialog-content "32639868 Nro Documento 27326398689 CUIL Análisis Afiliado Prestaciones Auditada…" at bounding box center [102, 107] width 177 height 141
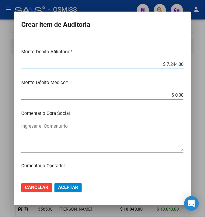
scroll to position [284, 0]
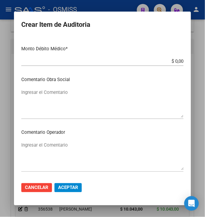
click at [82, 100] on textarea "Ingresar el Comentario" at bounding box center [102, 103] width 163 height 29
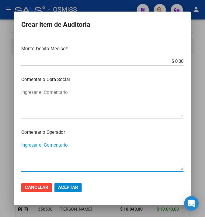
click at [58, 147] on textarea "Ingresar el Comentario" at bounding box center [102, 156] width 163 height 29
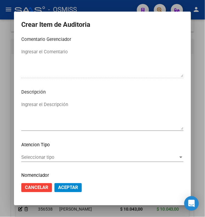
scroll to position [451, 0]
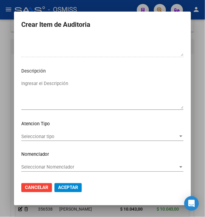
click at [62, 87] on textarea "Ingresar el Descripción" at bounding box center [102, 94] width 163 height 29
click at [96, 87] on textarea "BAJA AL [DATE]" at bounding box center [102, 94] width 163 height 29
click at [156, 79] on div "BAJA AL [DATE] POR FALTA DE PAGO DE MONOTRIBUTO. Ingresar el Descripción" at bounding box center [102, 94] width 163 height 31
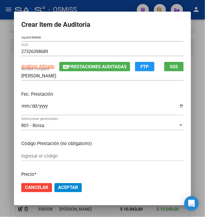
scroll to position [0, 0]
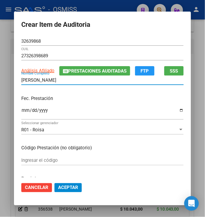
drag, startPoint x: 73, startPoint y: 79, endPoint x: 10, endPoint y: 79, distance: 63.1
click at [14, 79] on mat-dialog-content "32639868 Nro Documento 27326398689 CUIL Análisis Afiliado Prestaciones Auditada…" at bounding box center [102, 107] width 177 height 141
click at [108, 104] on div "Fec. Prestación [DATE] Ingresar la fecha" at bounding box center [102, 108] width 163 height 35
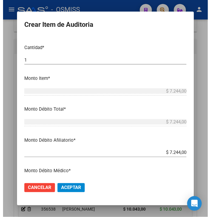
scroll to position [162, 0]
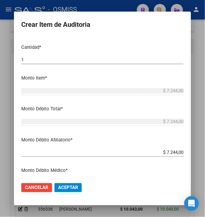
click at [68, 185] on span "Aceptar" at bounding box center [68, 187] width 20 height 5
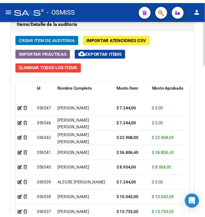
scroll to position [543, 0]
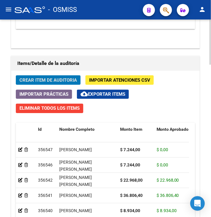
click at [49, 80] on span "Crear Item de Auditoria" at bounding box center [49, 79] width 58 height 5
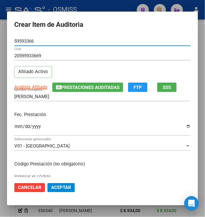
click at [14, 128] on input "Ingresar la fecha" at bounding box center [102, 129] width 177 height 10
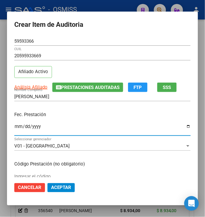
click at [57, 117] on p "Fec. Prestación" at bounding box center [102, 114] width 177 height 7
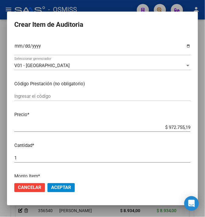
scroll to position [81, 0]
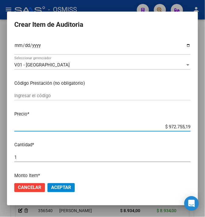
drag, startPoint x: 183, startPoint y: 124, endPoint x: 212, endPoint y: 124, distance: 29.3
click at [203, 124] on html "menu - OSMISS person Firma Express Inicio Calendario SSS Instructivos Contacto …" at bounding box center [102, 108] width 205 height 217
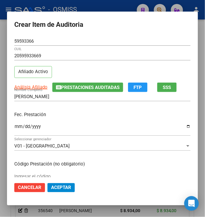
click at [104, 121] on div "Fec. Prestación [DATE] Ingresar la fecha" at bounding box center [102, 124] width 177 height 35
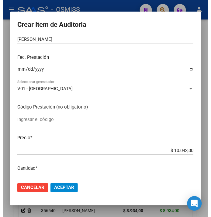
scroll to position [122, 0]
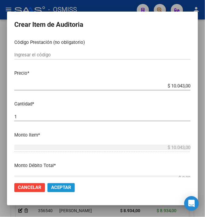
click at [63, 191] on button "Aceptar" at bounding box center [61, 187] width 27 height 9
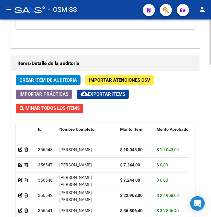
click at [154, 61] on h1 "Items/Detalle de la auditoría" at bounding box center [105, 64] width 177 height 10
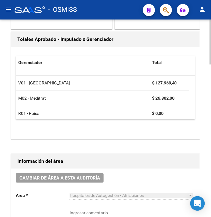
scroll to position [0, 0]
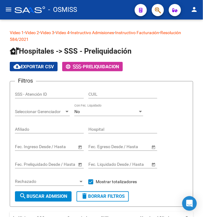
click at [162, 9] on button "button" at bounding box center [158, 10] width 12 height 12
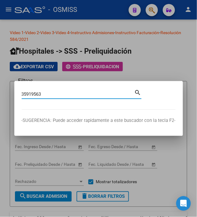
type input "35919563"
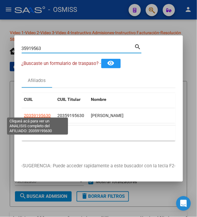
click at [37, 113] on span "20359195630" at bounding box center [37, 115] width 27 height 5
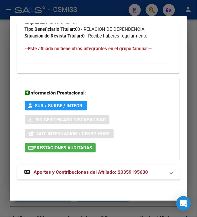
scroll to position [406, 0]
click at [73, 148] on span "Prestaciones Auditadas" at bounding box center [63, 147] width 59 height 5
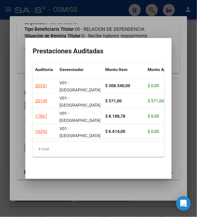
drag, startPoint x: 59, startPoint y: 126, endPoint x: 91, endPoint y: 131, distance: 32.6
click at [91, 131] on datatable-body "20351 V01 - Viasano $ 308.540,00 $ 0,00 $ 308.540,00 RECHAZO 22/09/2024 Juan Jo…" at bounding box center [99, 109] width 132 height 63
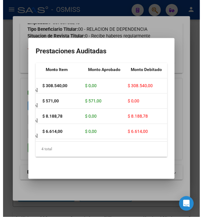
scroll to position [0, 0]
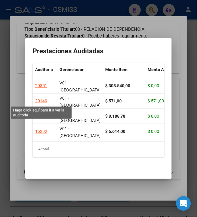
click at [41, 101] on div "20149" at bounding box center [41, 101] width 12 height 7
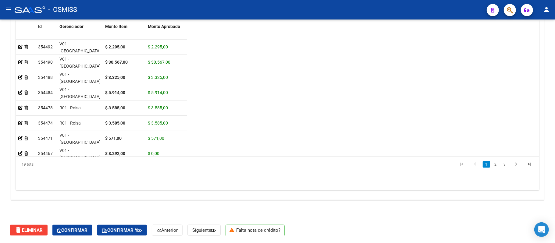
scroll to position [485, 0]
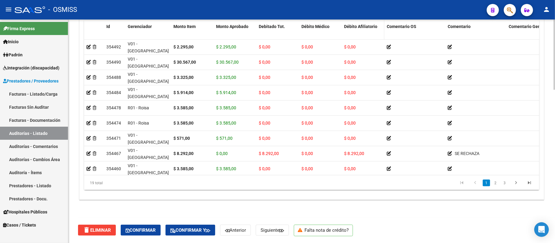
click at [203, 27] on span "Débito Afiliatorio" at bounding box center [360, 26] width 33 height 5
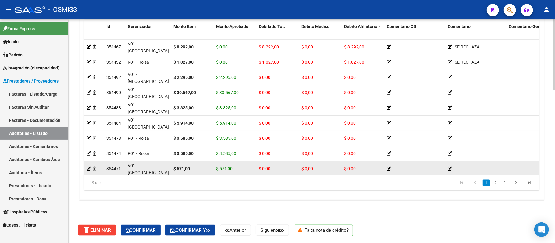
click at [203, 168] on div "$ 0,00" at bounding box center [320, 168] width 38 height 7
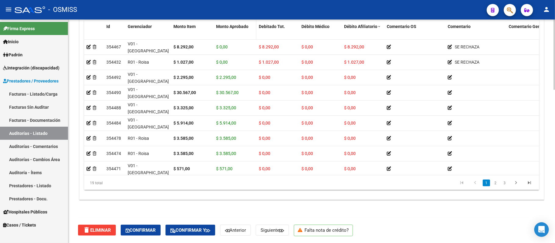
click at [203, 25] on span "Monto Aprobado" at bounding box center [232, 26] width 32 height 5
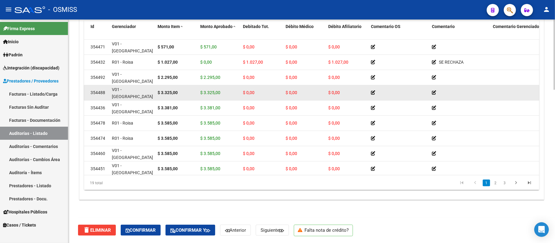
scroll to position [0, 0]
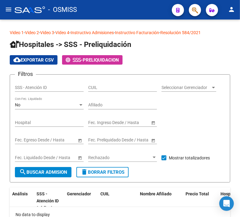
click at [199, 7] on button "button" at bounding box center [195, 10] width 12 height 12
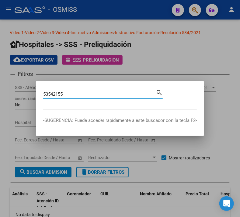
type input "53542155"
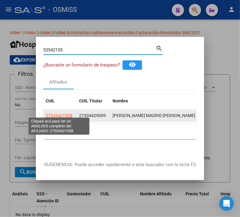
click at [66, 113] on span "27535421558" at bounding box center [59, 115] width 27 height 5
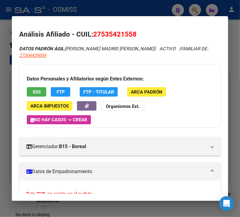
drag, startPoint x: 187, startPoint y: 73, endPoint x: 199, endPoint y: 40, distance: 36.1
click at [187, 73] on div "Datos Personales y Afiliatorios según Entes Externos: SSS FTP FTP - Titular ARC…" at bounding box center [120, 96] width 202 height 64
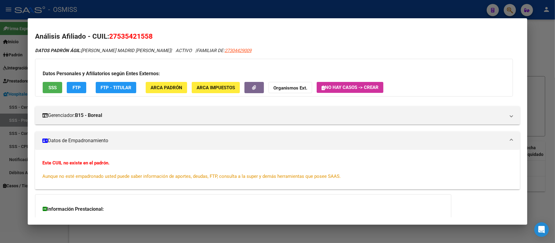
click at [240, 30] on div at bounding box center [277, 121] width 555 height 243
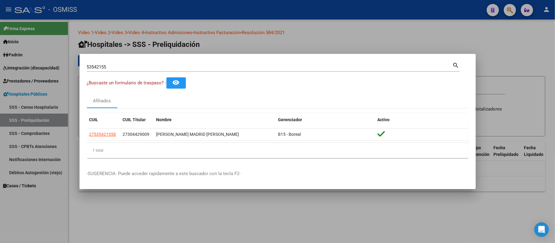
click at [240, 34] on div at bounding box center [277, 121] width 555 height 243
